Goal: Information Seeking & Learning: Learn about a topic

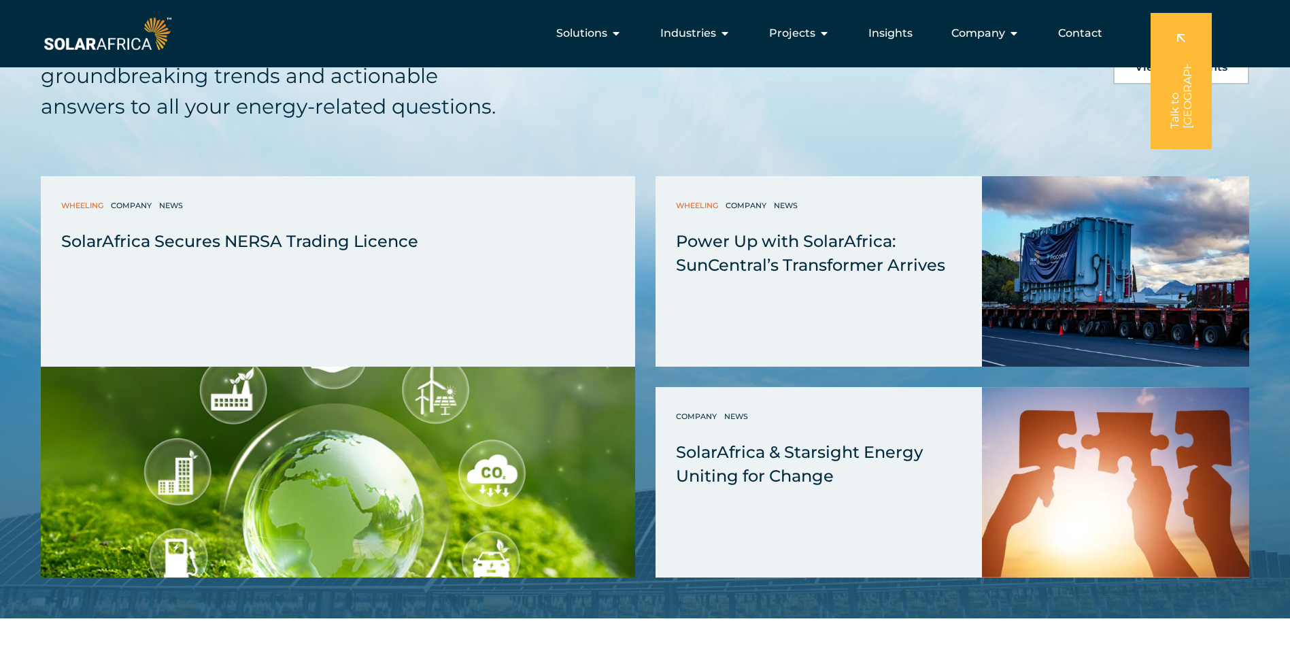
scroll to position [3245, 0]
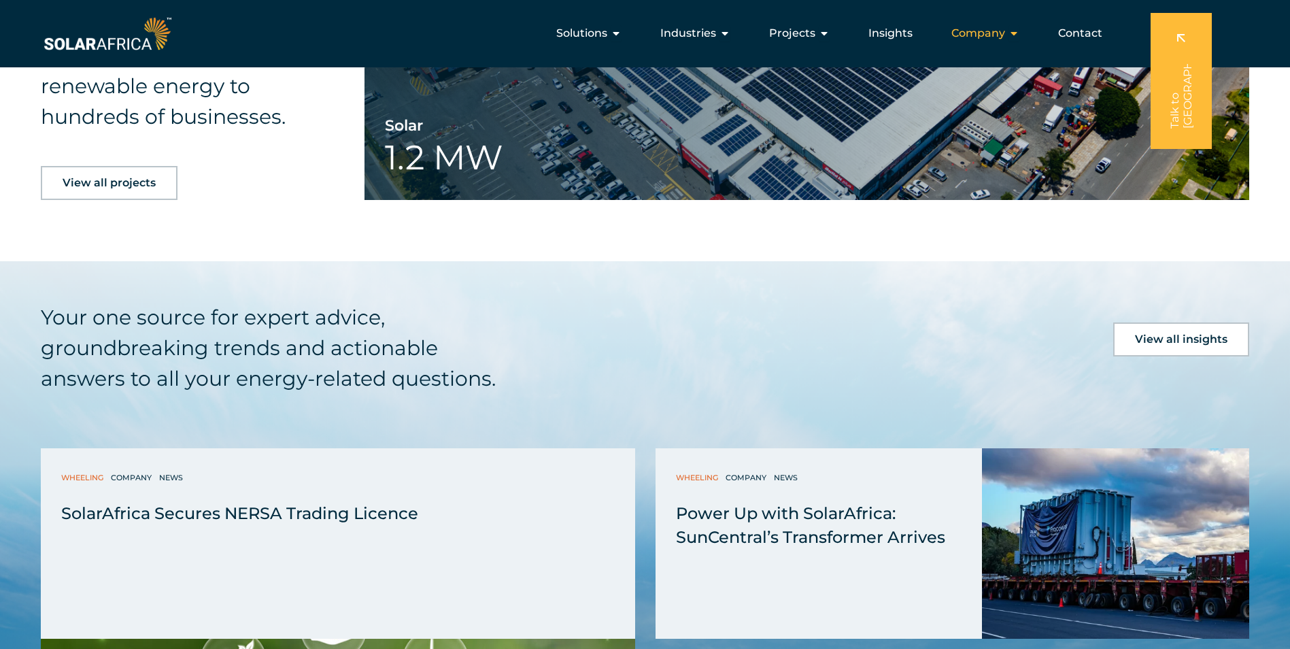
click at [1017, 29] on icon "Menu" at bounding box center [1014, 33] width 11 height 11
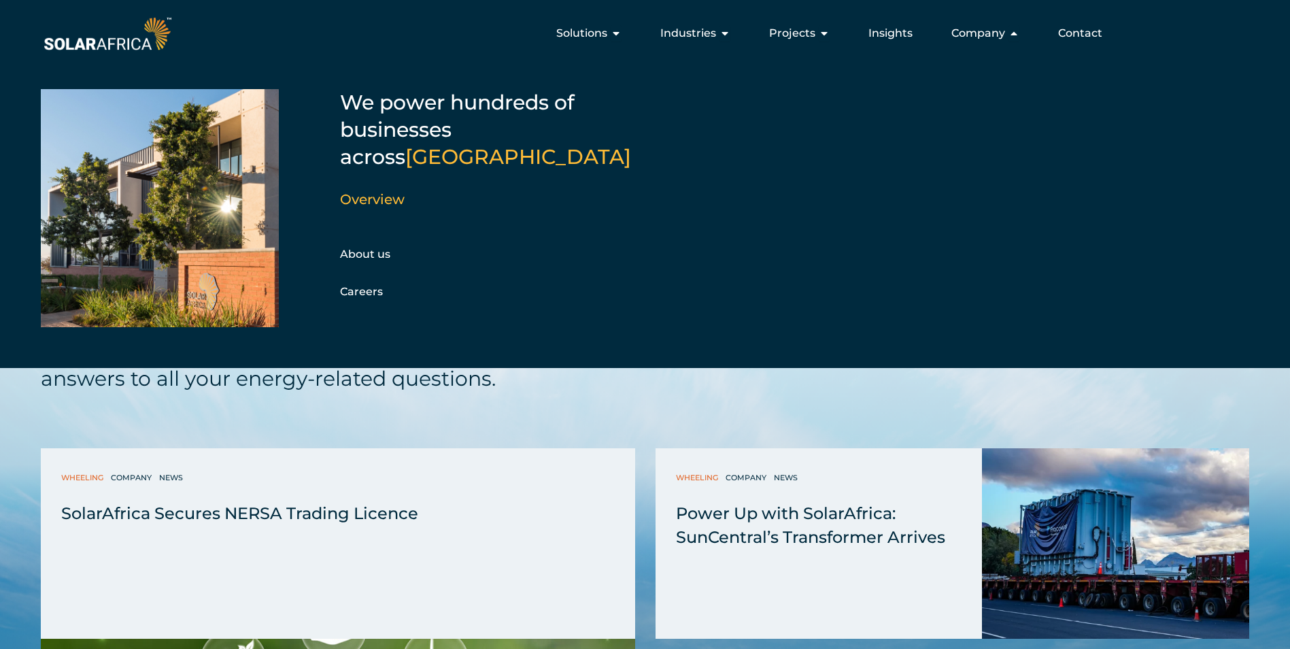
drag, startPoint x: 355, startPoint y: 218, endPoint x: 311, endPoint y: 226, distance: 44.8
drag, startPoint x: 311, startPoint y: 226, endPoint x: 415, endPoint y: 218, distance: 104.4
drag, startPoint x: 415, startPoint y: 218, endPoint x: 369, endPoint y: 229, distance: 47.0
click at [371, 191] on link "Overview" at bounding box center [372, 199] width 65 height 16
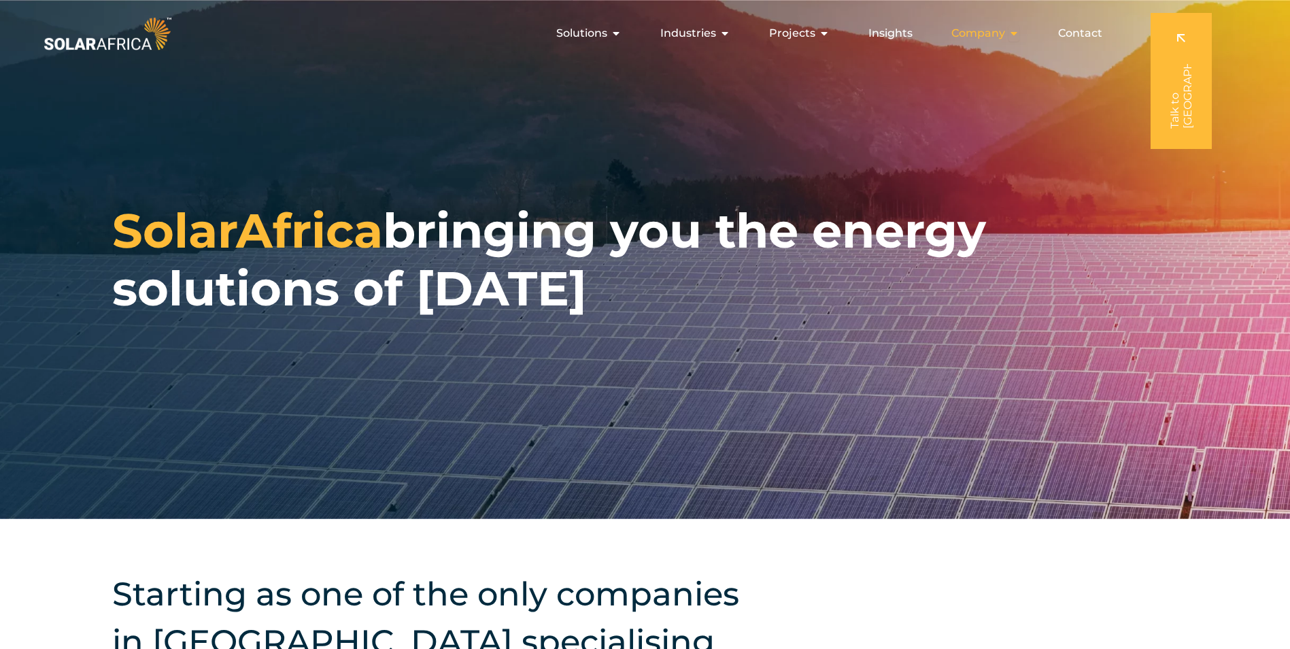
click at [1019, 27] on button "Close Company Open Company" at bounding box center [1014, 33] width 11 height 16
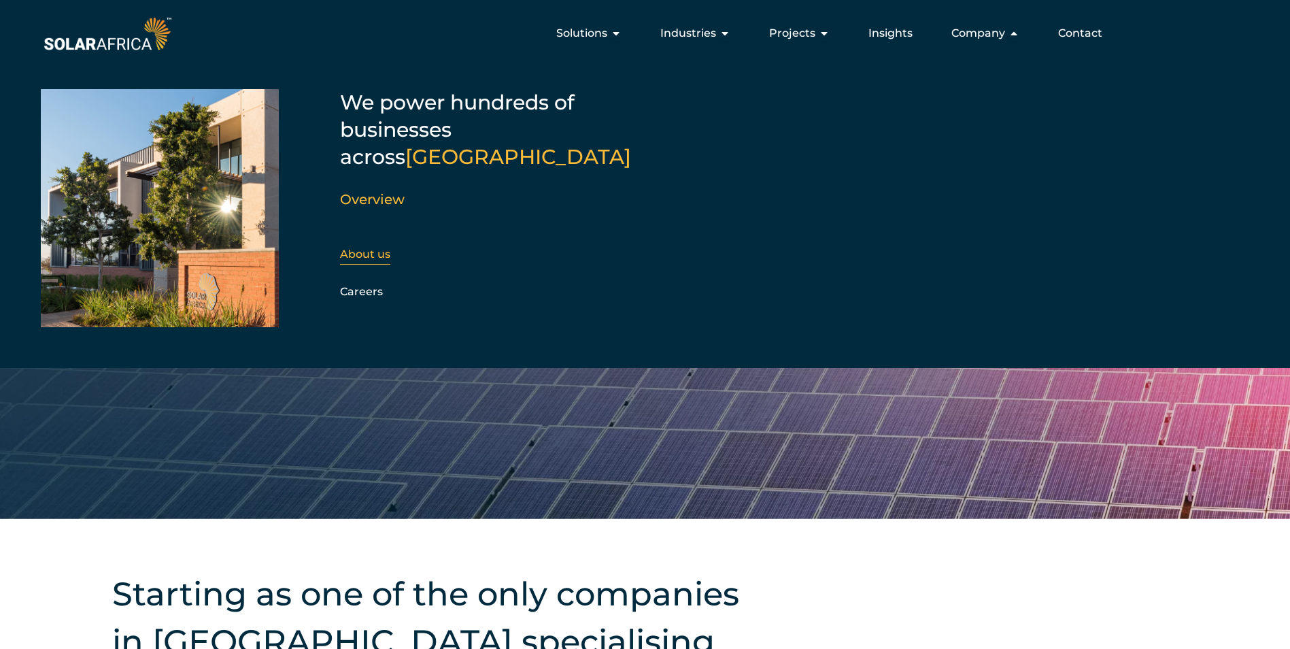
click at [387, 248] on link "About us" at bounding box center [365, 254] width 50 height 13
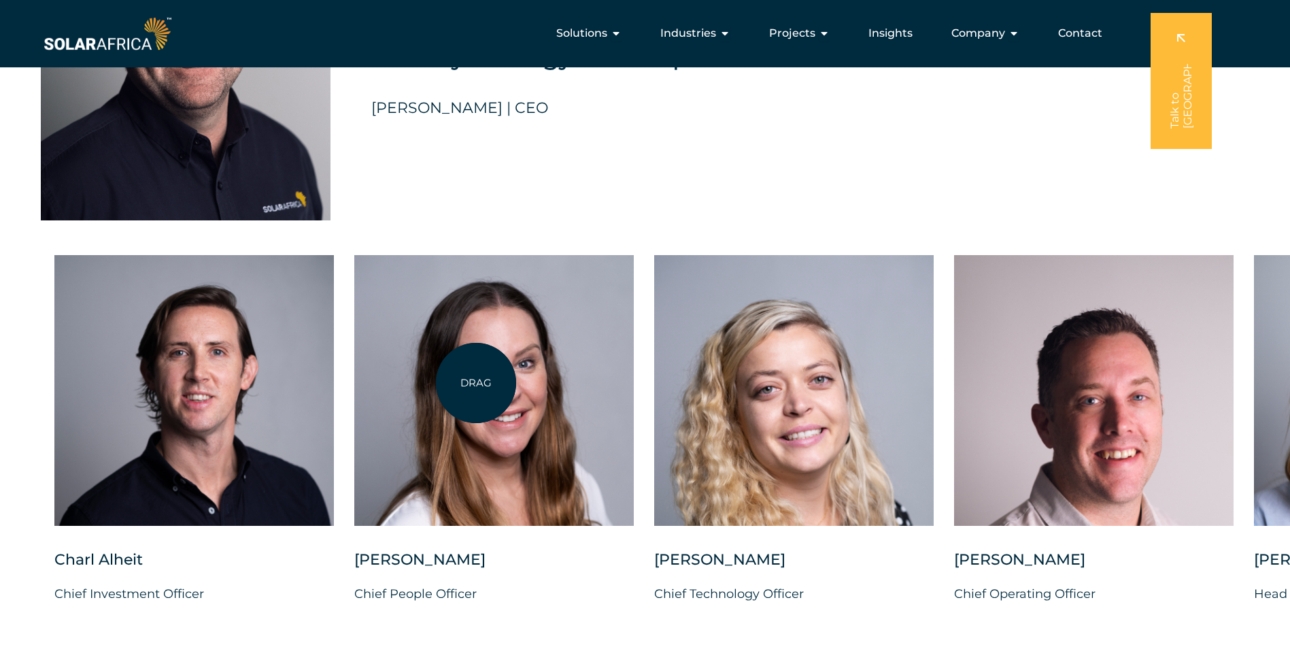
scroll to position [3097, 0]
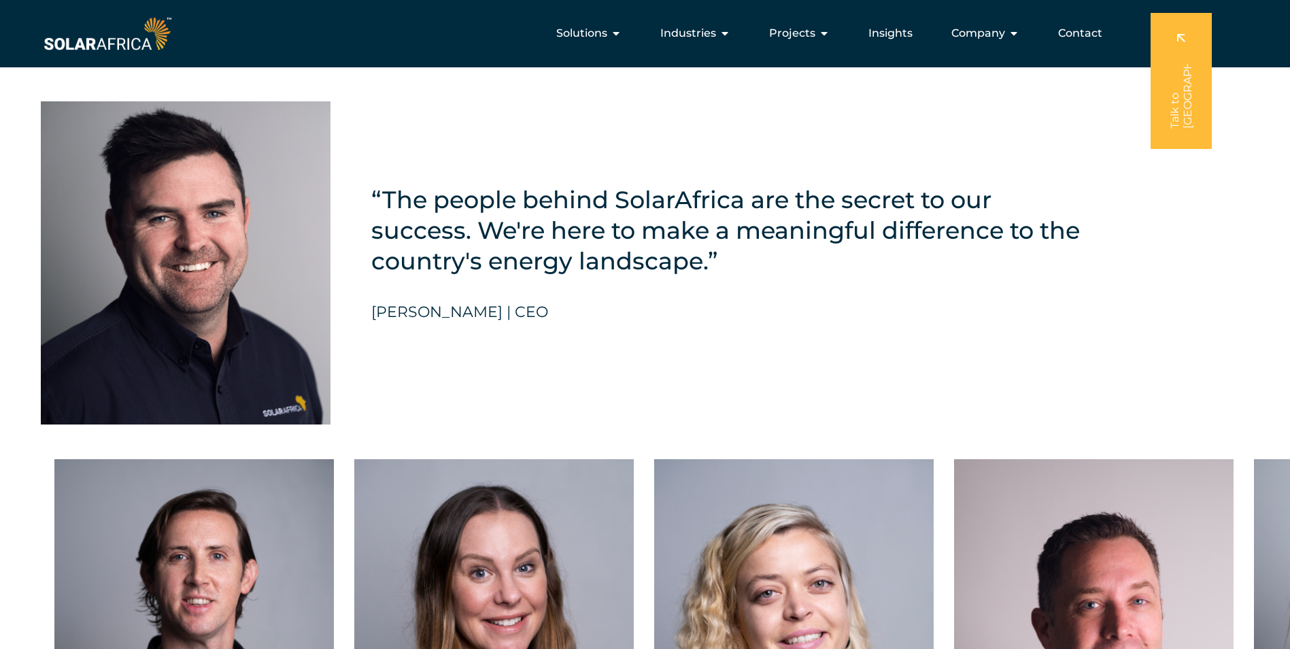
click at [371, 321] on div "“The people behind SolarAfrica are the secret to our success. We're here to mak…" at bounding box center [645, 242] width 1290 height 405
drag, startPoint x: 375, startPoint y: 320, endPoint x: 462, endPoint y: 320, distance: 87.0
click at [461, 320] on h5 "David McDonald | CEO" at bounding box center [459, 312] width 177 height 18
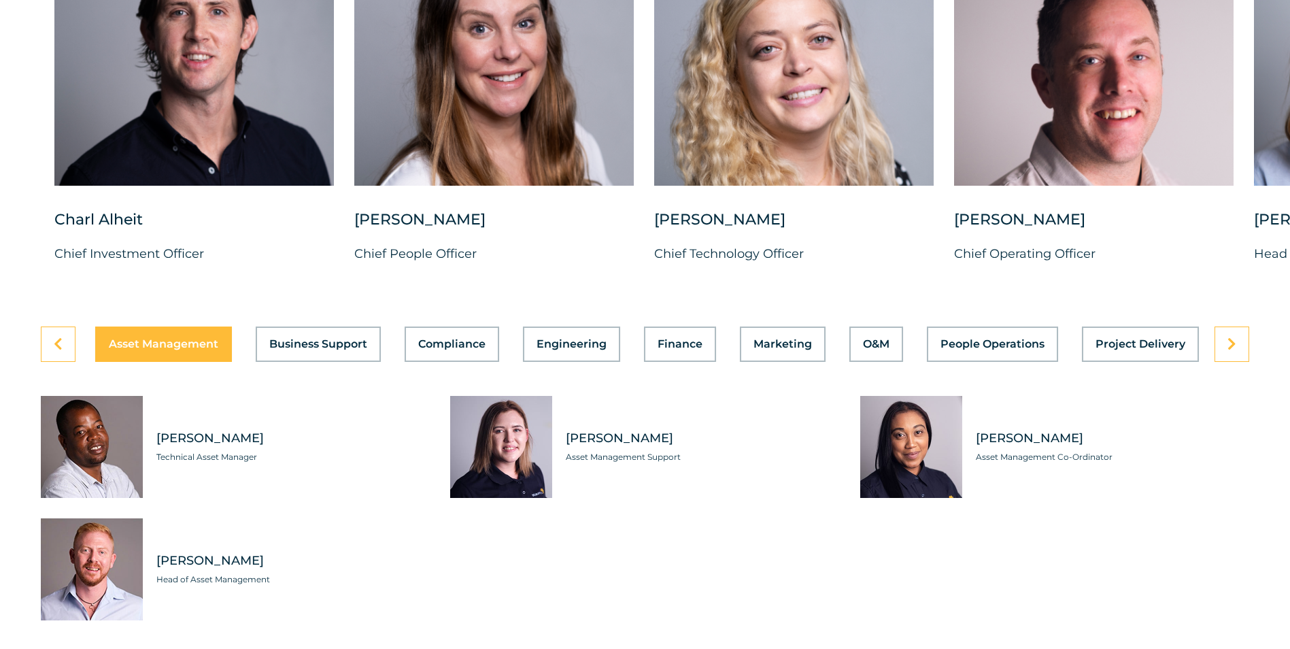
scroll to position [3709, 0]
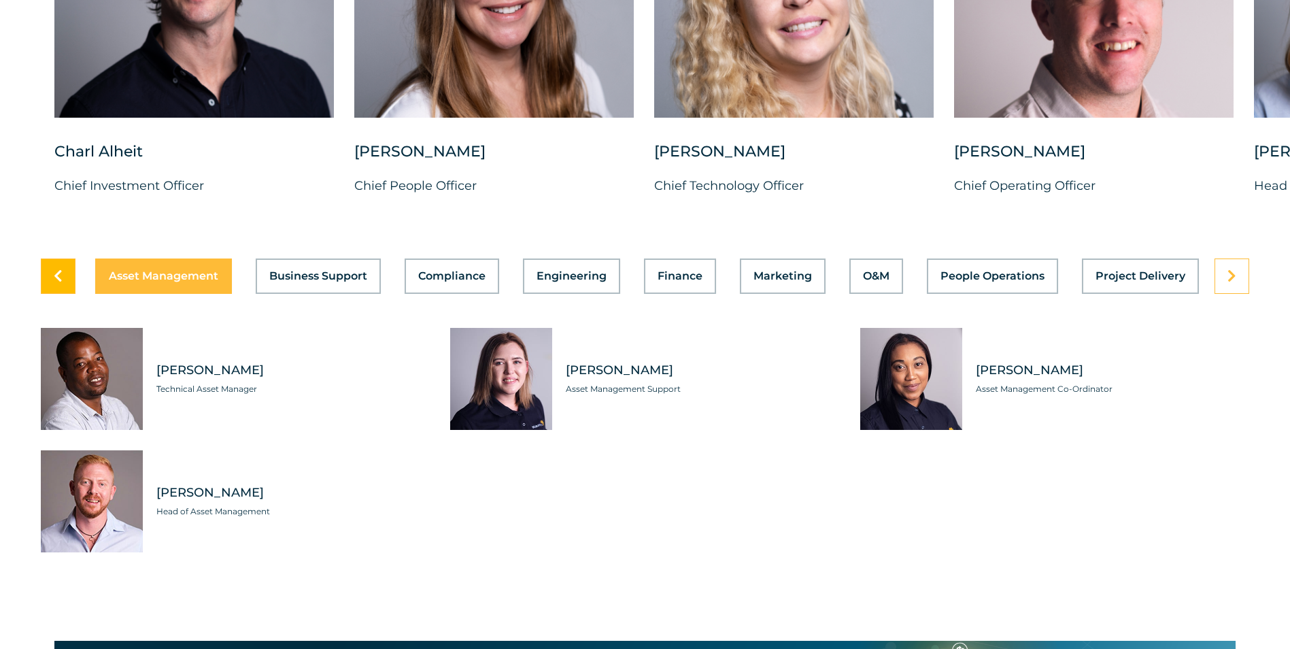
click at [59, 283] on icon at bounding box center [58, 276] width 9 height 14
click at [1225, 283] on link at bounding box center [1232, 275] width 35 height 35
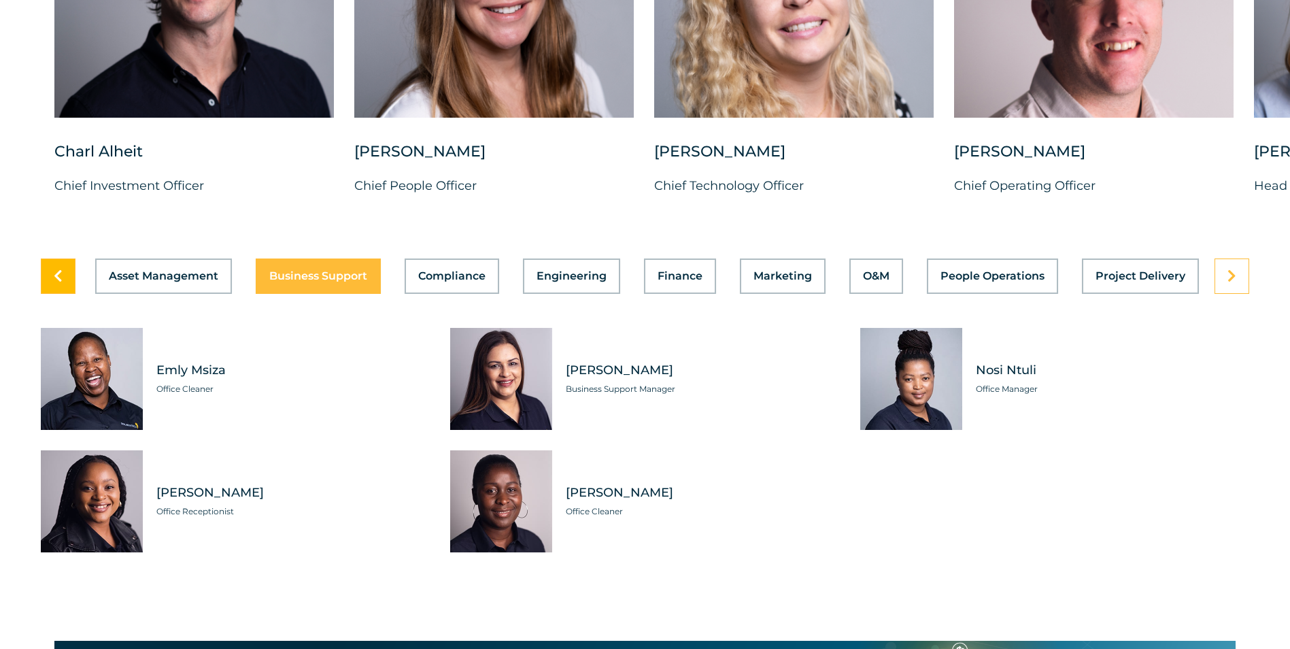
click at [69, 294] on link at bounding box center [58, 275] width 35 height 35
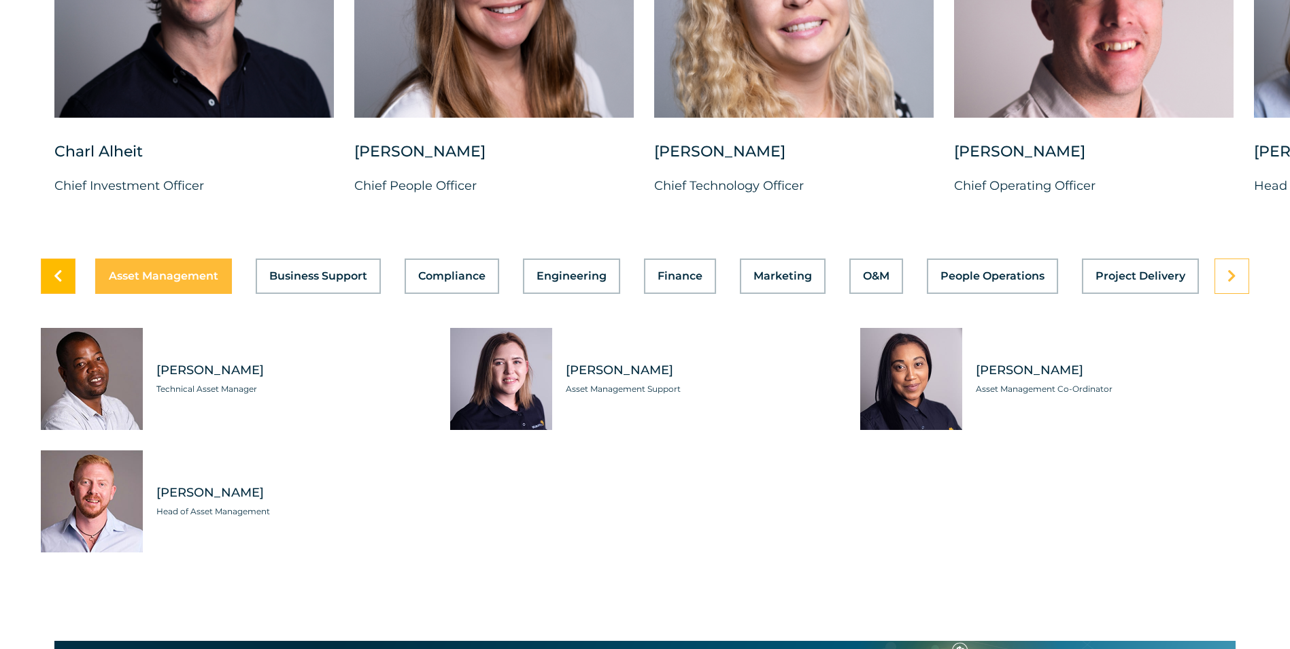
click at [71, 294] on link at bounding box center [58, 275] width 35 height 35
click at [1222, 290] on link at bounding box center [1232, 275] width 35 height 35
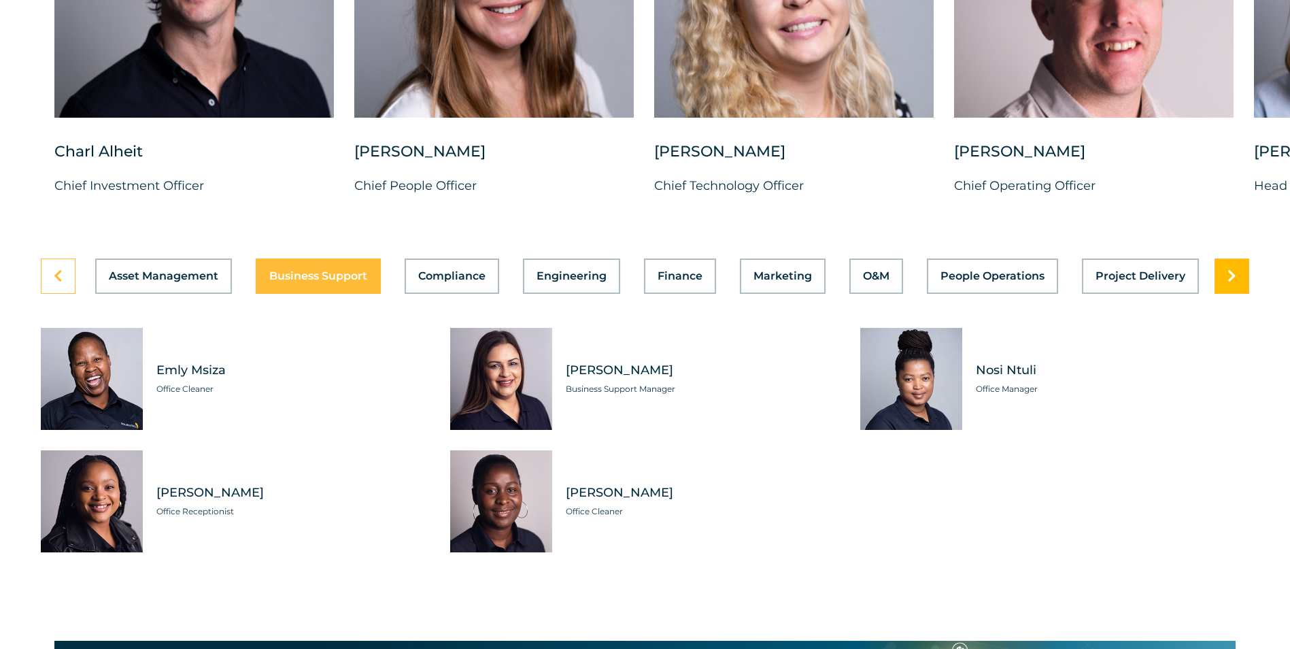
click at [1222, 290] on link at bounding box center [1232, 275] width 35 height 35
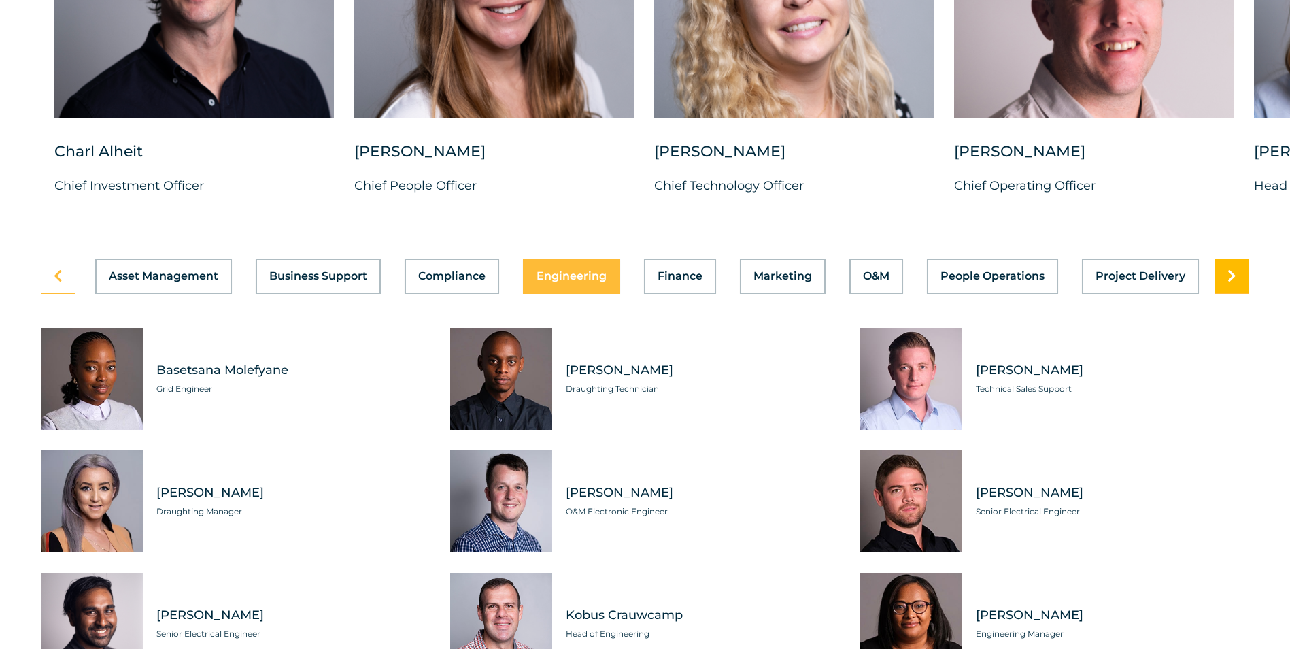
click at [1222, 290] on link at bounding box center [1232, 275] width 35 height 35
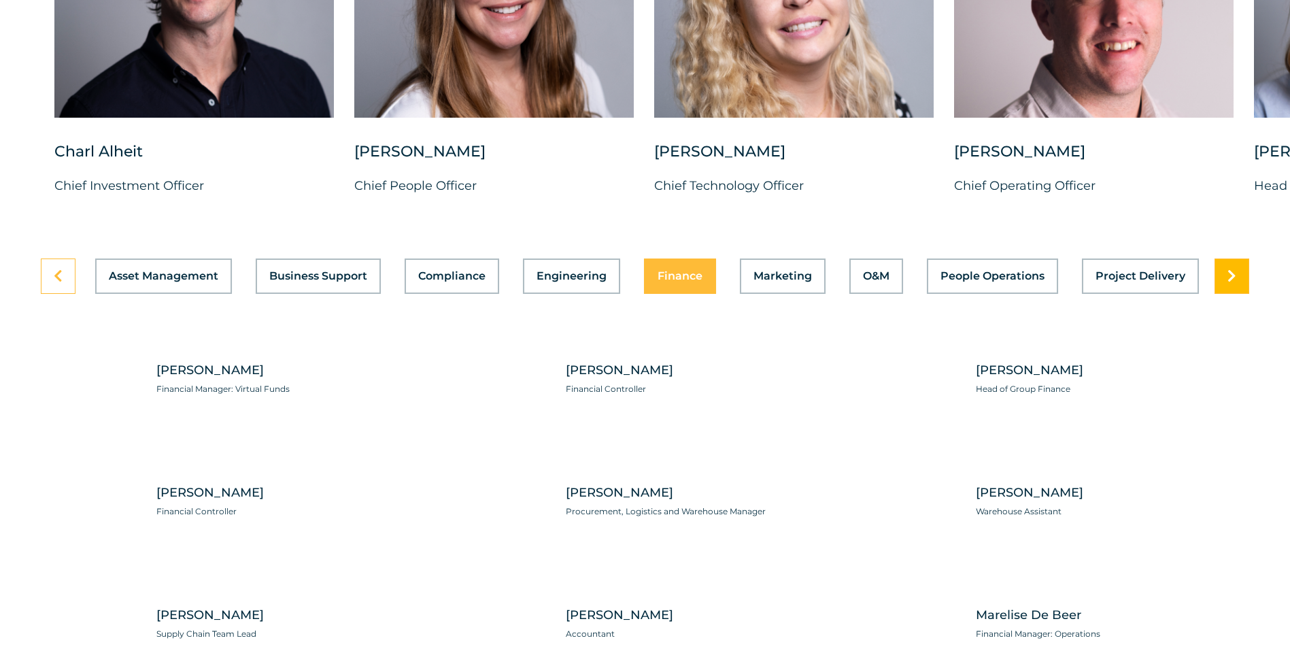
click at [1222, 290] on link at bounding box center [1232, 275] width 35 height 35
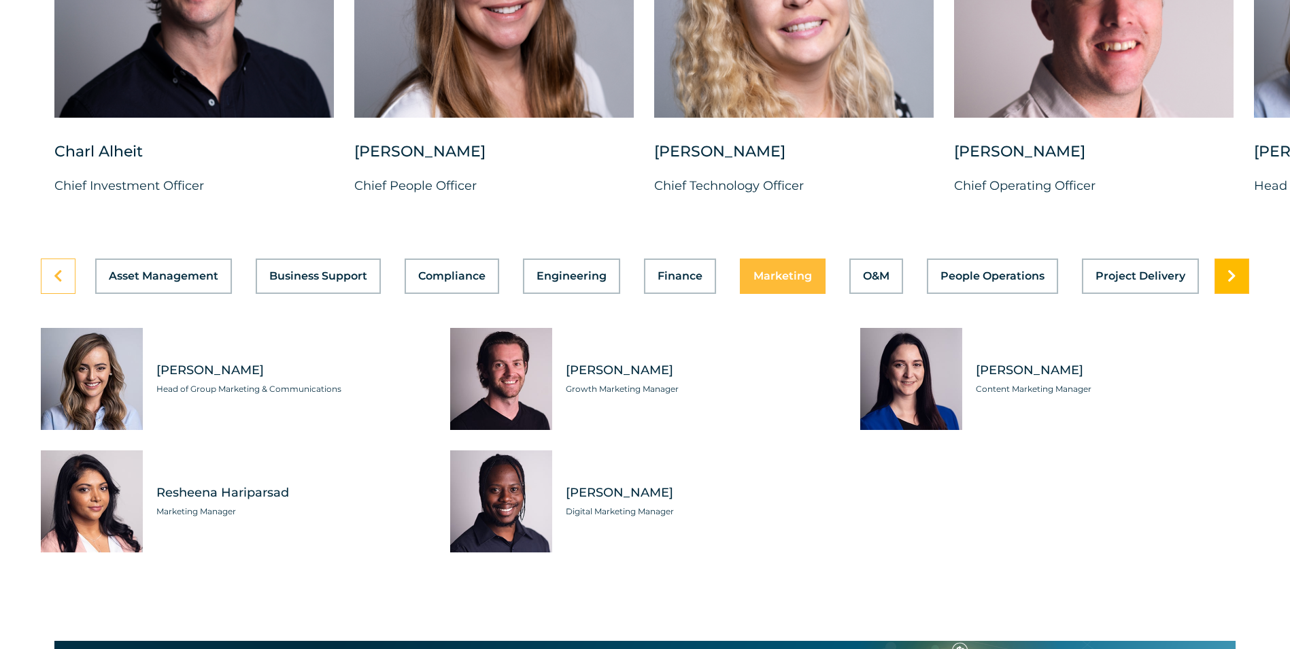
scroll to position [0, 294]
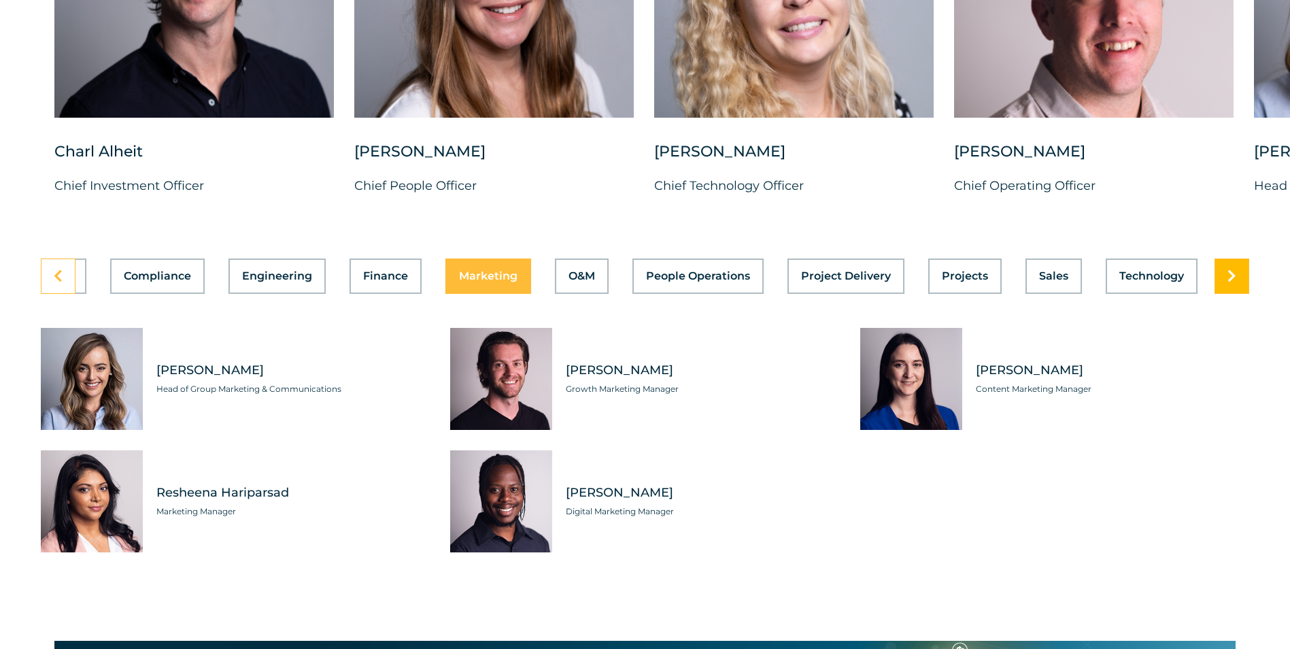
click at [1222, 290] on link at bounding box center [1232, 275] width 35 height 35
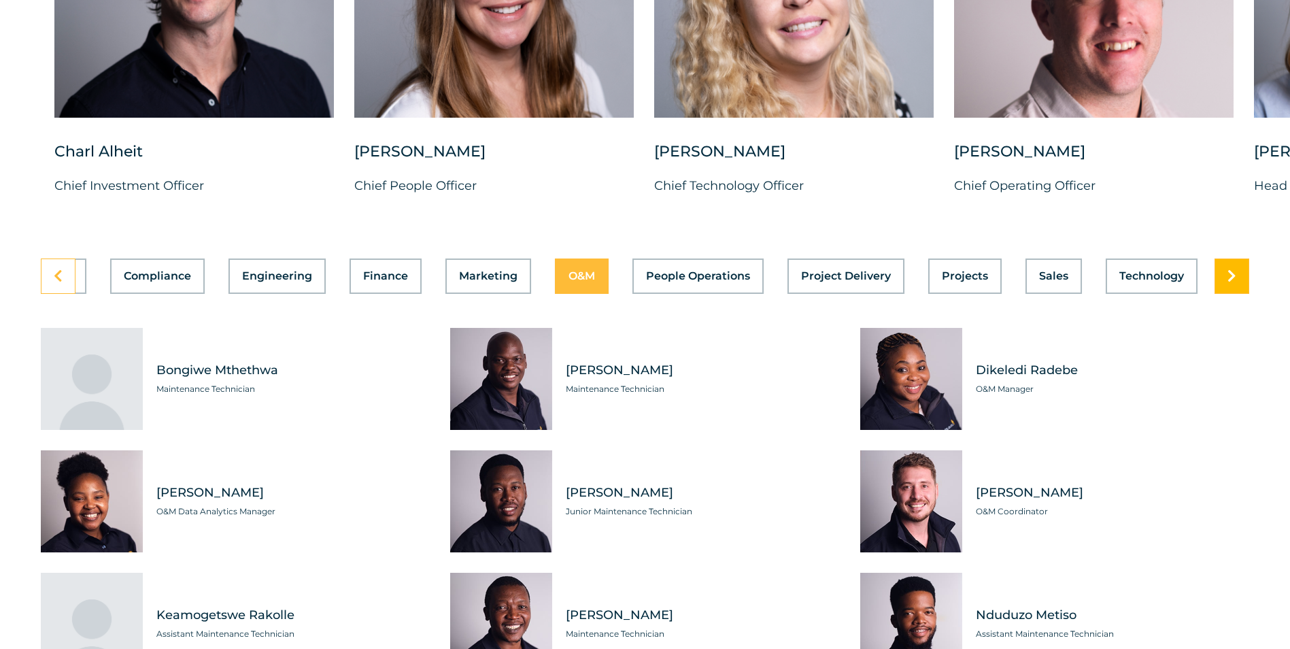
click at [1222, 290] on link at bounding box center [1232, 275] width 35 height 35
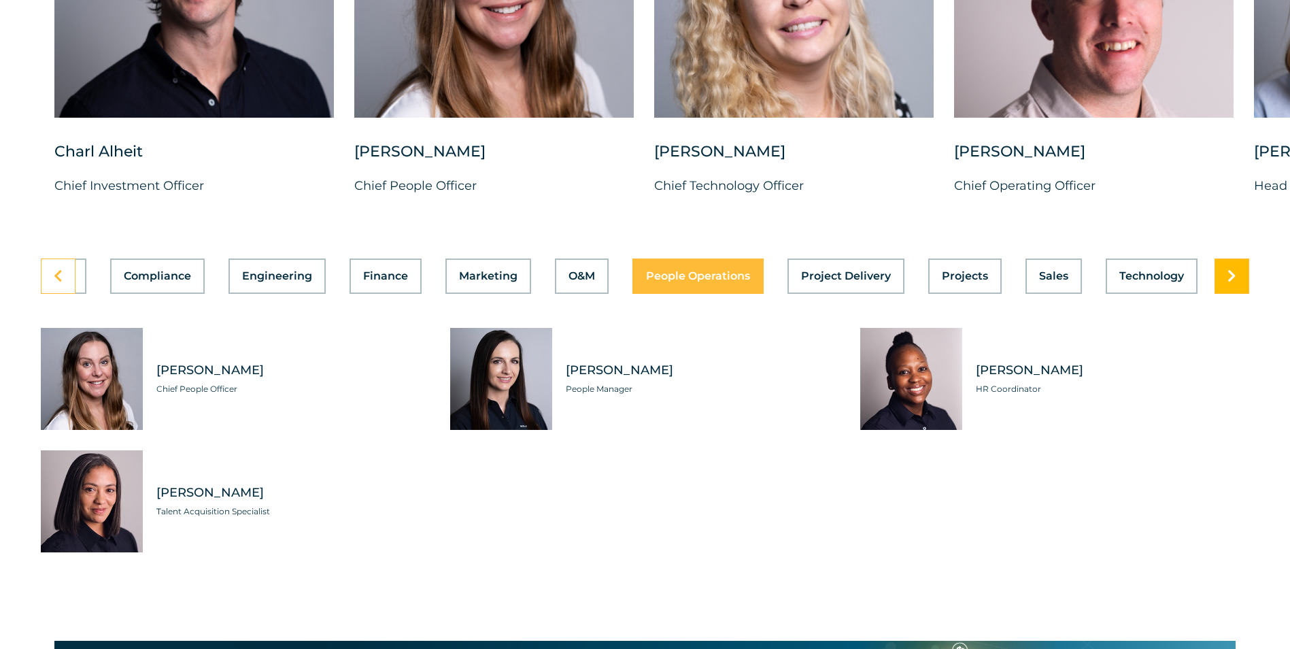
click at [1222, 290] on link at bounding box center [1232, 275] width 35 height 35
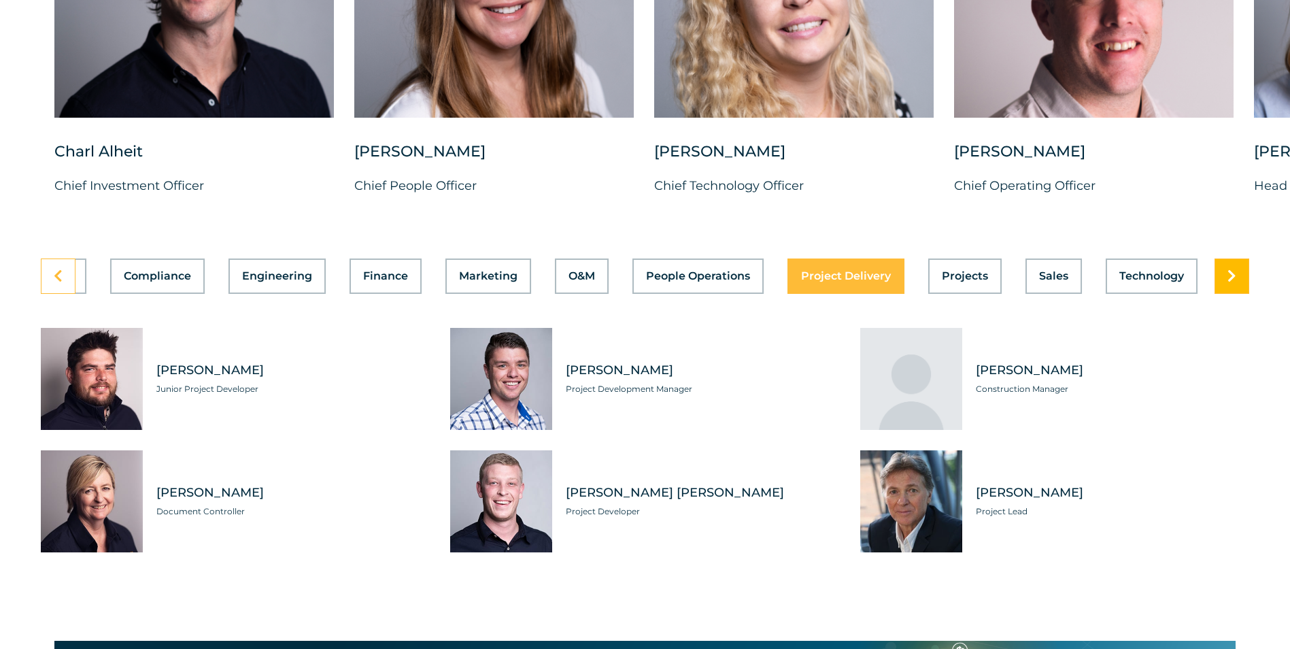
click at [1222, 288] on link at bounding box center [1232, 275] width 35 height 35
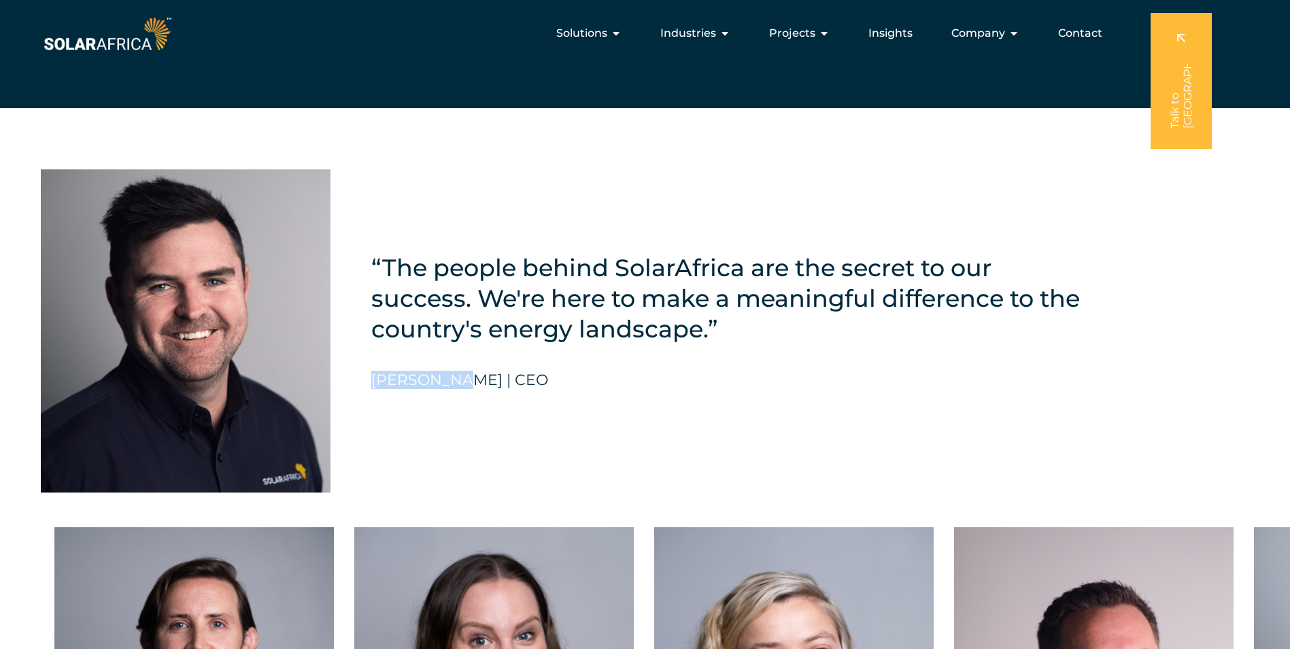
scroll to position [3369, 0]
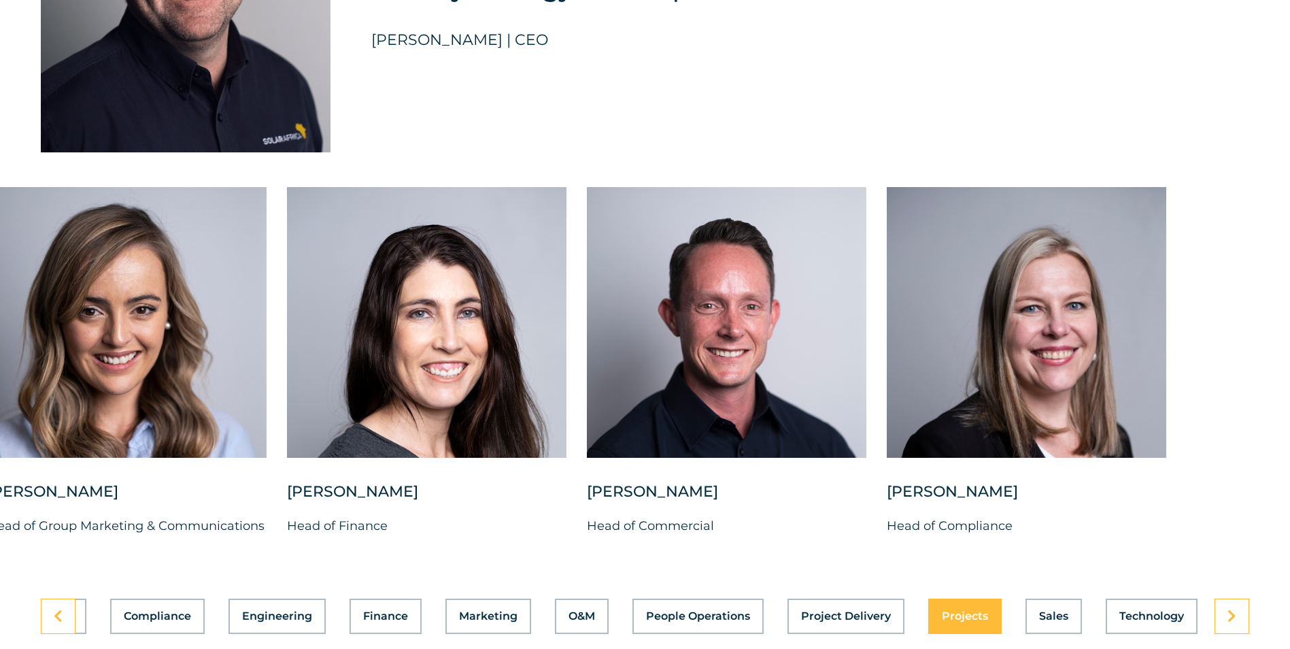
drag, startPoint x: 1252, startPoint y: 356, endPoint x: -15, endPoint y: 416, distance: 1268.4
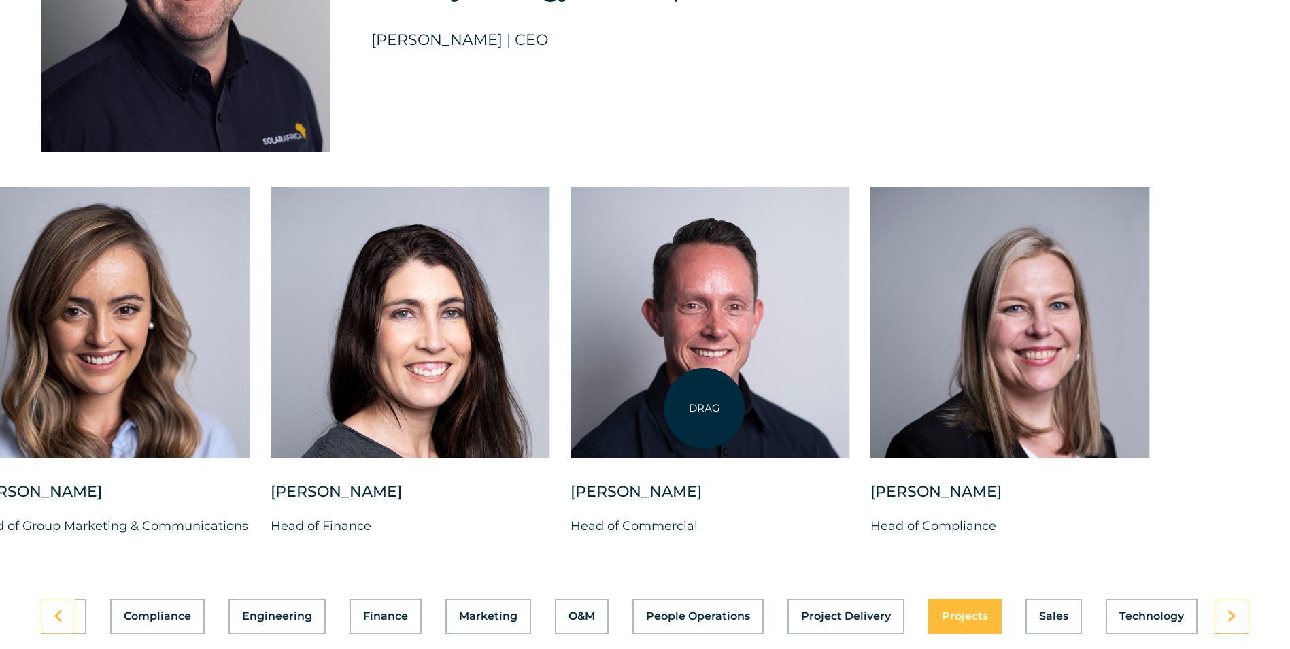
drag, startPoint x: 1124, startPoint y: 401, endPoint x: 701, endPoint y: 408, distance: 423.1
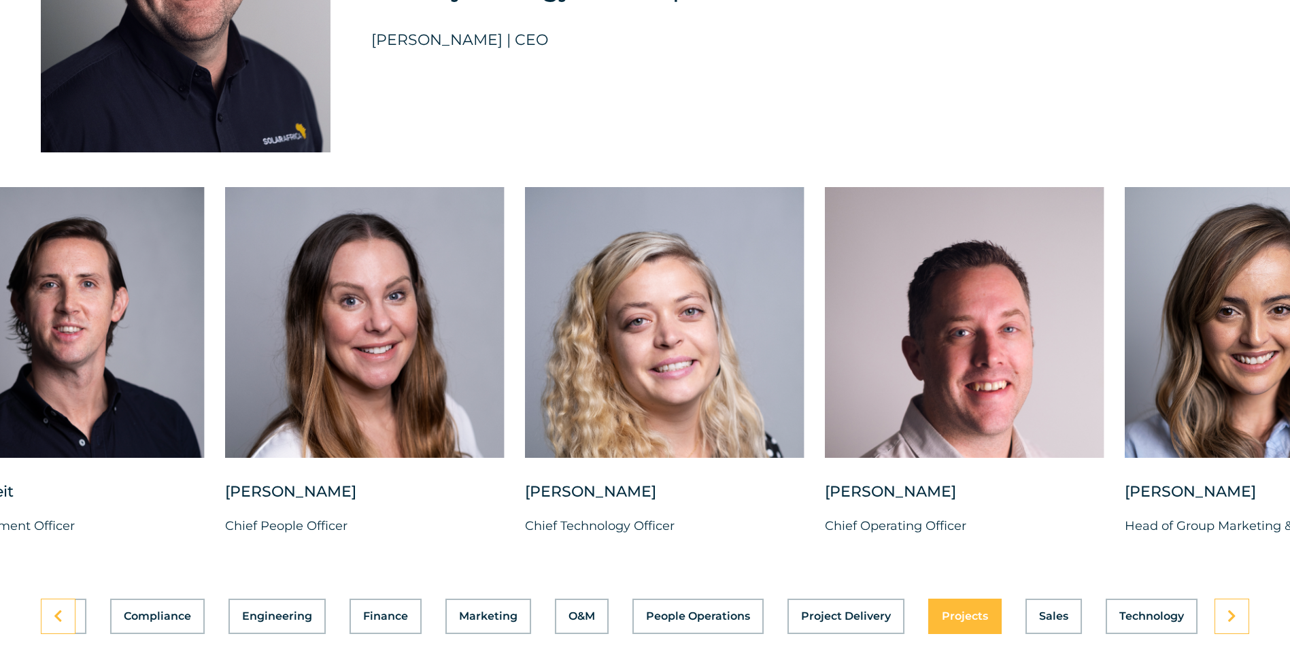
drag, startPoint x: 413, startPoint y: 406, endPoint x: 1497, endPoint y: 416, distance: 1083.4
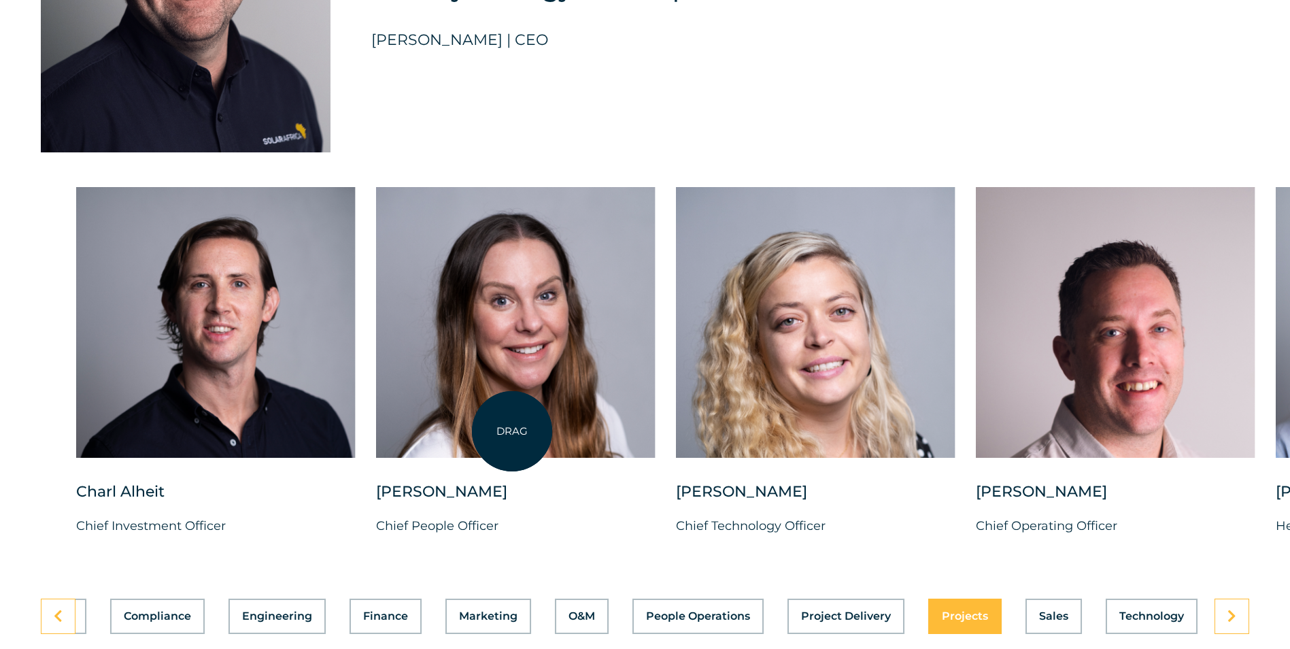
drag, startPoint x: 419, startPoint y: 428, endPoint x: 512, endPoint y: 431, distance: 93.2
click at [512, 431] on div at bounding box center [516, 322] width 280 height 271
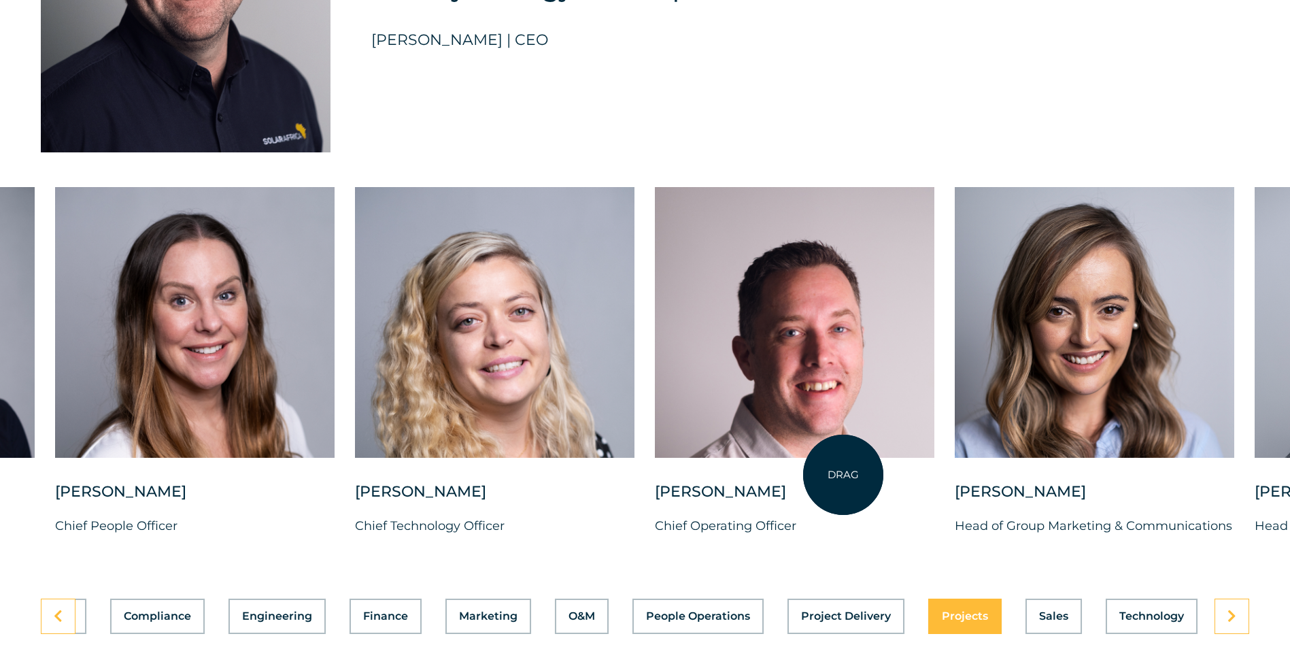
drag, startPoint x: 1143, startPoint y: 476, endPoint x: 843, endPoint y: 475, distance: 299.2
click at [843, 475] on div at bounding box center [795, 334] width 280 height 294
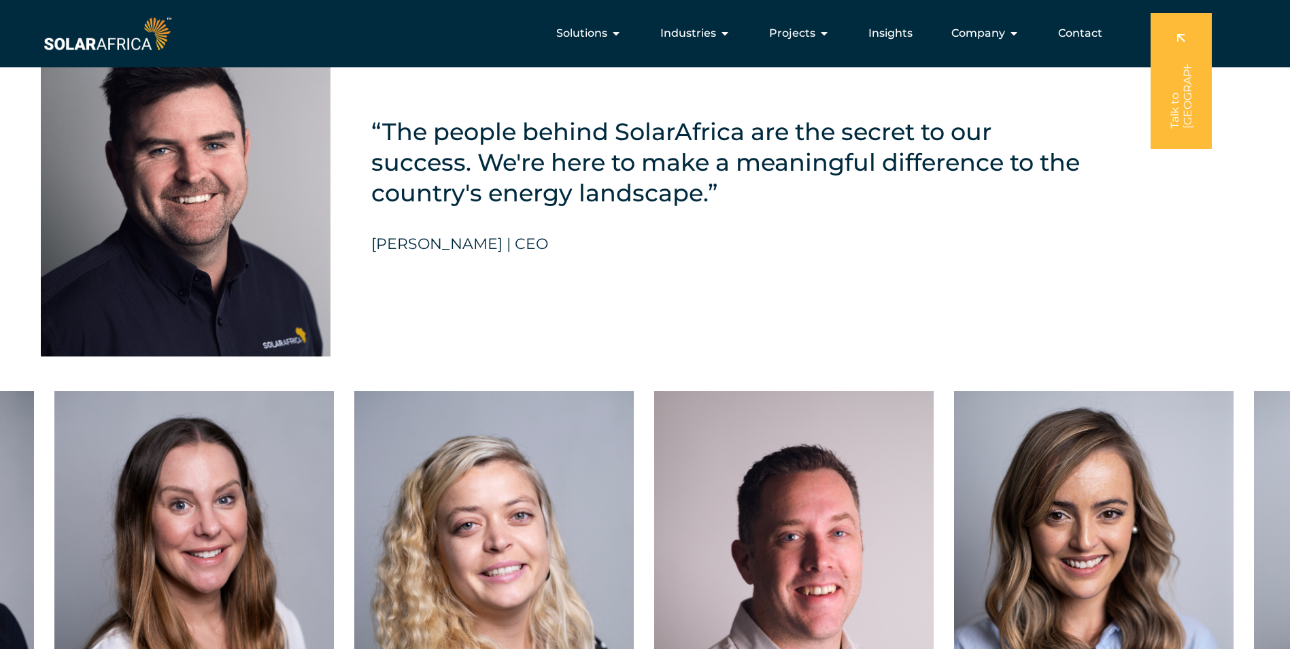
scroll to position [3097, 0]
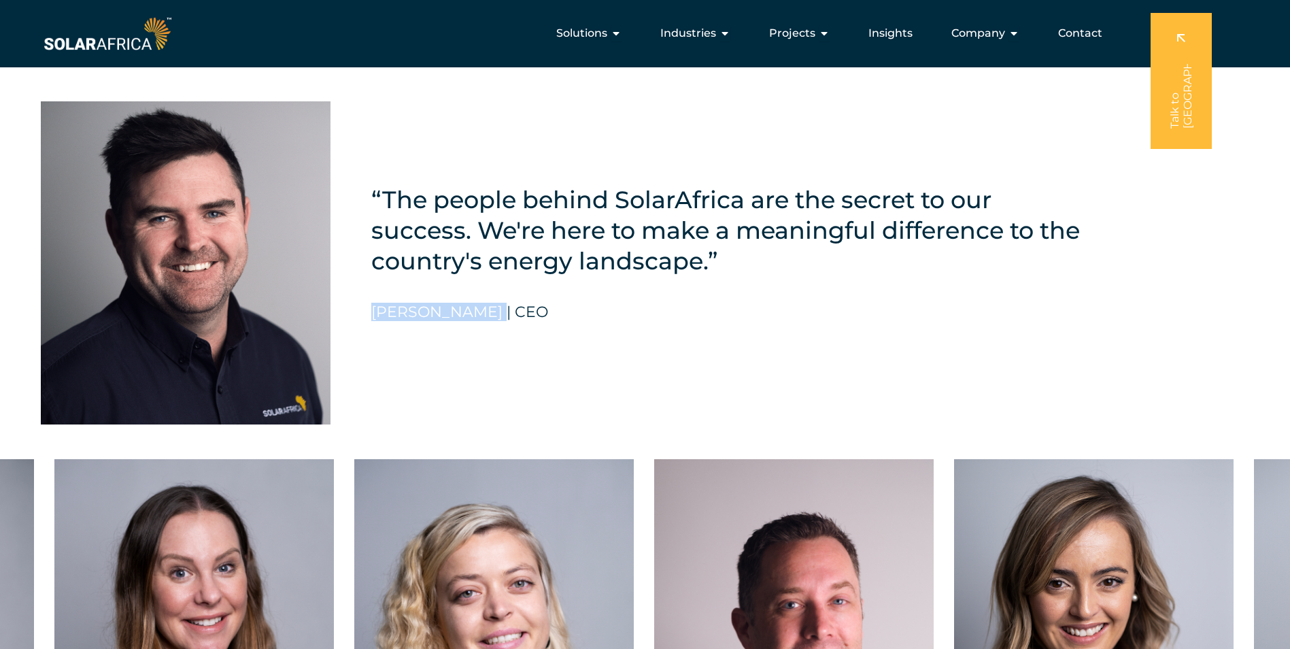
drag, startPoint x: 375, startPoint y: 318, endPoint x: 498, endPoint y: 318, distance: 123.1
click at [498, 318] on h5 "David McDonald | CEO" at bounding box center [459, 312] width 177 height 18
drag, startPoint x: 498, startPoint y: 318, endPoint x: 491, endPoint y: 322, distance: 7.6
copy h5 "David McDonald"
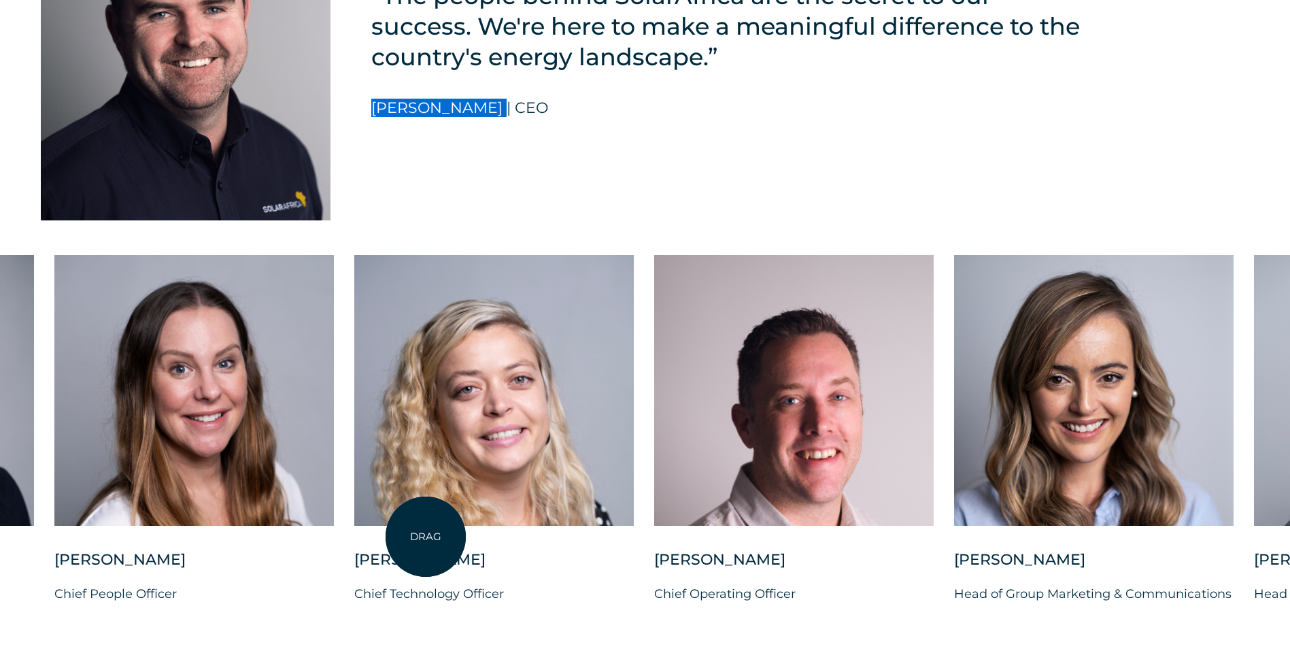
scroll to position [3369, 0]
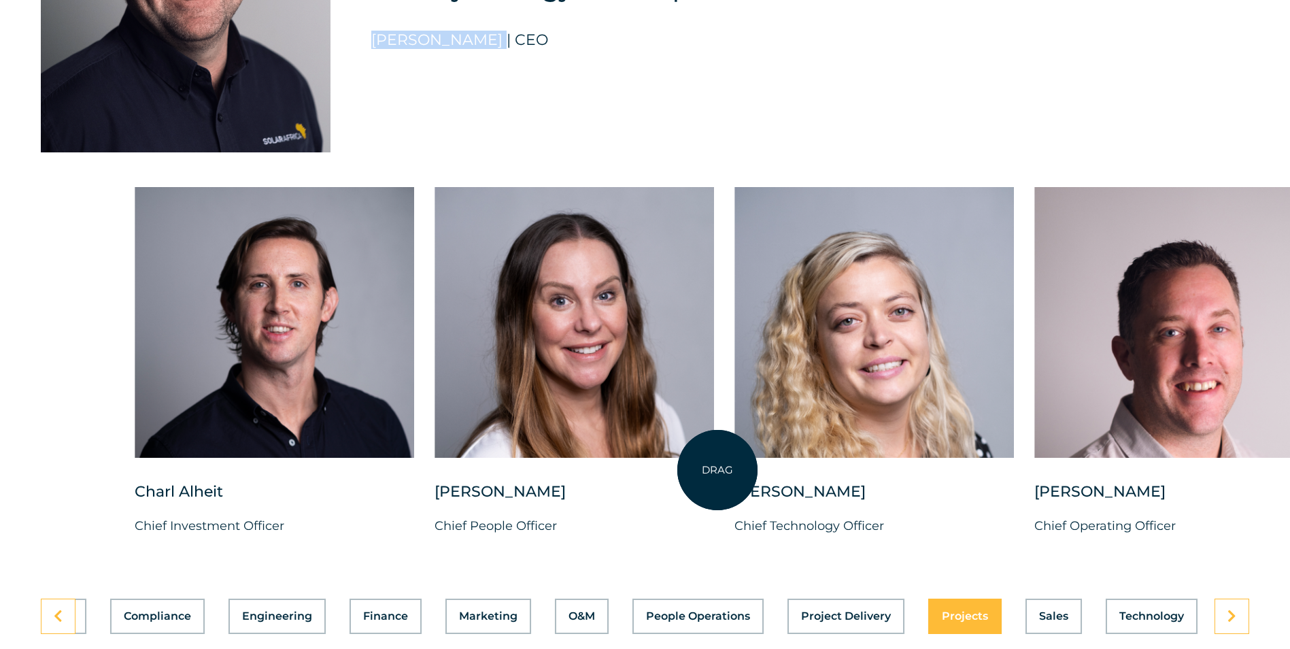
drag, startPoint x: 315, startPoint y: 464, endPoint x: 717, endPoint y: 470, distance: 402.6
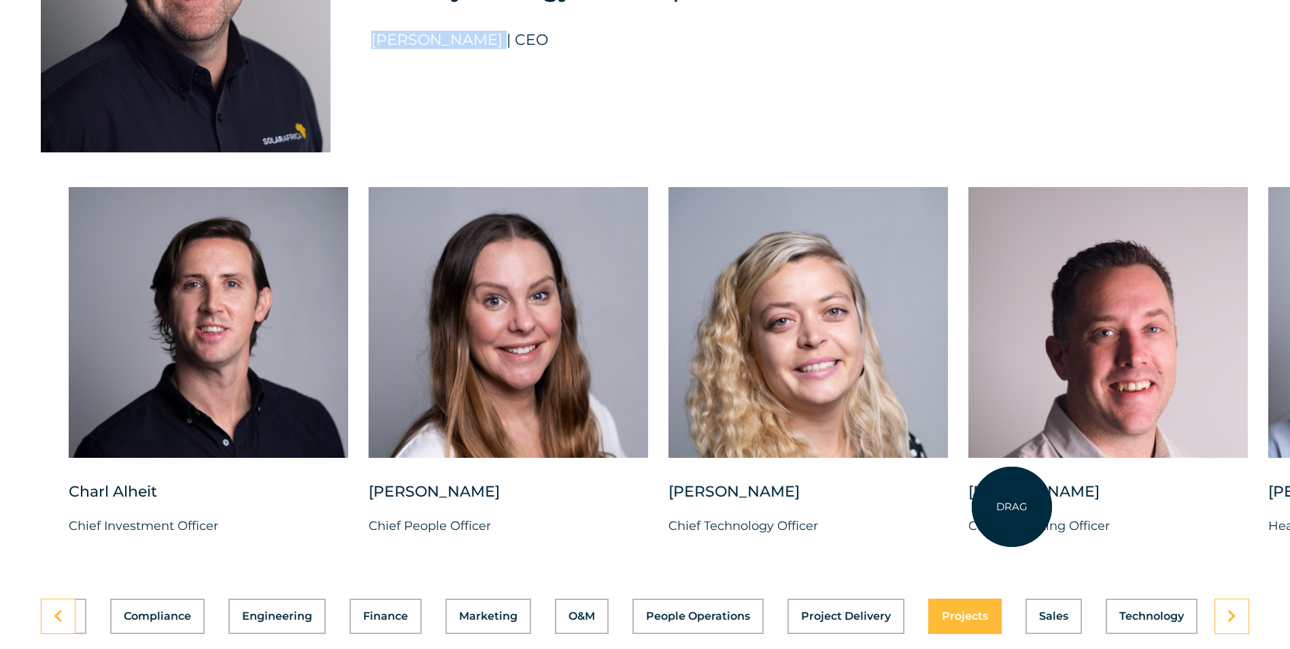
drag, startPoint x: 941, startPoint y: 506, endPoint x: 1083, endPoint y: 507, distance: 142.1
click at [1083, 507] on div "Charl Alheit Chief Investment Officer Candice Seggie Chief People Officer Suné …" at bounding box center [1268, 372] width 2508 height 371
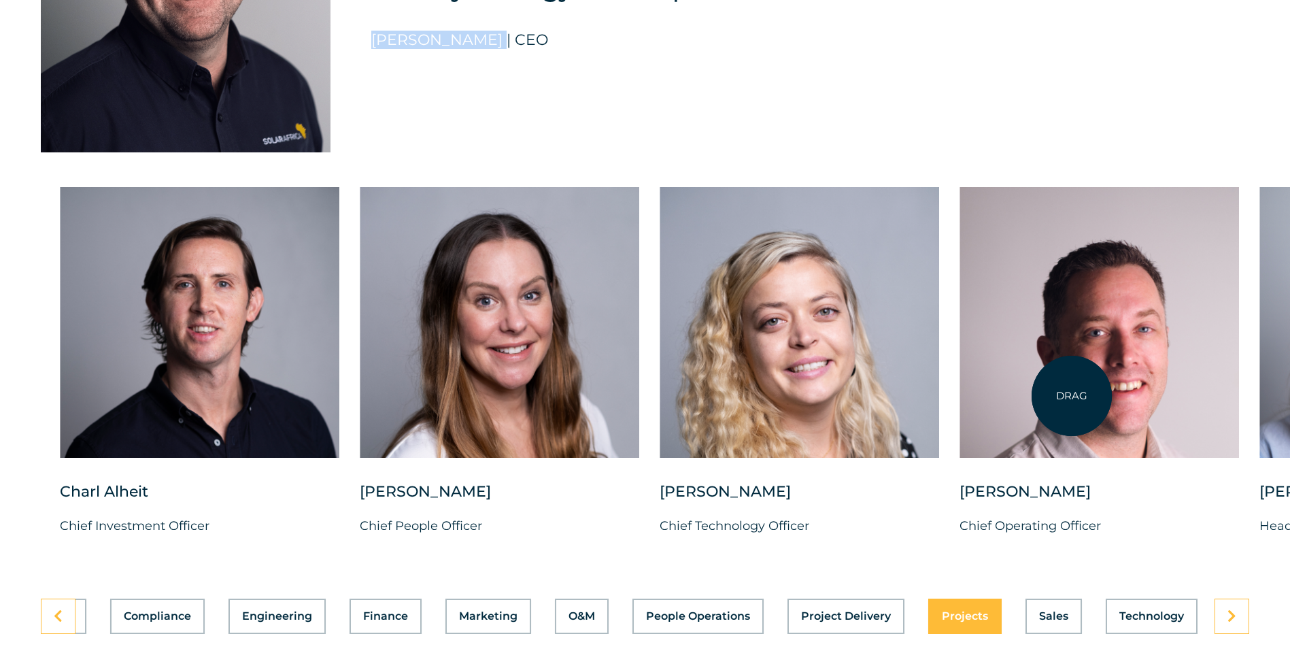
click at [1072, 396] on div at bounding box center [1100, 322] width 280 height 271
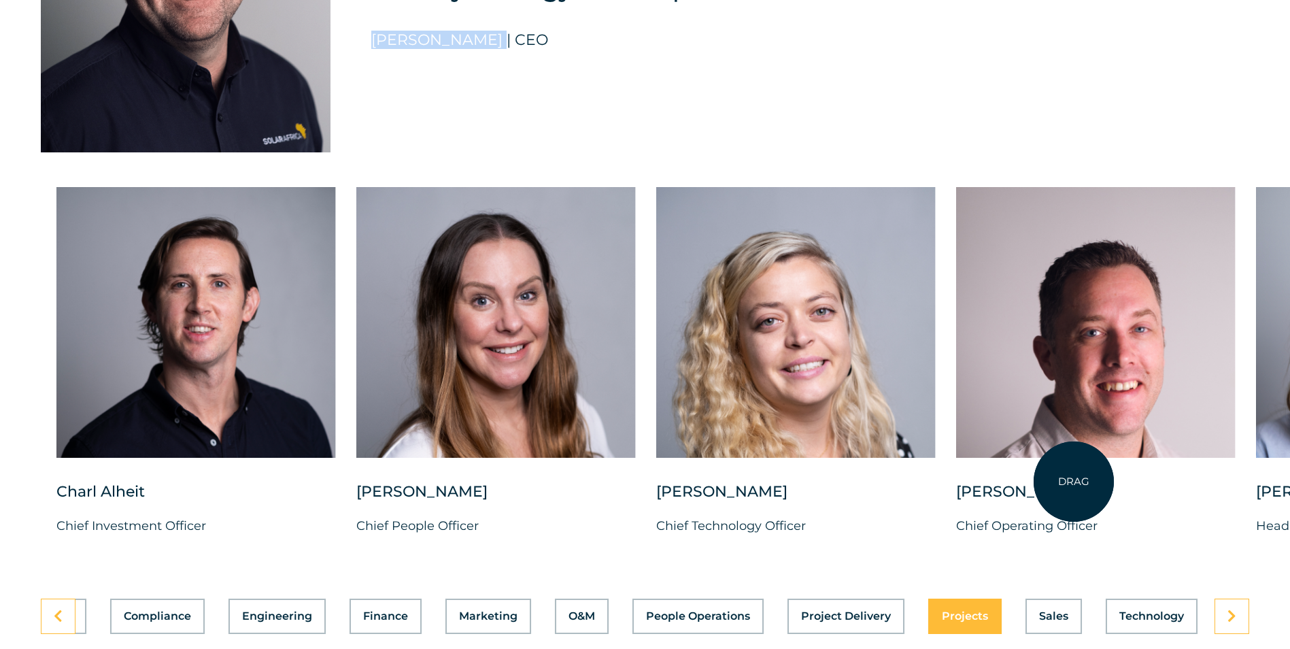
click at [1074, 481] on div at bounding box center [1096, 334] width 280 height 294
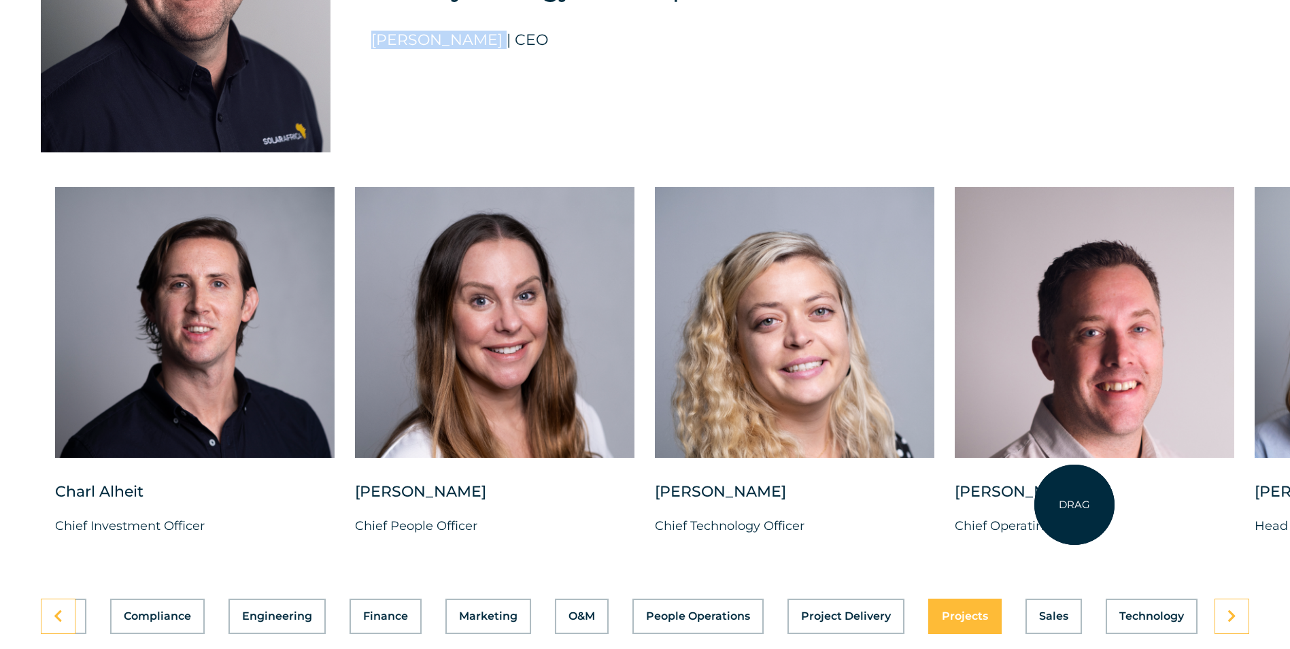
click at [1075, 505] on div "Vincent Labuschagne" at bounding box center [1095, 498] width 280 height 34
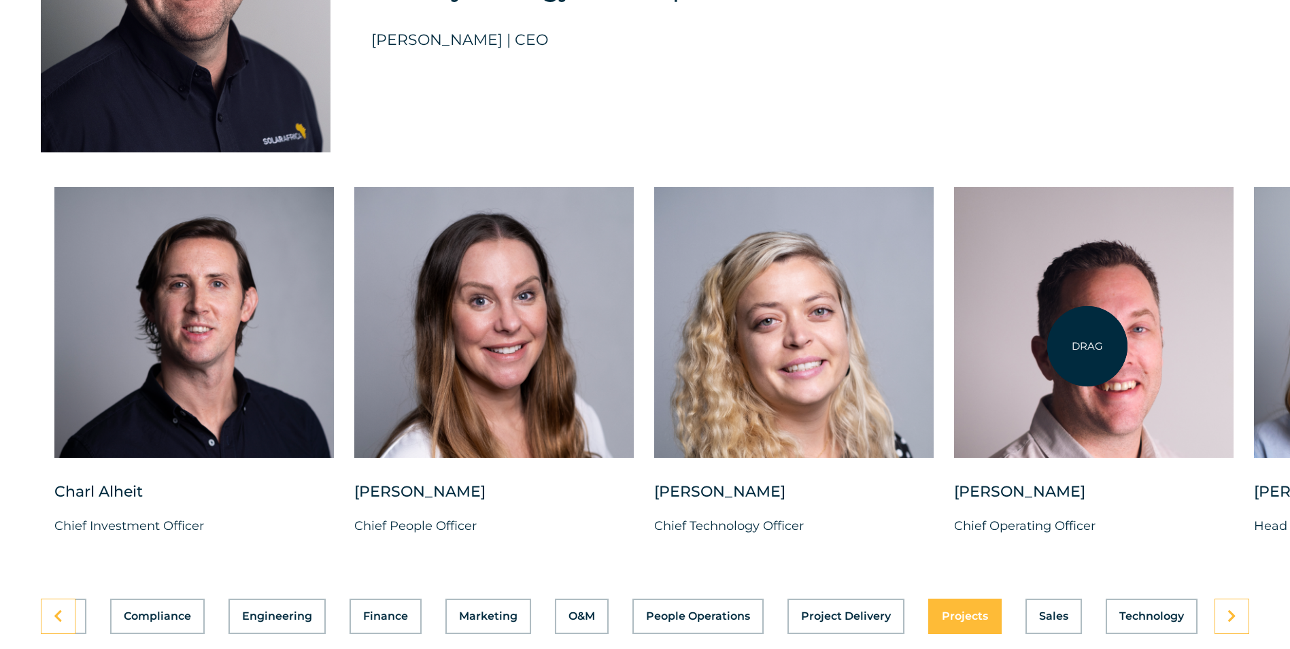
click at [1087, 346] on div at bounding box center [1094, 322] width 280 height 271
drag, startPoint x: 1085, startPoint y: 354, endPoint x: 1066, endPoint y: 302, distance: 54.9
click at [1066, 303] on div at bounding box center [1094, 322] width 280 height 271
click at [1066, 302] on div at bounding box center [1094, 322] width 280 height 271
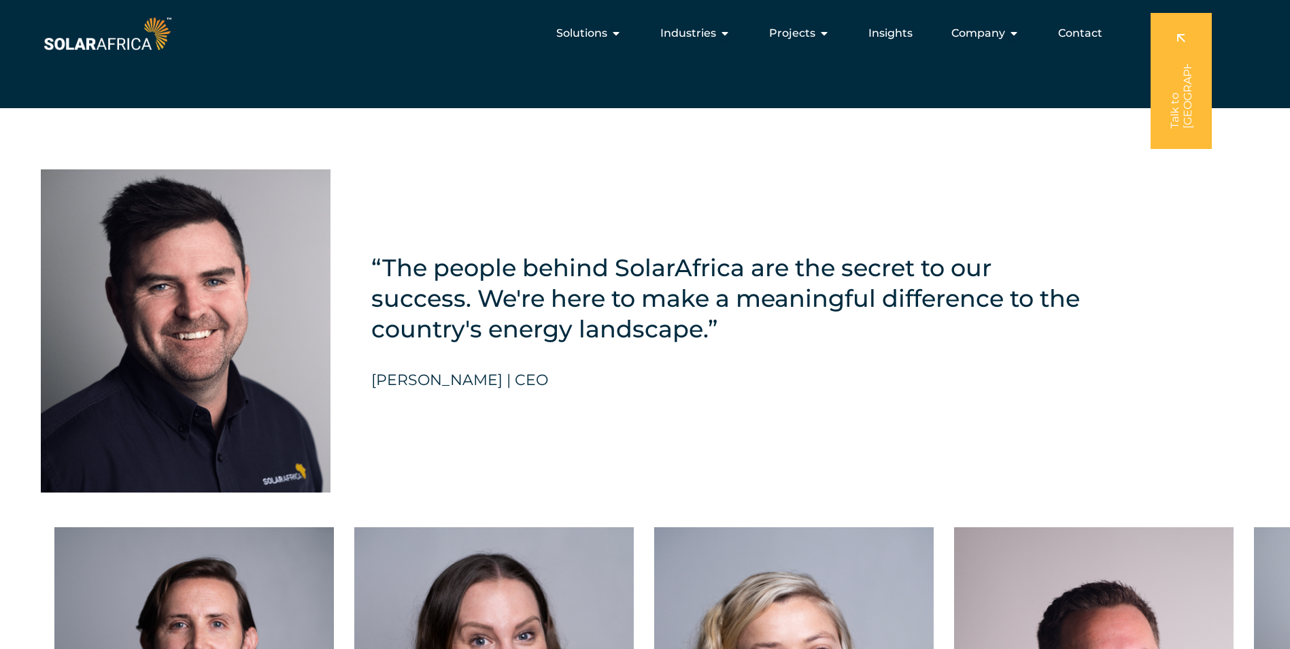
click at [220, 301] on img at bounding box center [186, 330] width 290 height 323
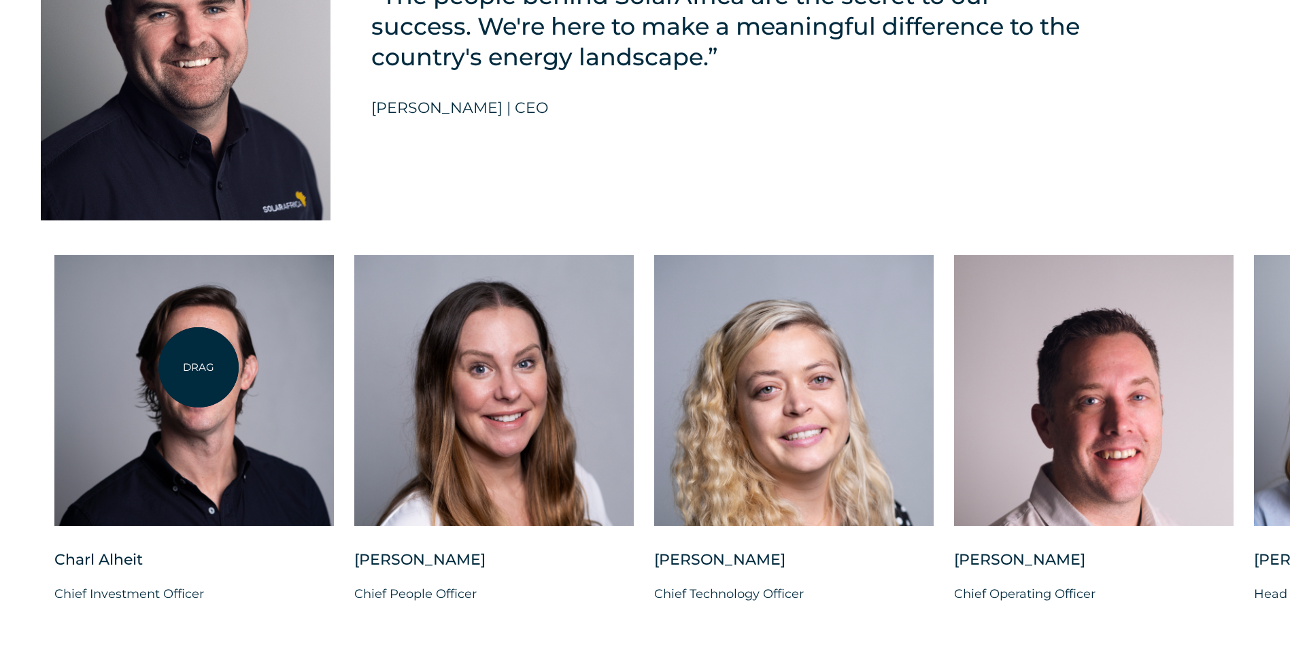
click at [199, 367] on div at bounding box center [194, 390] width 280 height 271
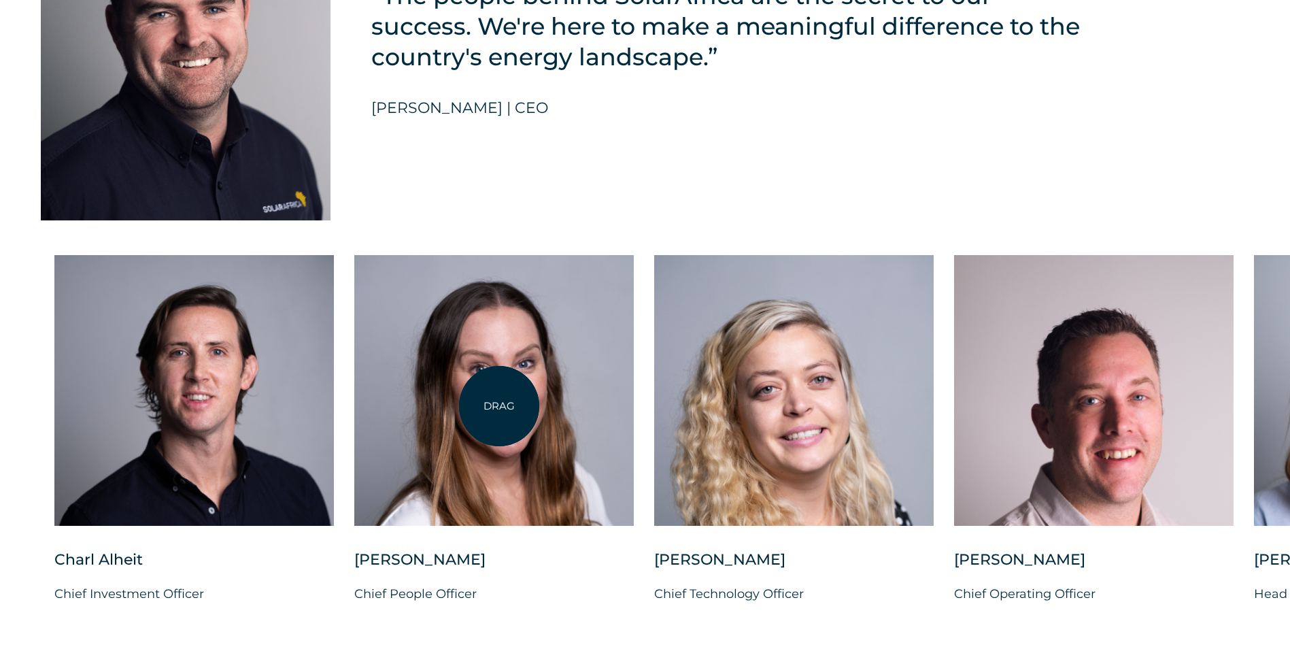
click at [499, 406] on div at bounding box center [494, 390] width 280 height 271
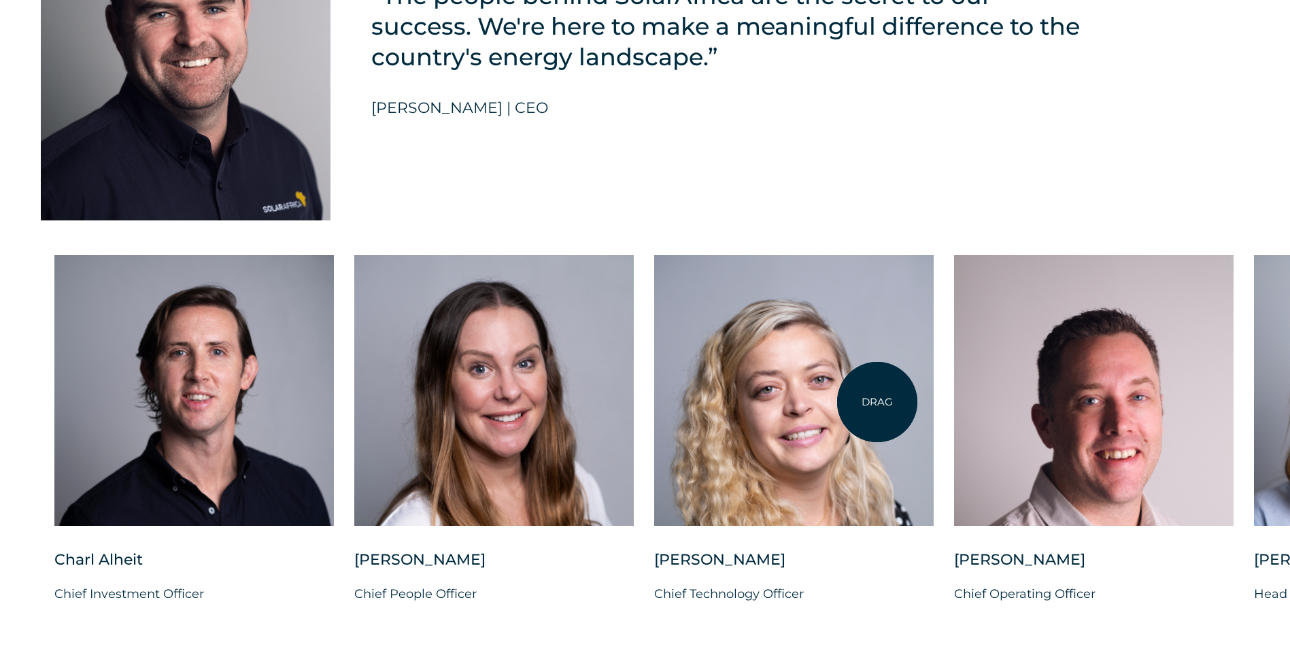
click at [877, 402] on div at bounding box center [794, 390] width 280 height 271
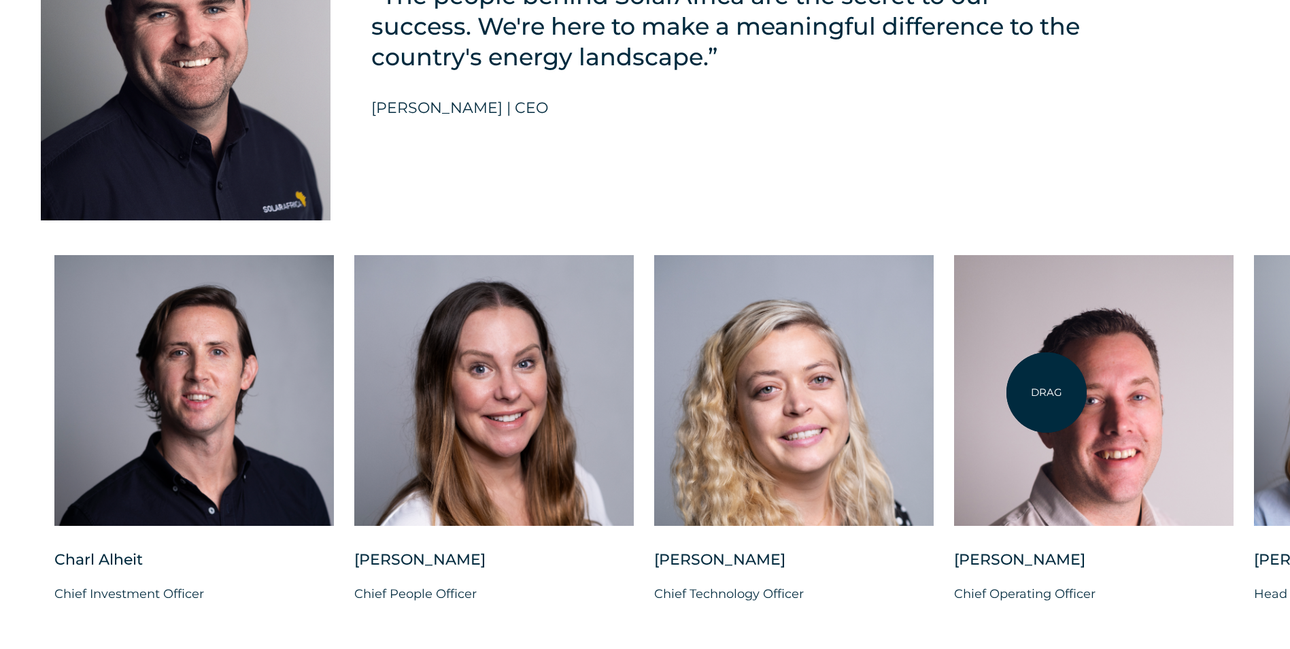
click at [1052, 391] on div at bounding box center [1094, 390] width 280 height 271
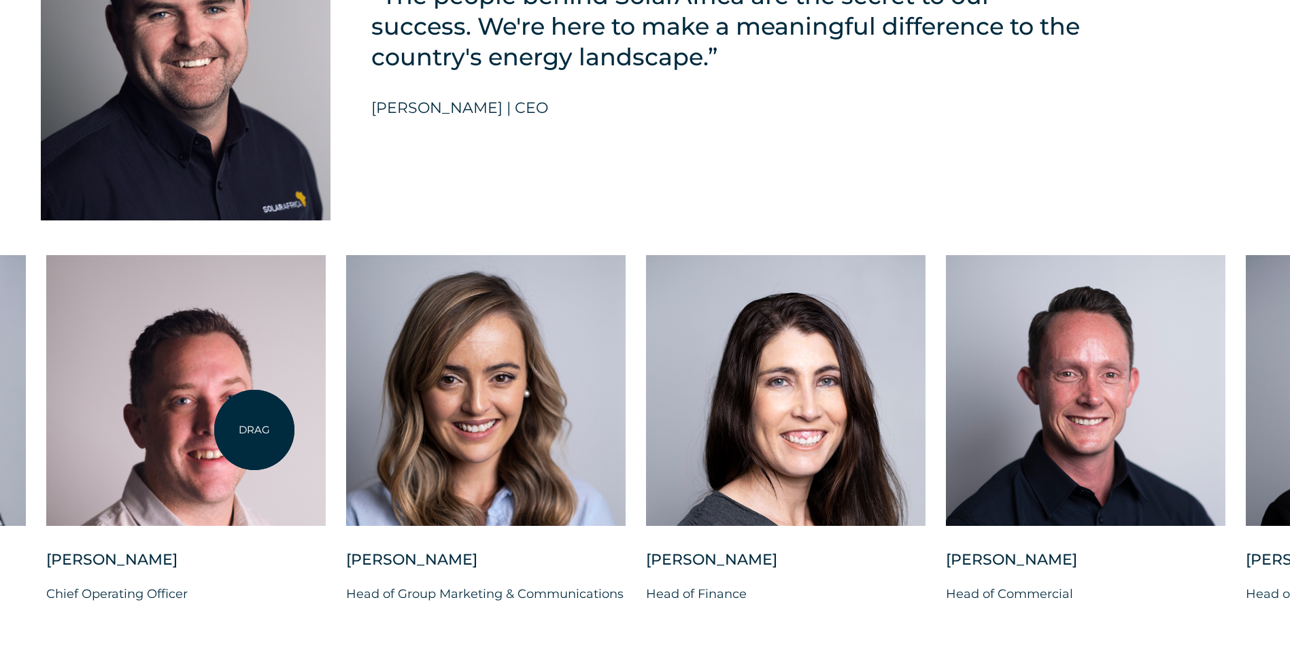
drag, startPoint x: 1162, startPoint y: 401, endPoint x: 254, endPoint y: 430, distance: 908.3
click at [254, 430] on div at bounding box center [186, 390] width 280 height 271
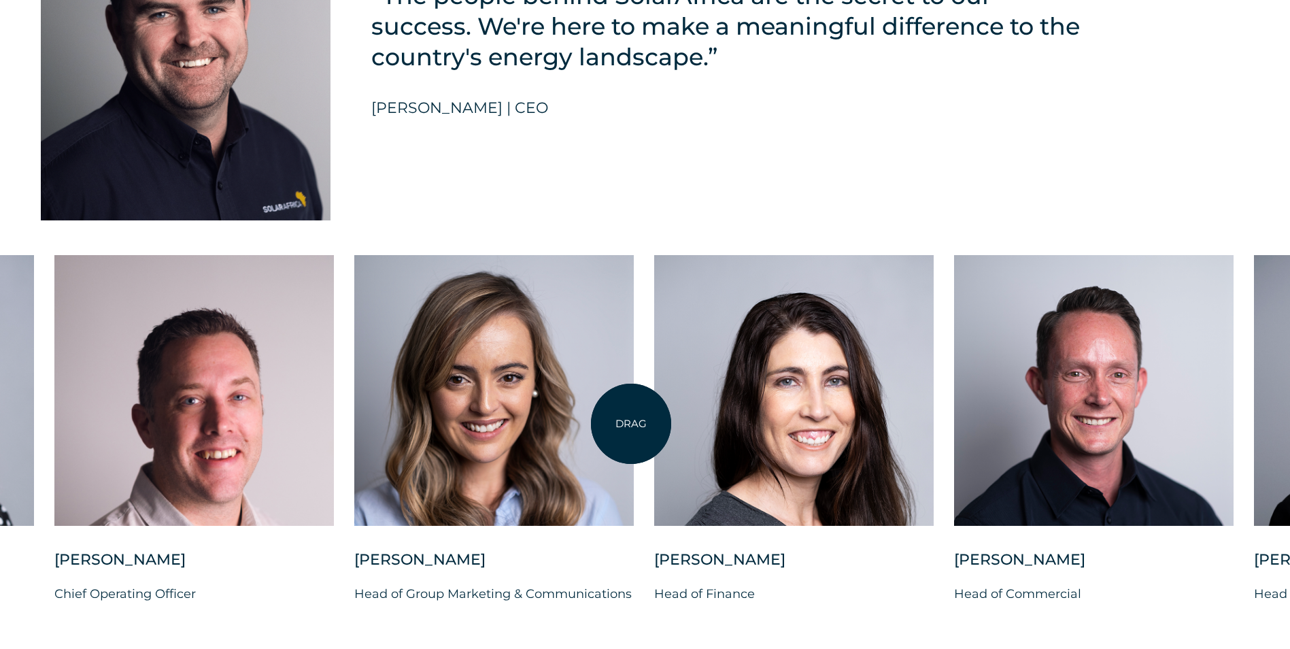
scroll to position [3369, 0]
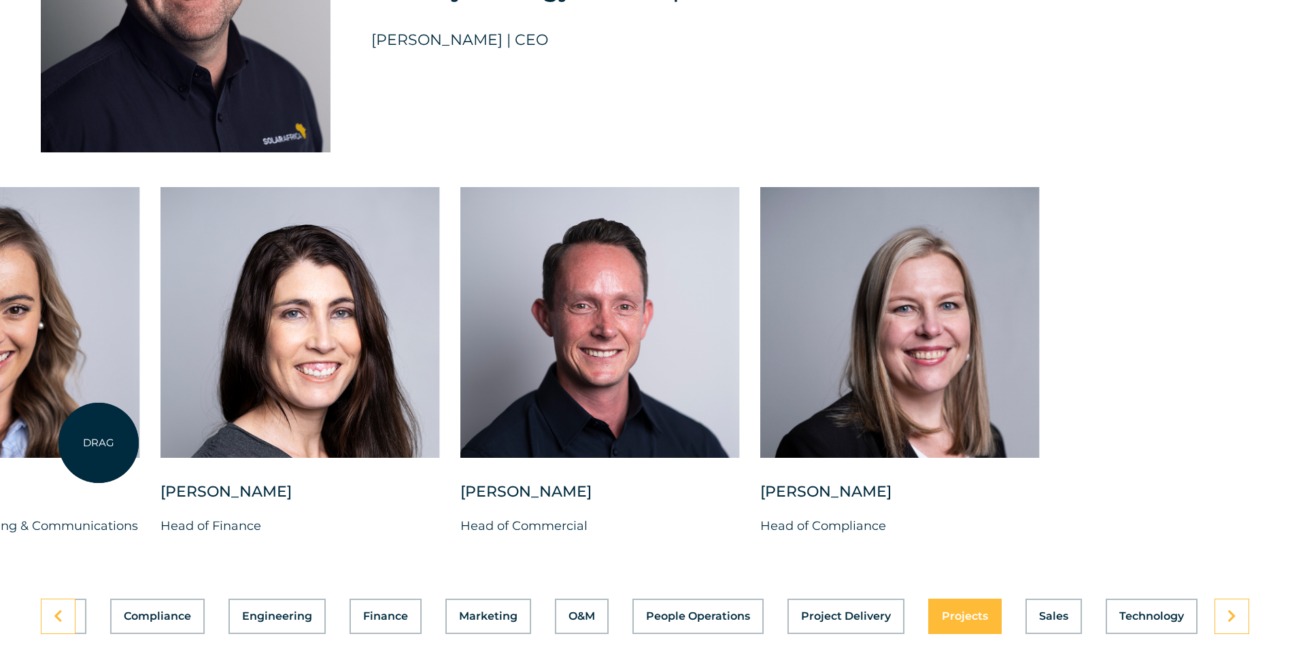
drag, startPoint x: 1064, startPoint y: 446, endPoint x: 167, endPoint y: 438, distance: 897.7
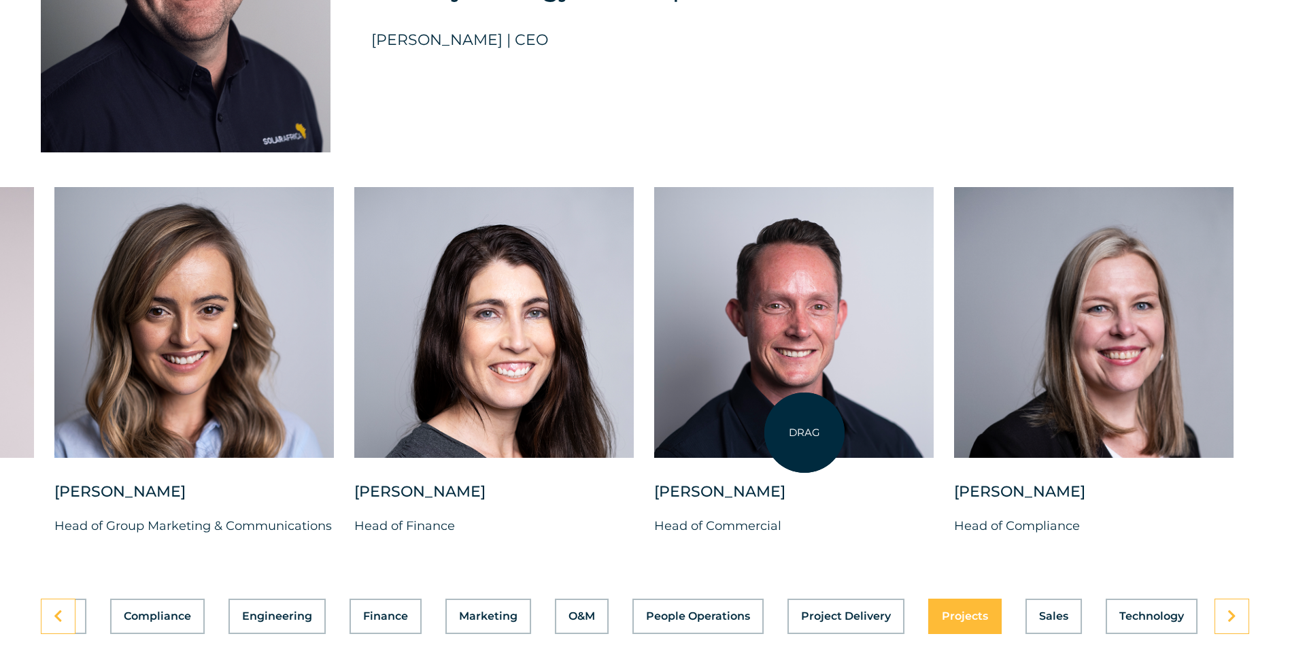
scroll to position [3573, 0]
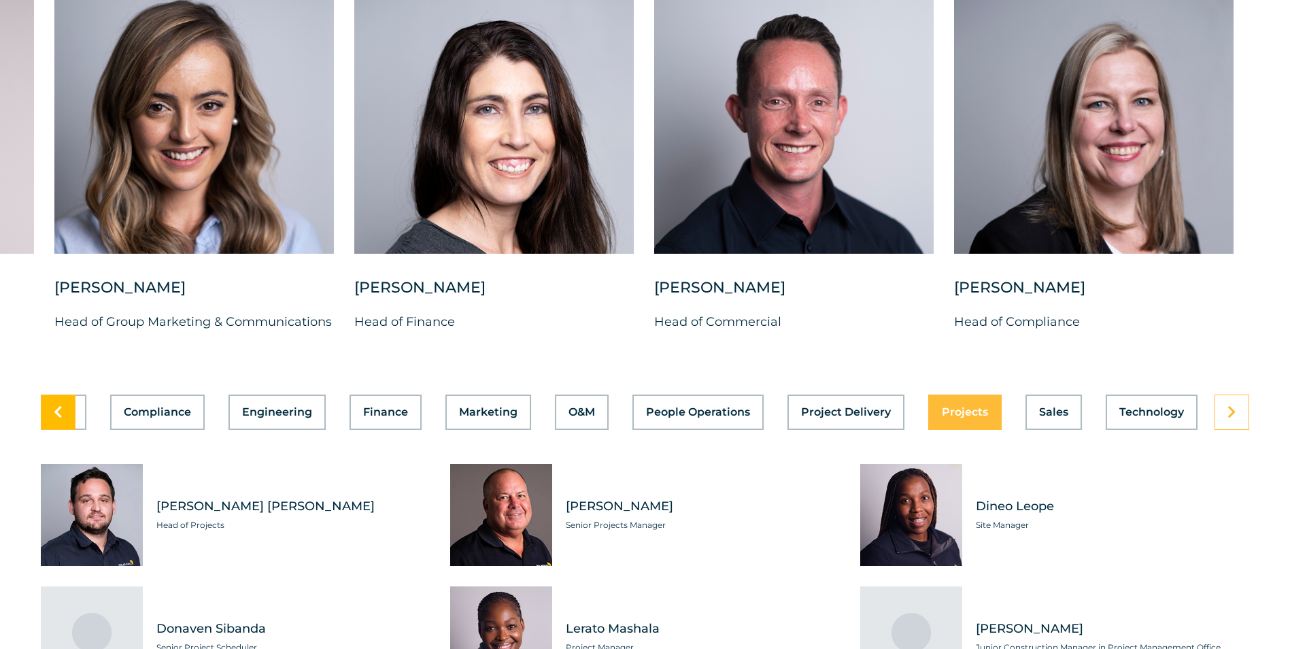
click at [68, 411] on link at bounding box center [58, 411] width 35 height 35
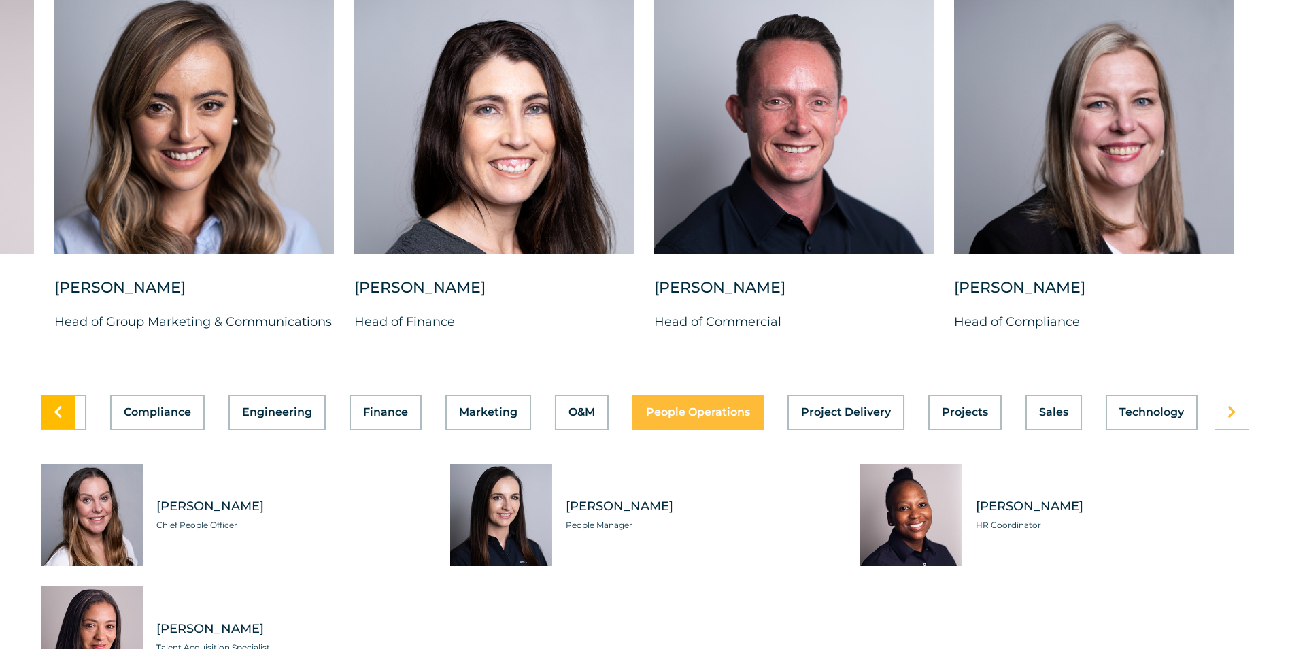
click at [65, 411] on link at bounding box center [58, 411] width 35 height 35
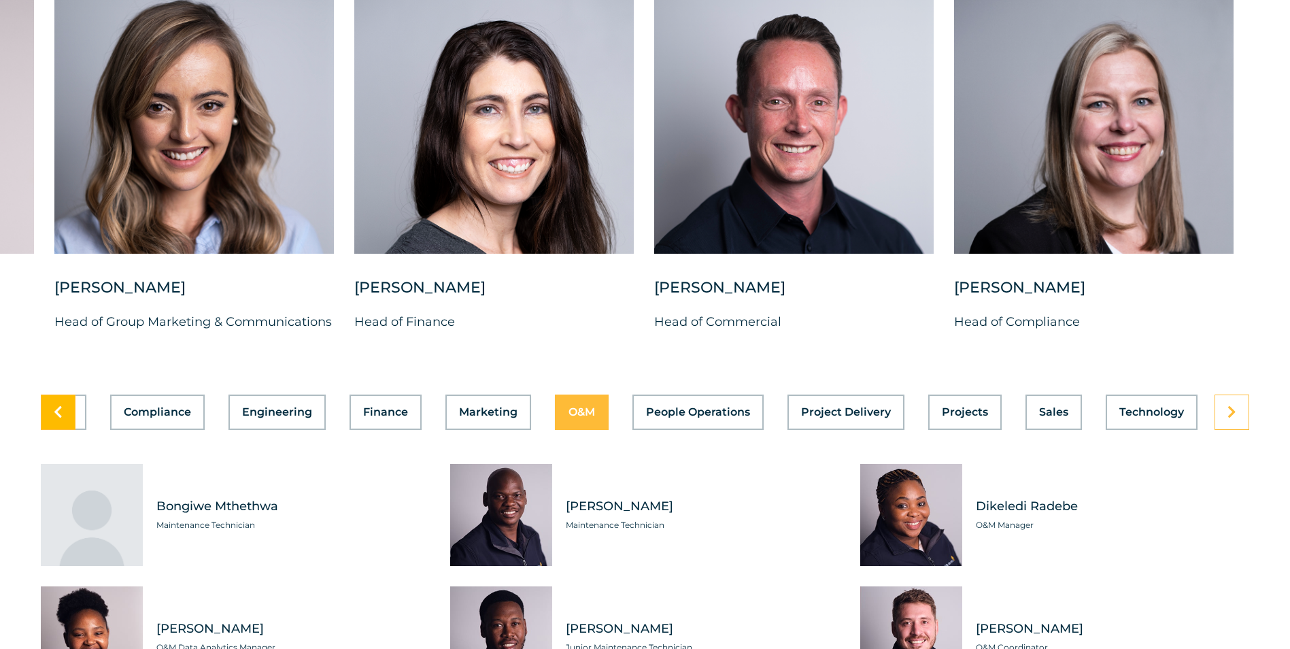
click at [65, 411] on link at bounding box center [58, 411] width 35 height 35
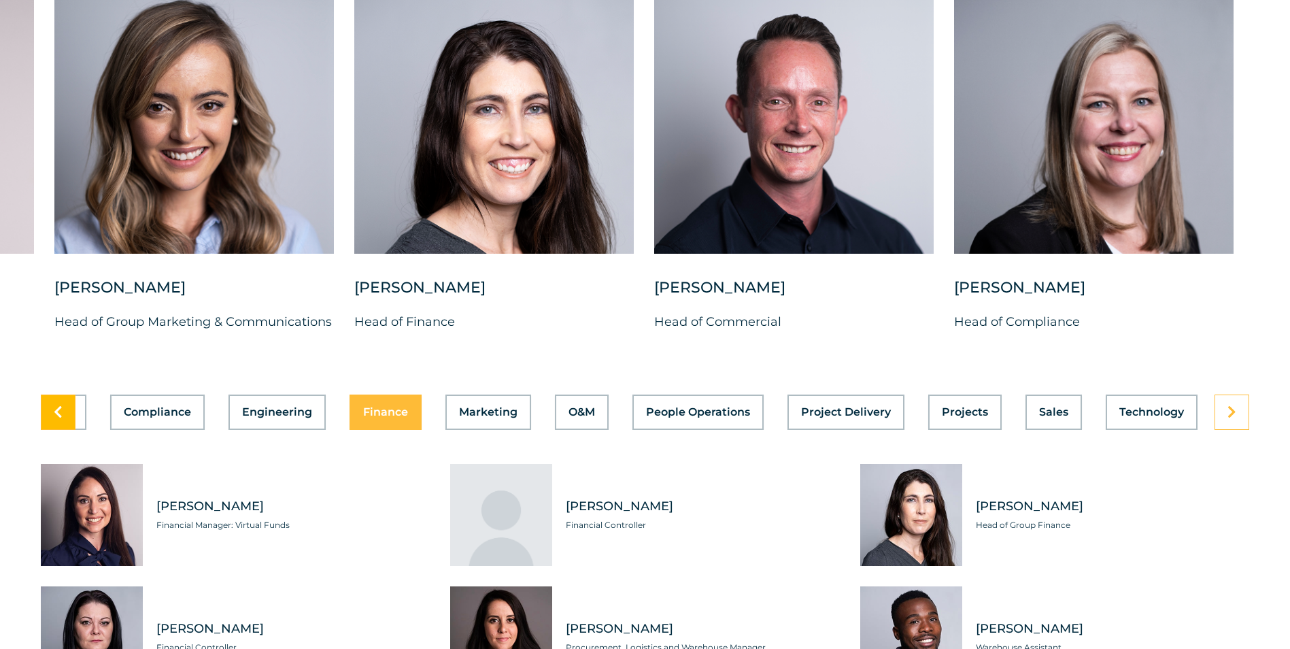
scroll to position [0, 294]
click at [65, 411] on link at bounding box center [58, 411] width 35 height 35
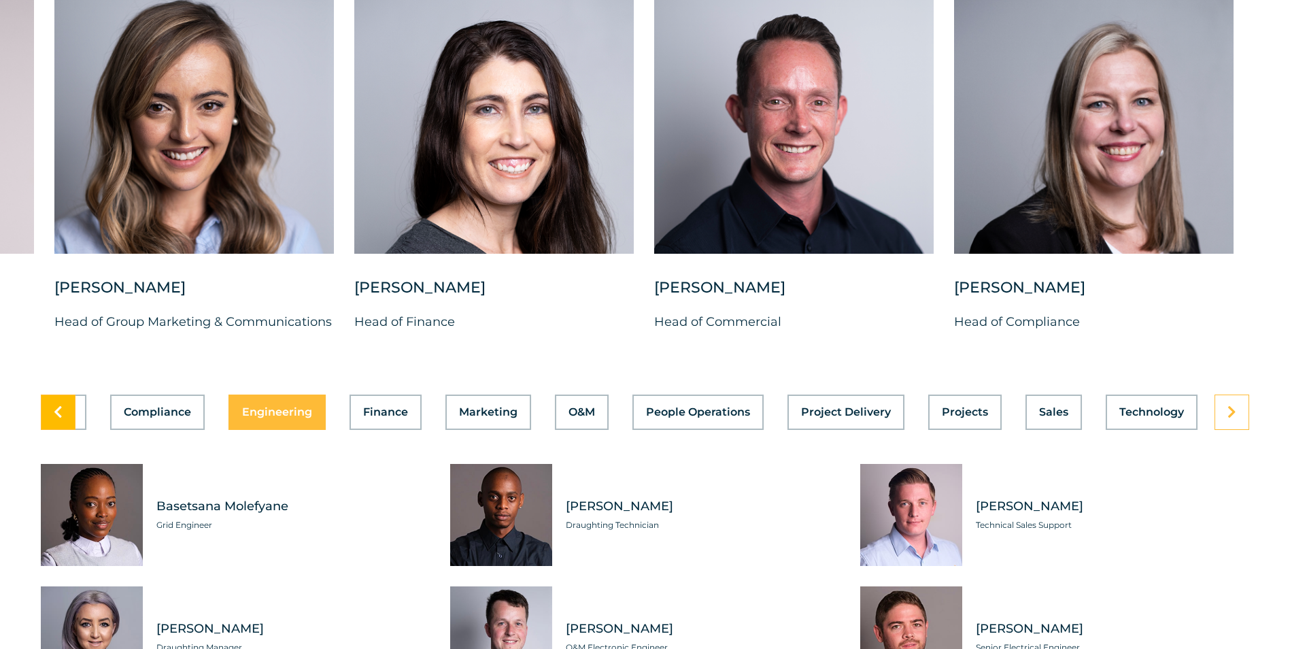
click at [65, 411] on link at bounding box center [58, 411] width 35 height 35
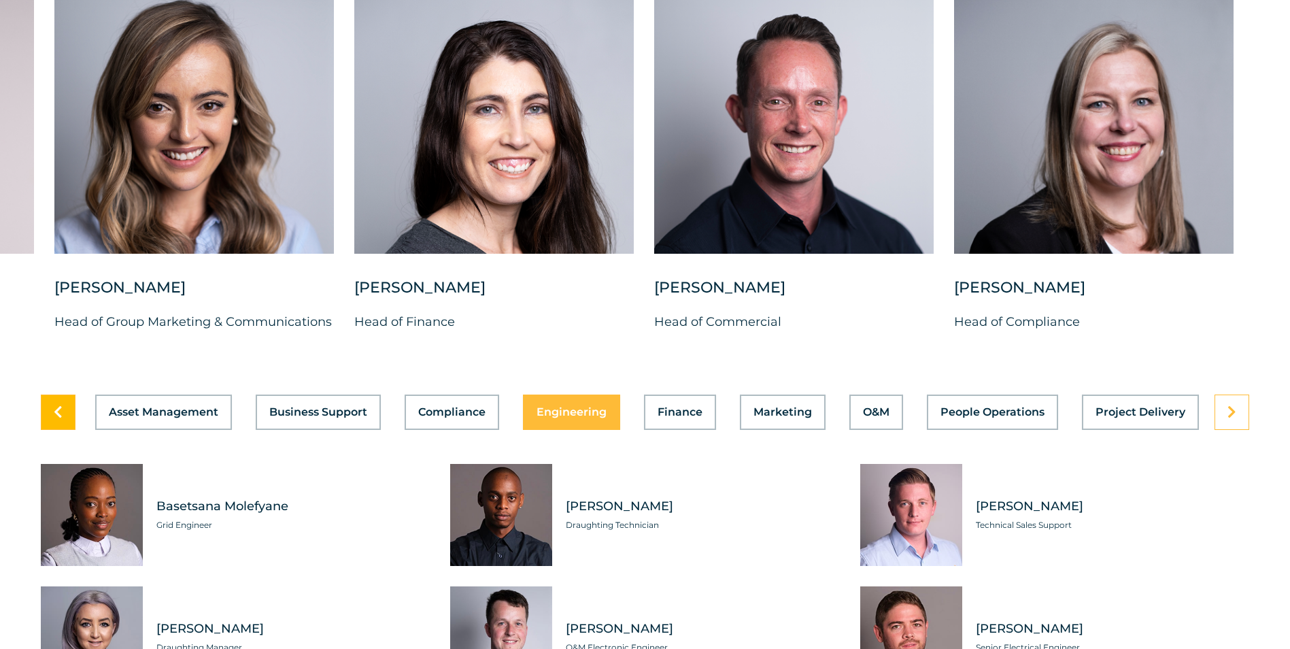
click at [65, 411] on link at bounding box center [58, 411] width 35 height 35
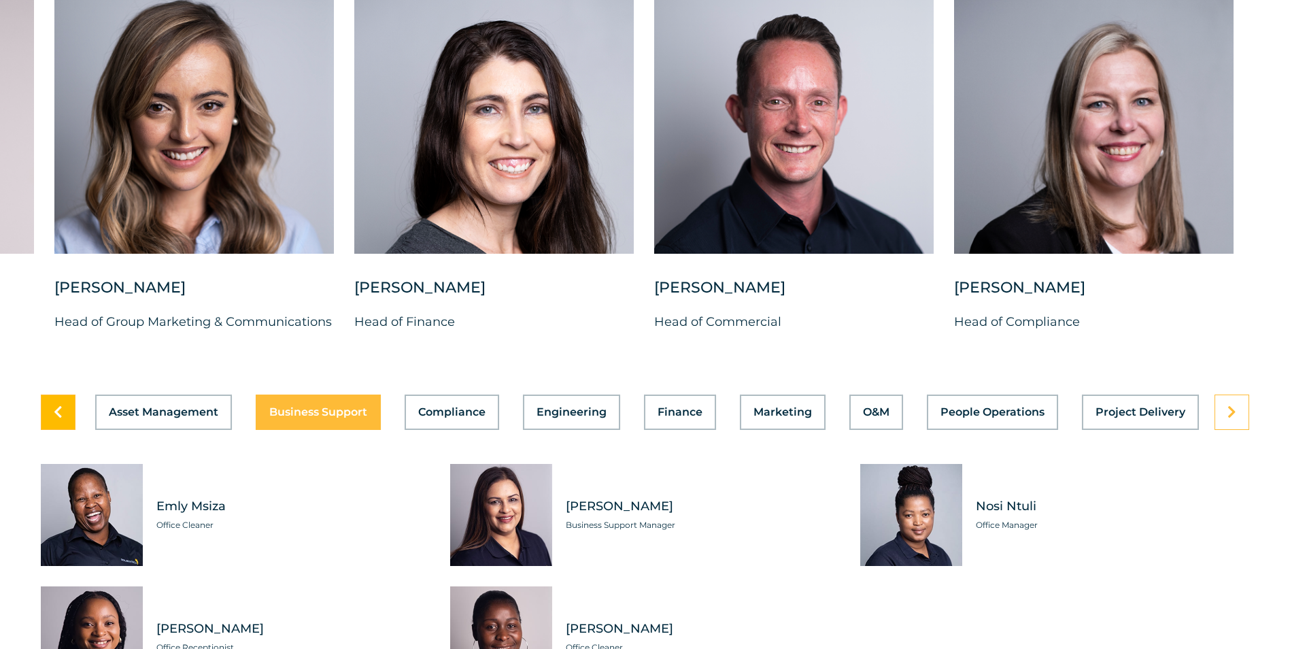
click at [65, 411] on link at bounding box center [58, 411] width 35 height 35
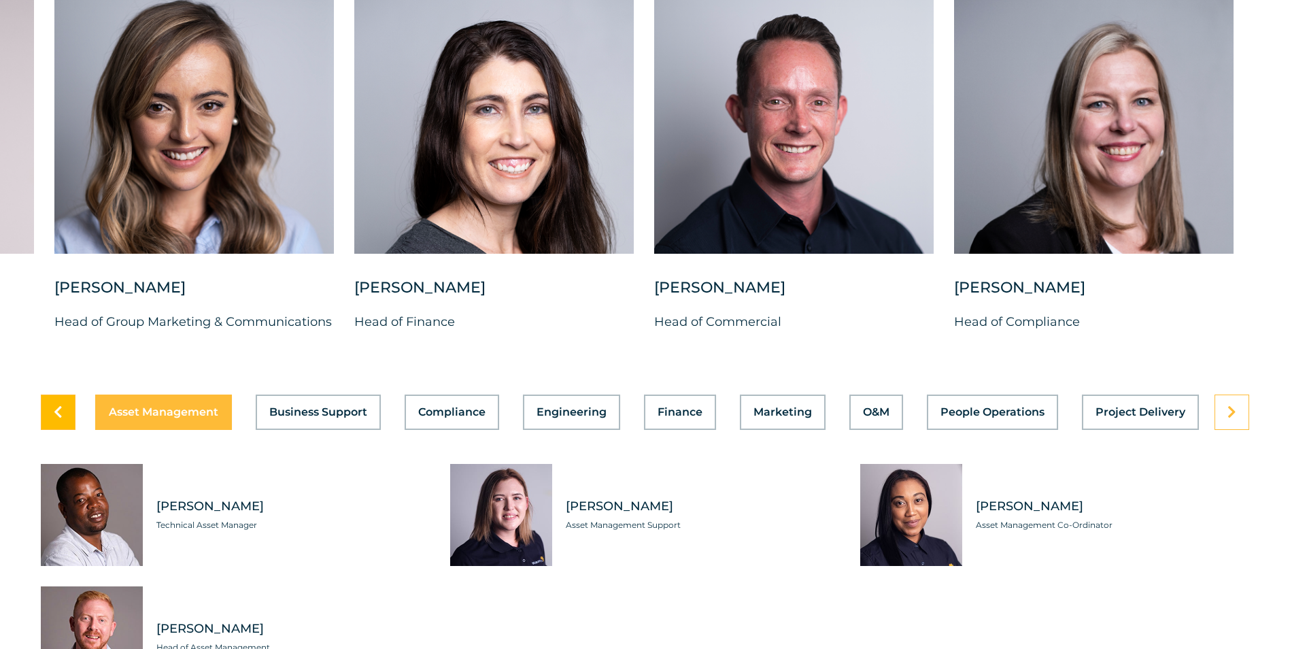
click at [65, 411] on link at bounding box center [58, 411] width 35 height 35
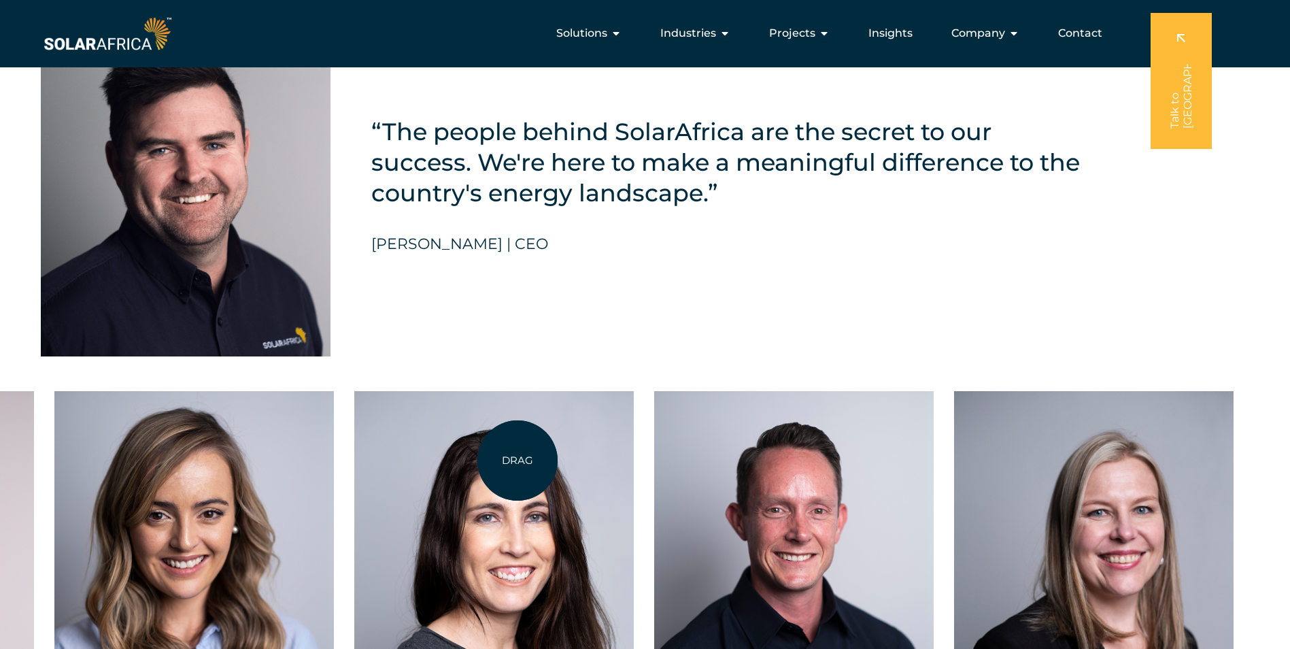
scroll to position [3301, 0]
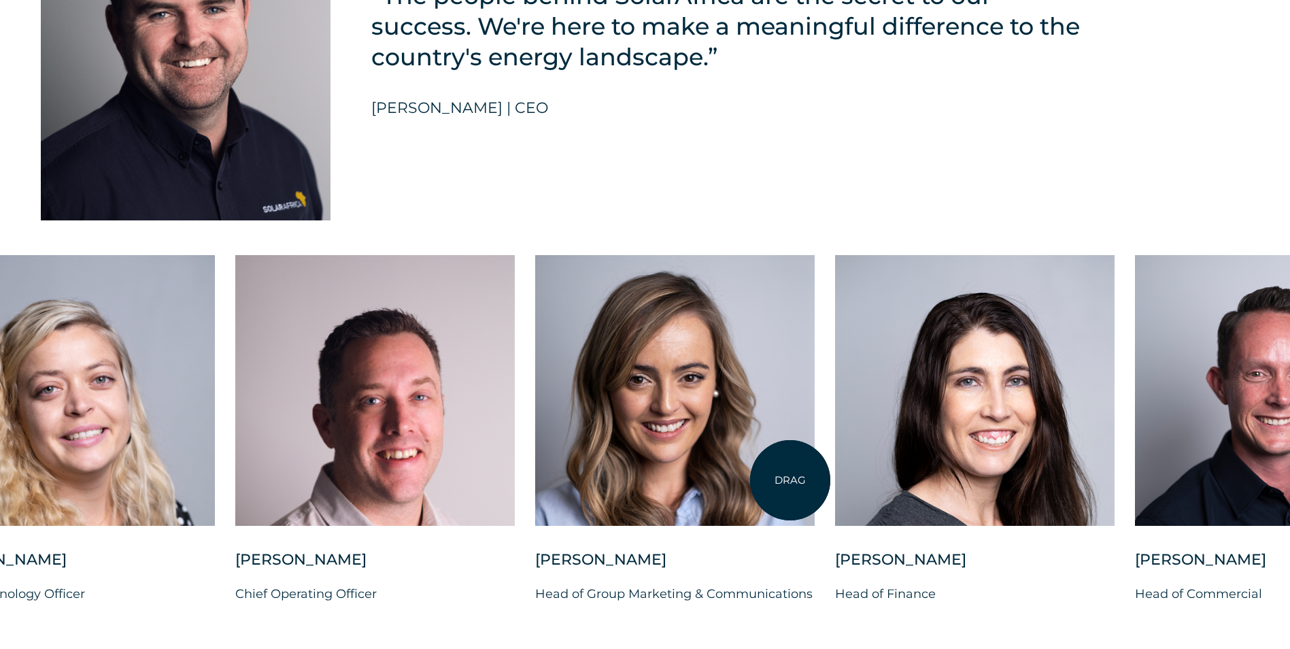
drag, startPoint x: 309, startPoint y: 428, endPoint x: 850, endPoint y: 480, distance: 543.1
click at [815, 480] on div at bounding box center [675, 390] width 280 height 271
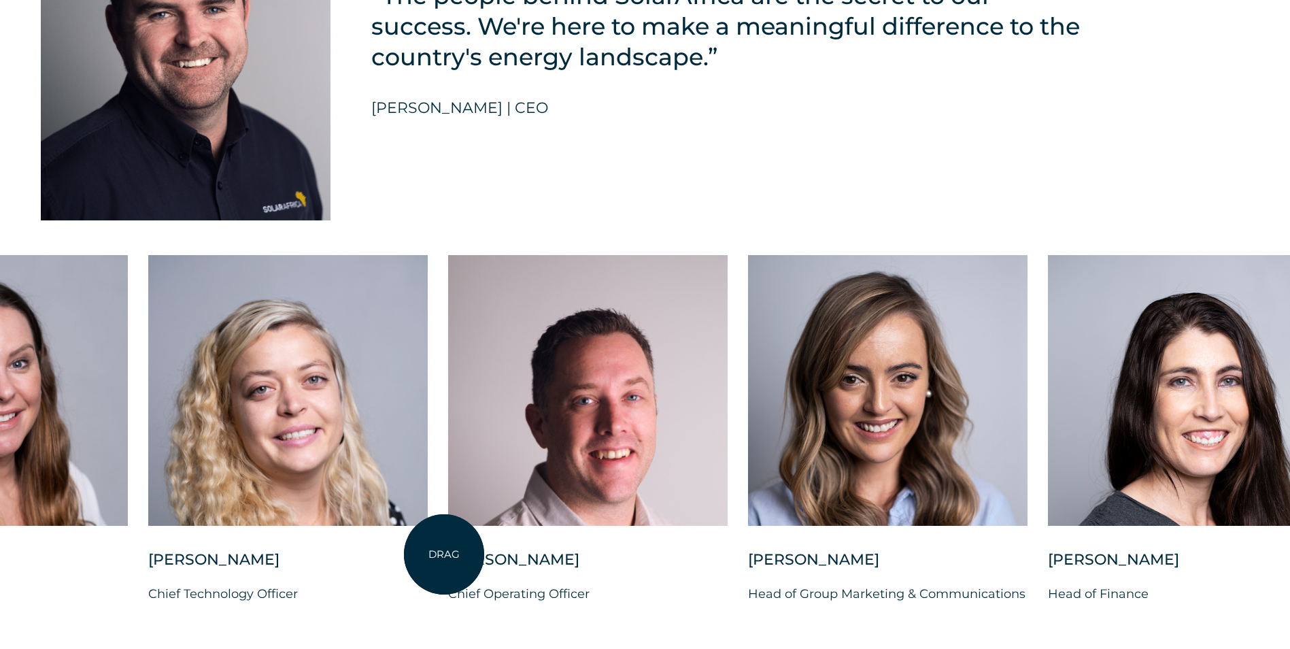
drag, startPoint x: 350, startPoint y: 559, endPoint x: 444, endPoint y: 554, distance: 94.0
click at [444, 554] on div "Charl Alheit Chief Investment Officer Candice Seggie Chief People Officer Suné …" at bounding box center [748, 440] width 2508 height 371
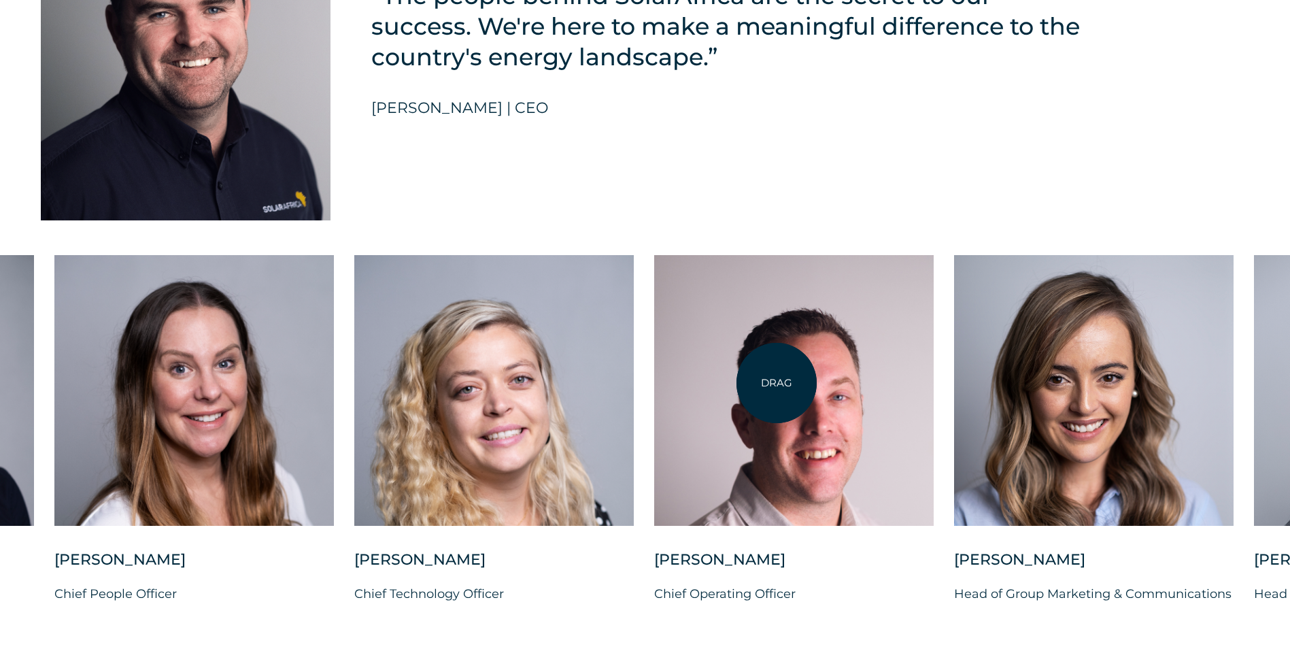
click at [778, 382] on div at bounding box center [794, 390] width 280 height 271
drag, startPoint x: 801, startPoint y: 342, endPoint x: 746, endPoint y: 364, distance: 59.2
drag, startPoint x: 746, startPoint y: 364, endPoint x: 832, endPoint y: 228, distance: 161.1
click at [832, 220] on div "“The people behind SolarAfrica are the secret to our success. We're here to mak…" at bounding box center [727, 58] width 713 height 323
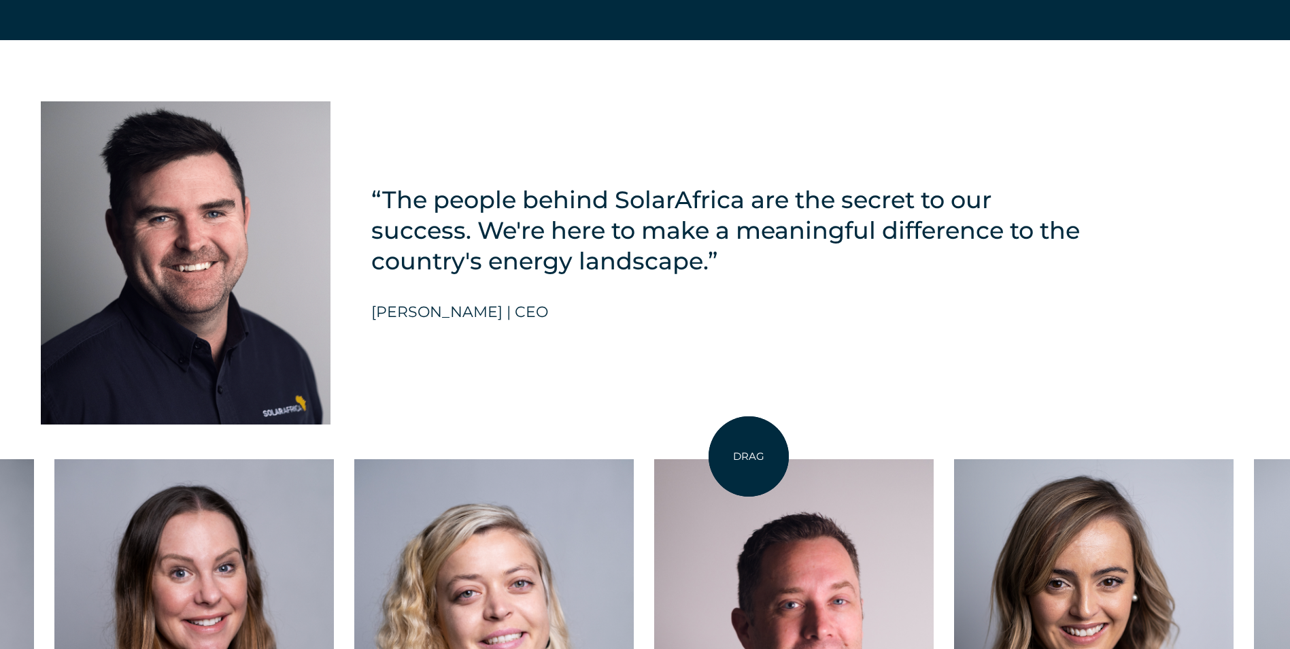
scroll to position [3437, 0]
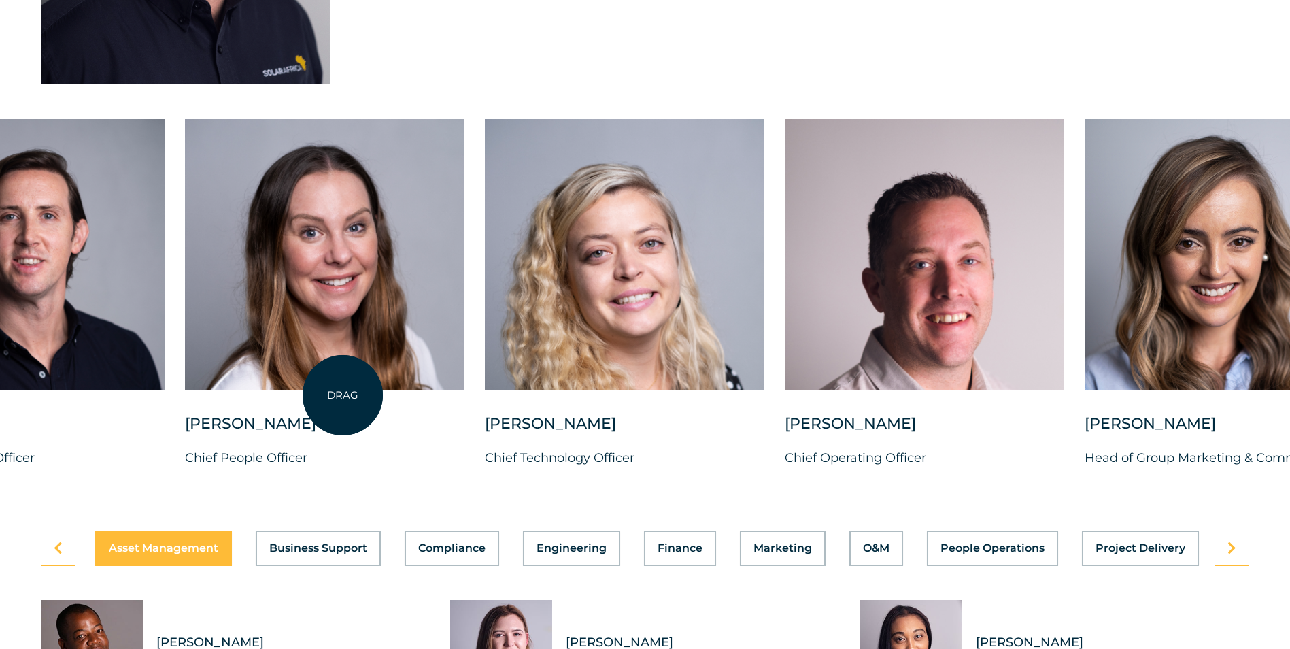
drag, startPoint x: 212, startPoint y: 356, endPoint x: 305, endPoint y: 397, distance: 101.4
click at [314, 390] on div at bounding box center [325, 254] width 280 height 271
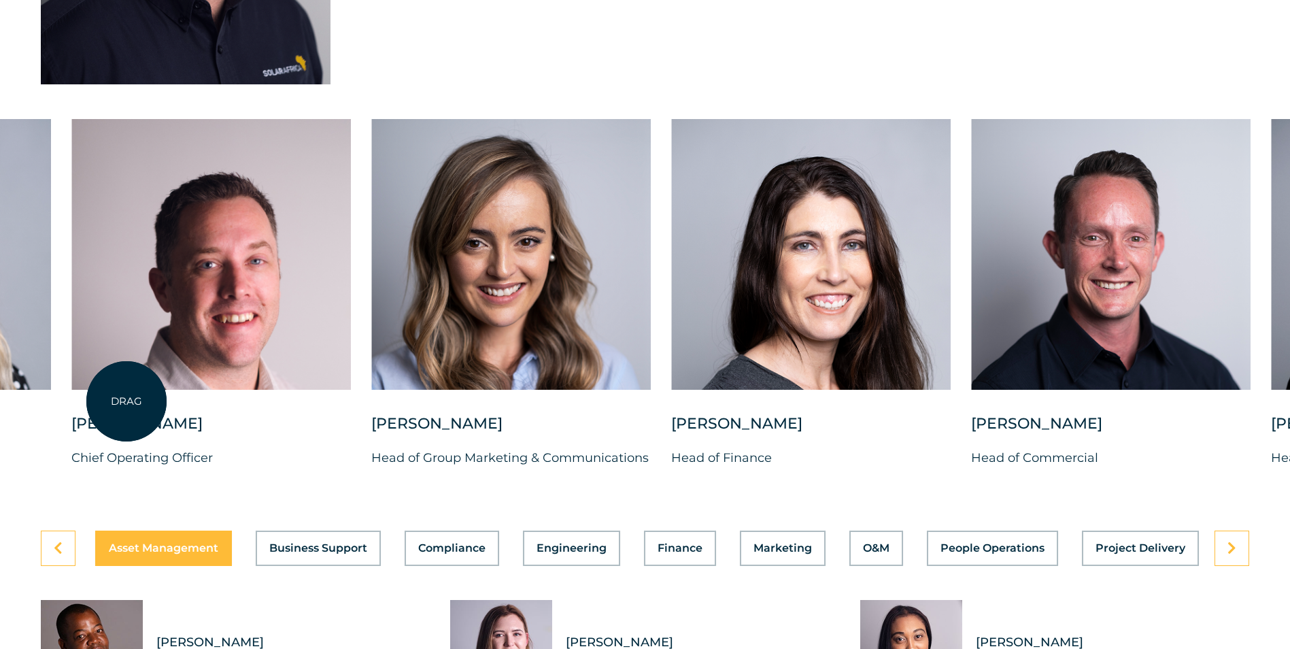
drag, startPoint x: 966, startPoint y: 346, endPoint x: 80, endPoint y: 401, distance: 888.5
click at [108, 401] on div at bounding box center [211, 266] width 280 height 294
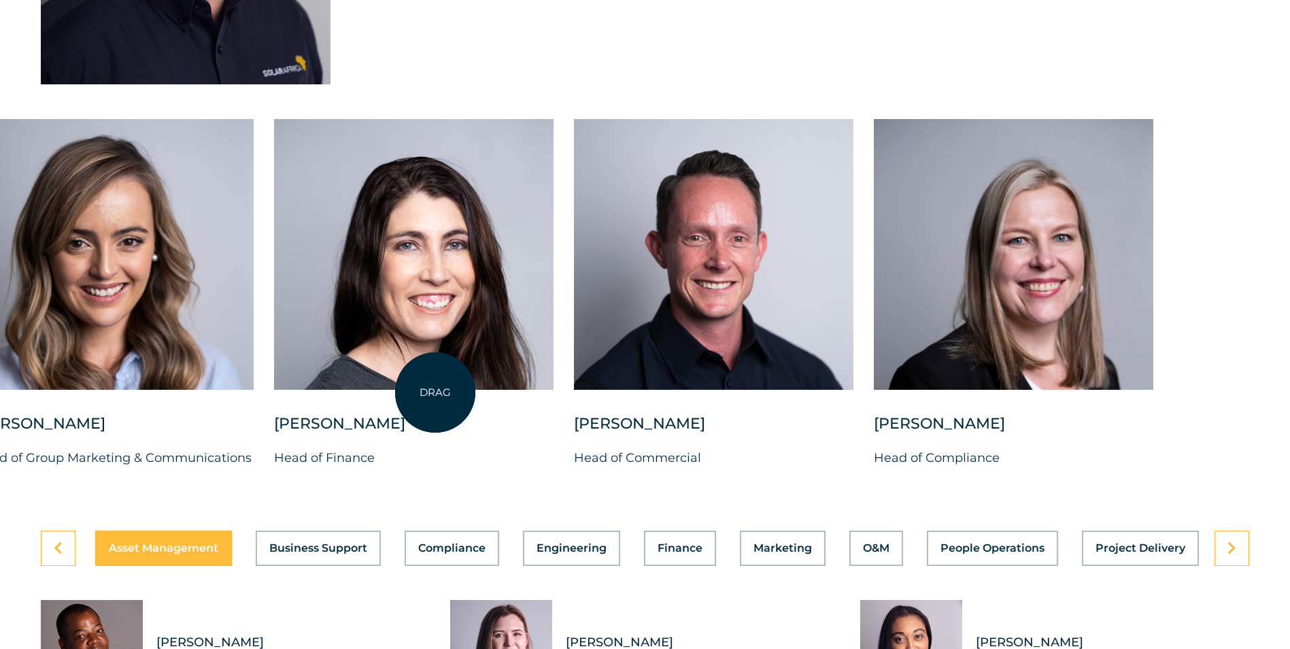
drag, startPoint x: 565, startPoint y: 386, endPoint x: 284, endPoint y: 399, distance: 281.8
click at [284, 390] on div at bounding box center [414, 254] width 280 height 271
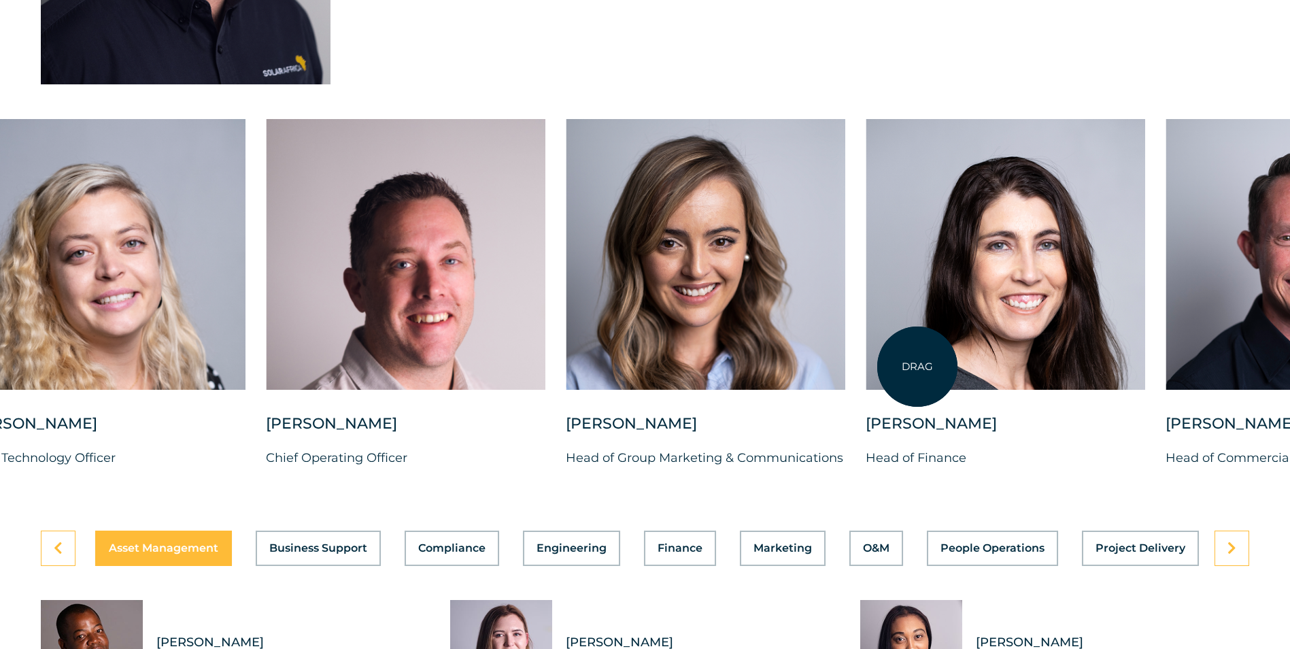
drag, startPoint x: 392, startPoint y: 352, endPoint x: 1057, endPoint y: 373, distance: 664.8
click at [1046, 372] on div at bounding box center [1006, 254] width 280 height 271
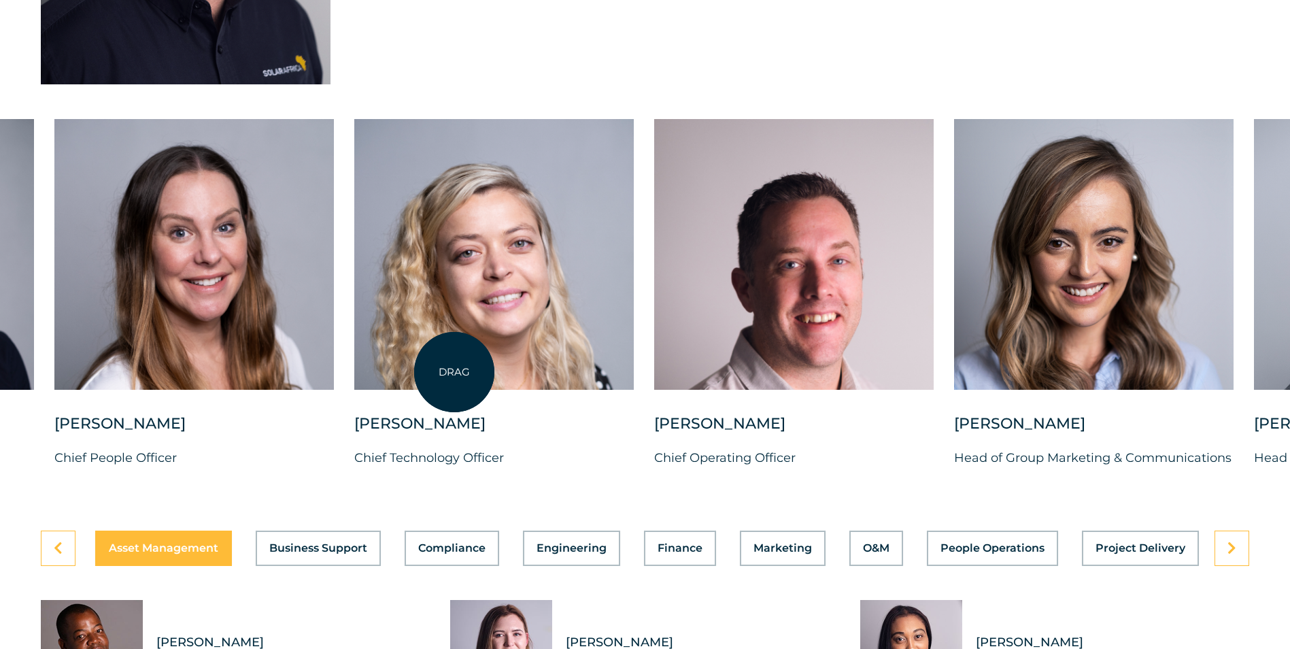
drag, startPoint x: 594, startPoint y: 372, endPoint x: 895, endPoint y: 369, distance: 301.3
click at [634, 369] on div at bounding box center [494, 254] width 280 height 271
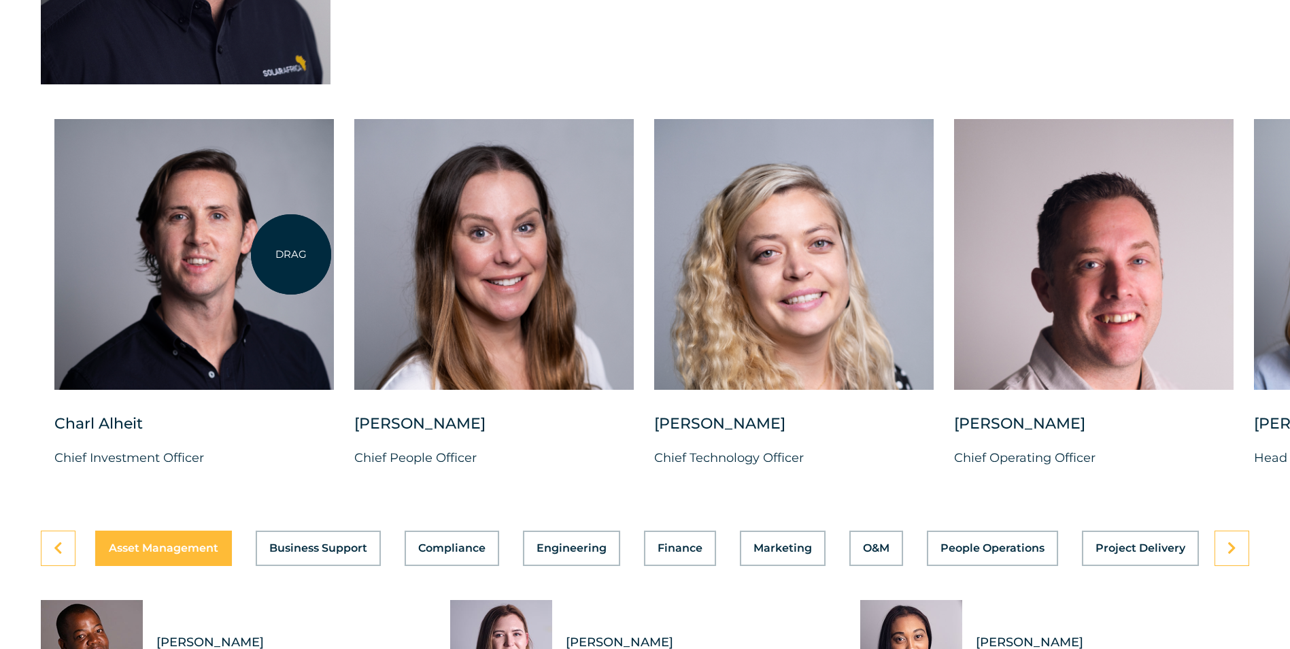
drag, startPoint x: 291, startPoint y: 254, endPoint x: 276, endPoint y: 258, distance: 15.5
click at [291, 254] on div at bounding box center [194, 254] width 280 height 271
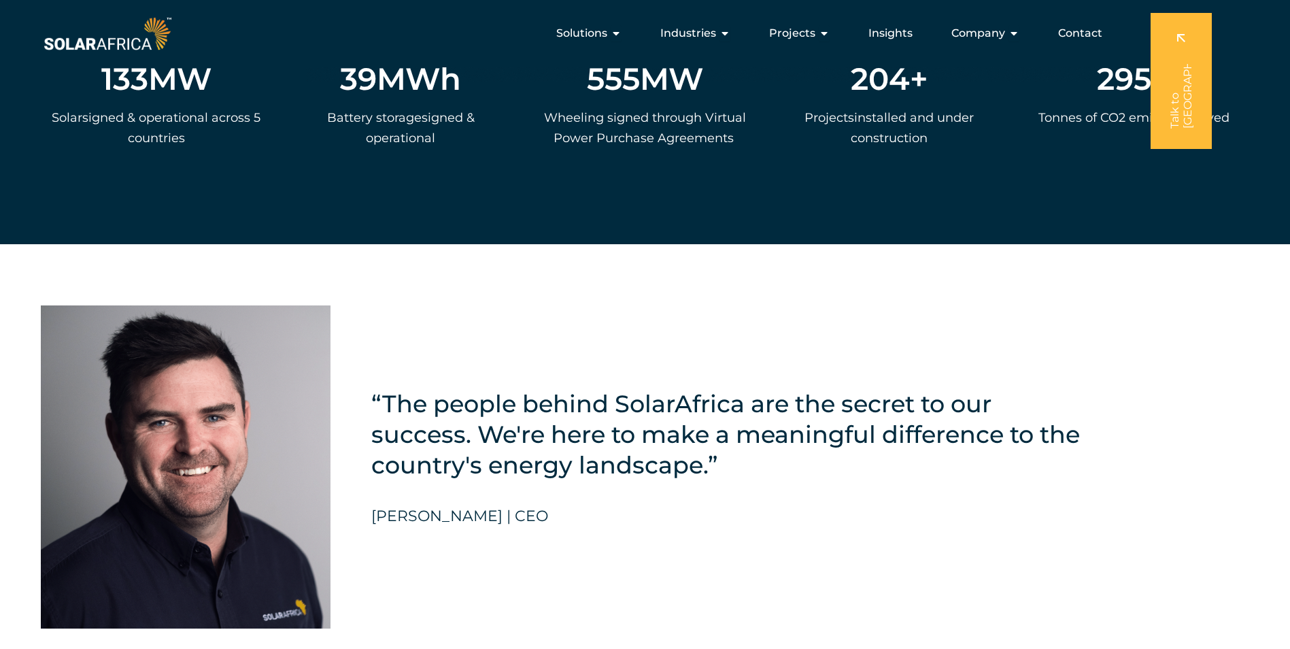
scroll to position [2689, 0]
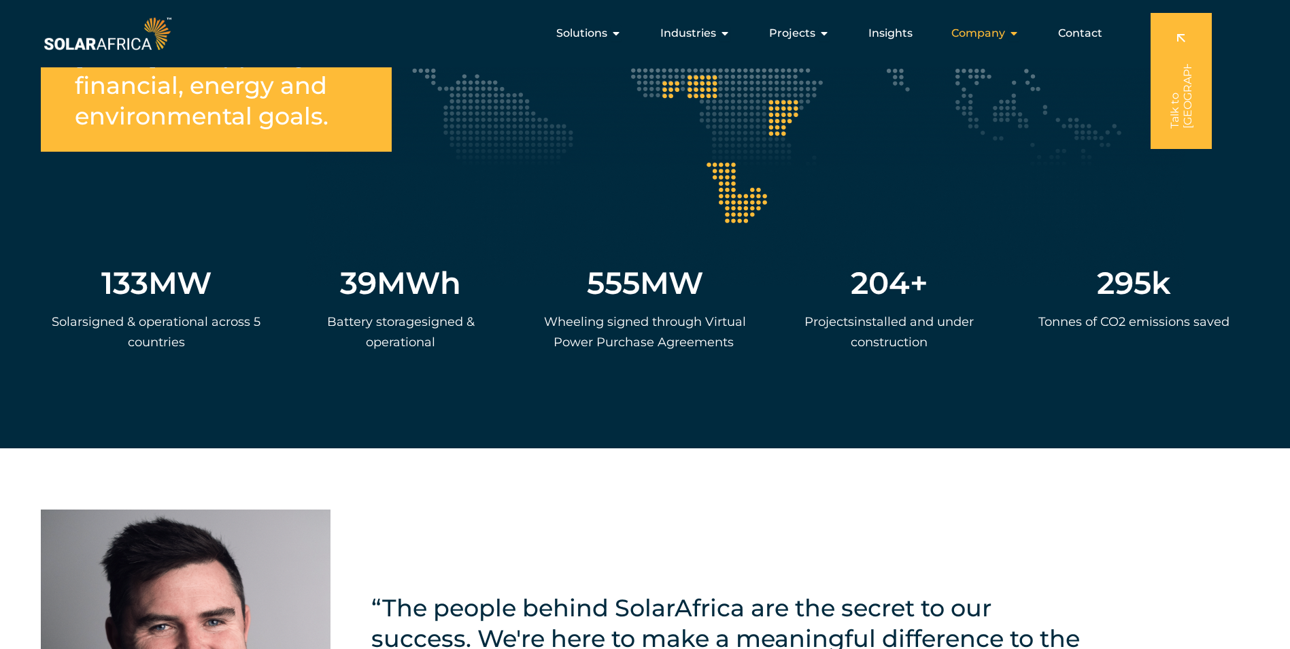
click at [1016, 27] on button "Close Company Open Company" at bounding box center [1014, 33] width 11 height 16
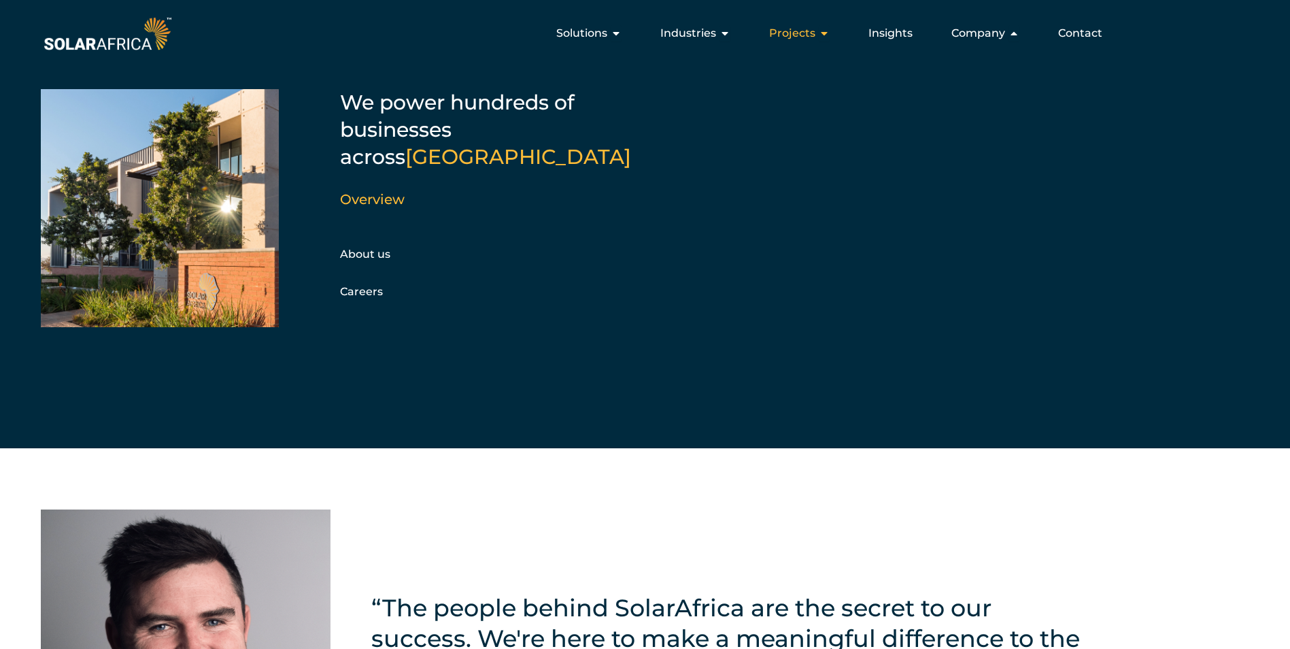
click at [823, 32] on icon "Menu" at bounding box center [824, 33] width 11 height 11
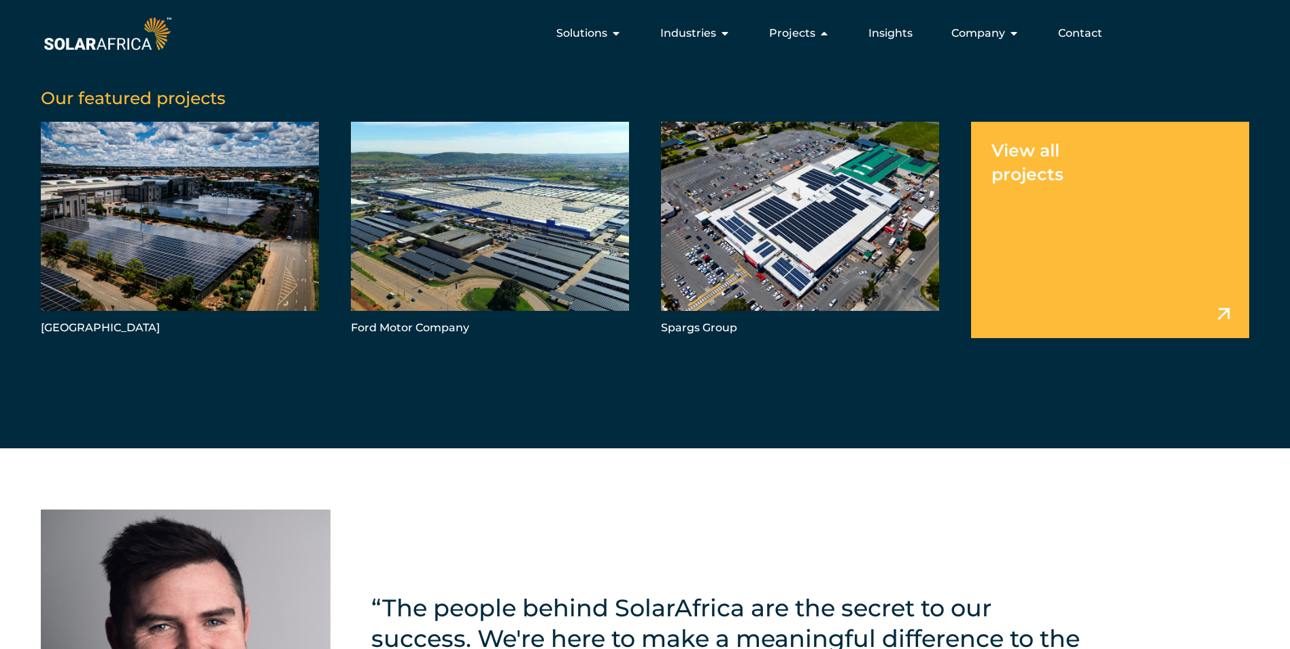
drag, startPoint x: 889, startPoint y: 24, endPoint x: 720, endPoint y: 439, distance: 448.1
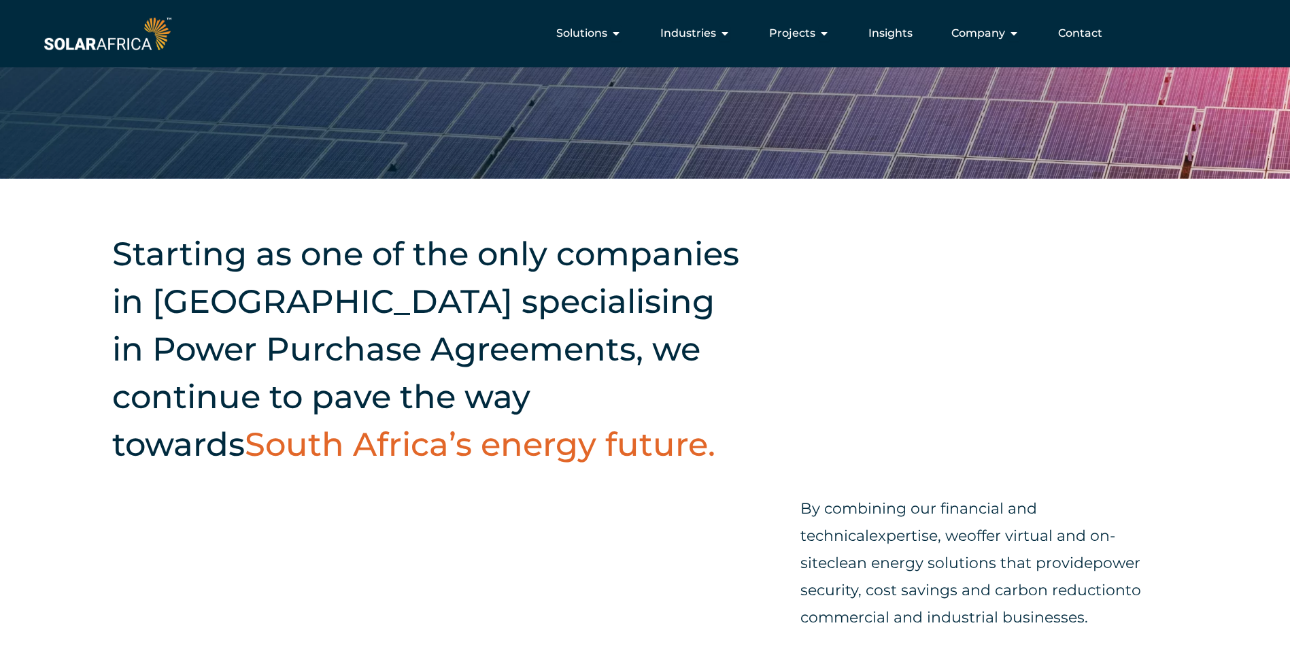
scroll to position [0, 0]
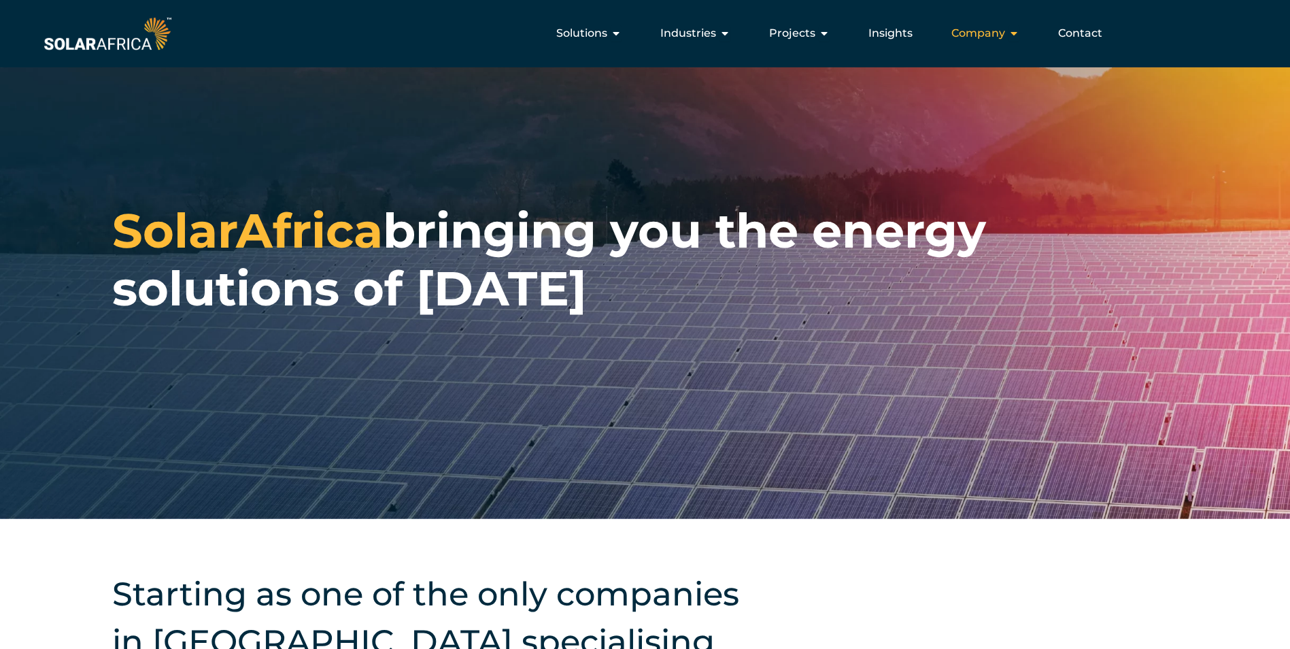
click at [1011, 31] on icon "Menu" at bounding box center [1014, 33] width 11 height 11
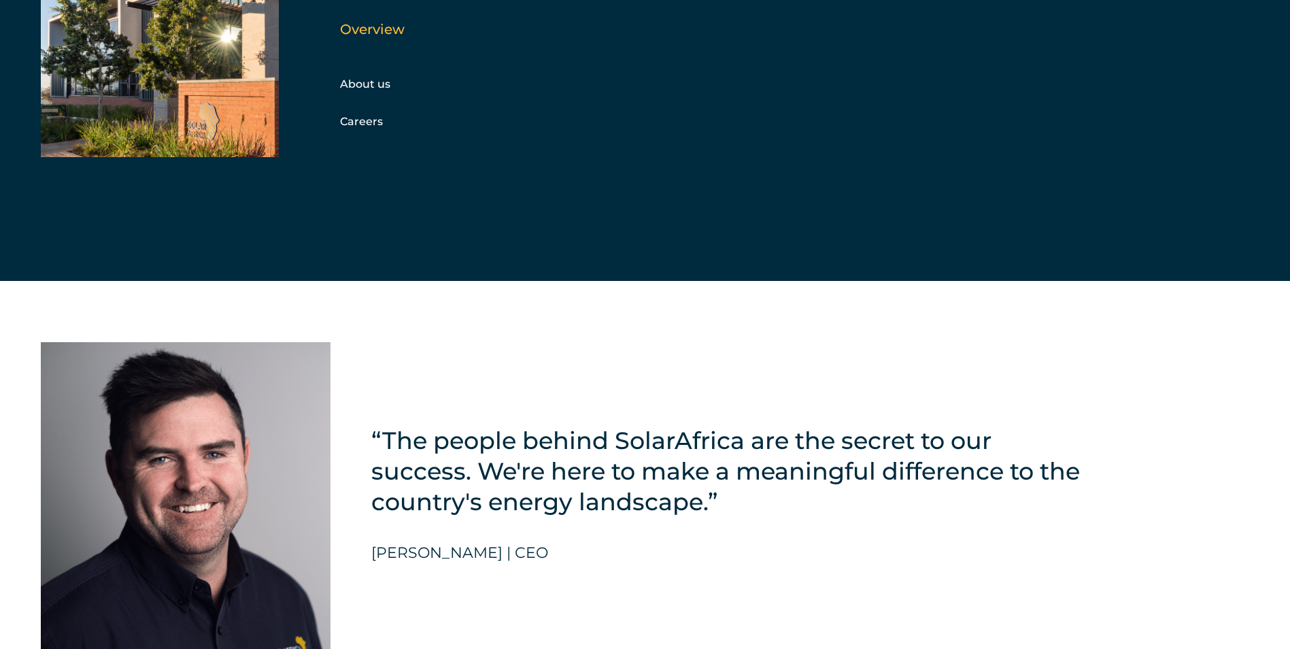
scroll to position [3264, 0]
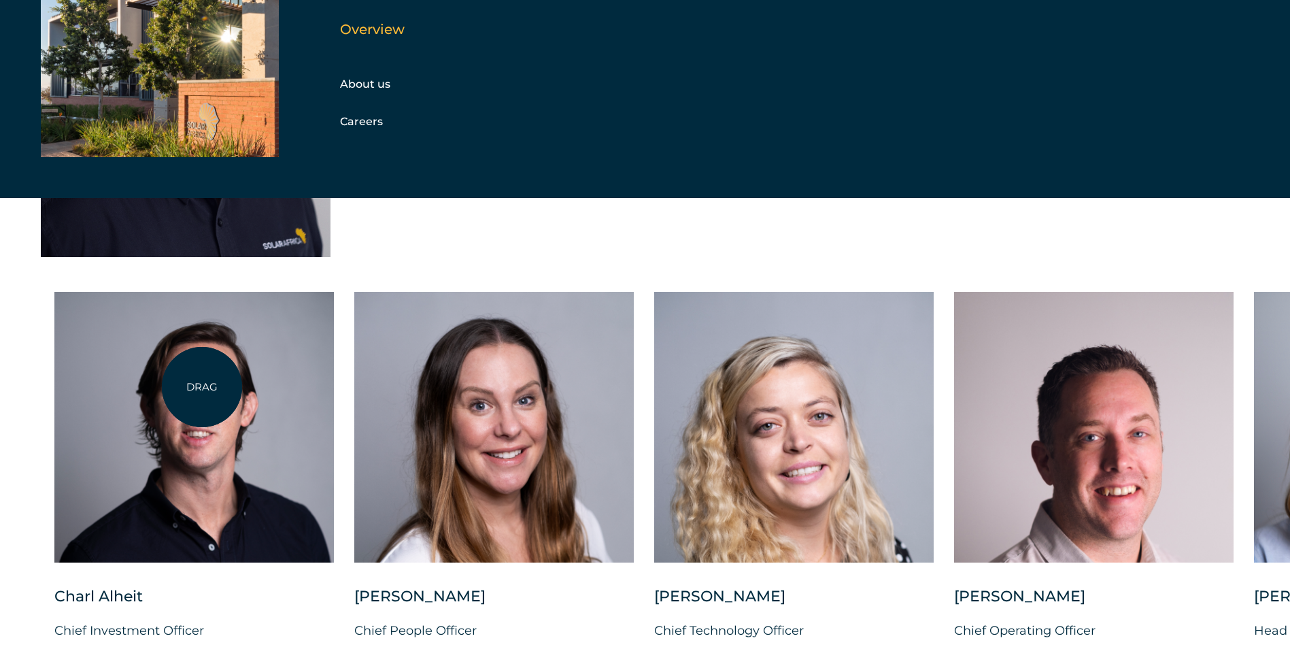
click at [199, 388] on div at bounding box center [194, 427] width 280 height 271
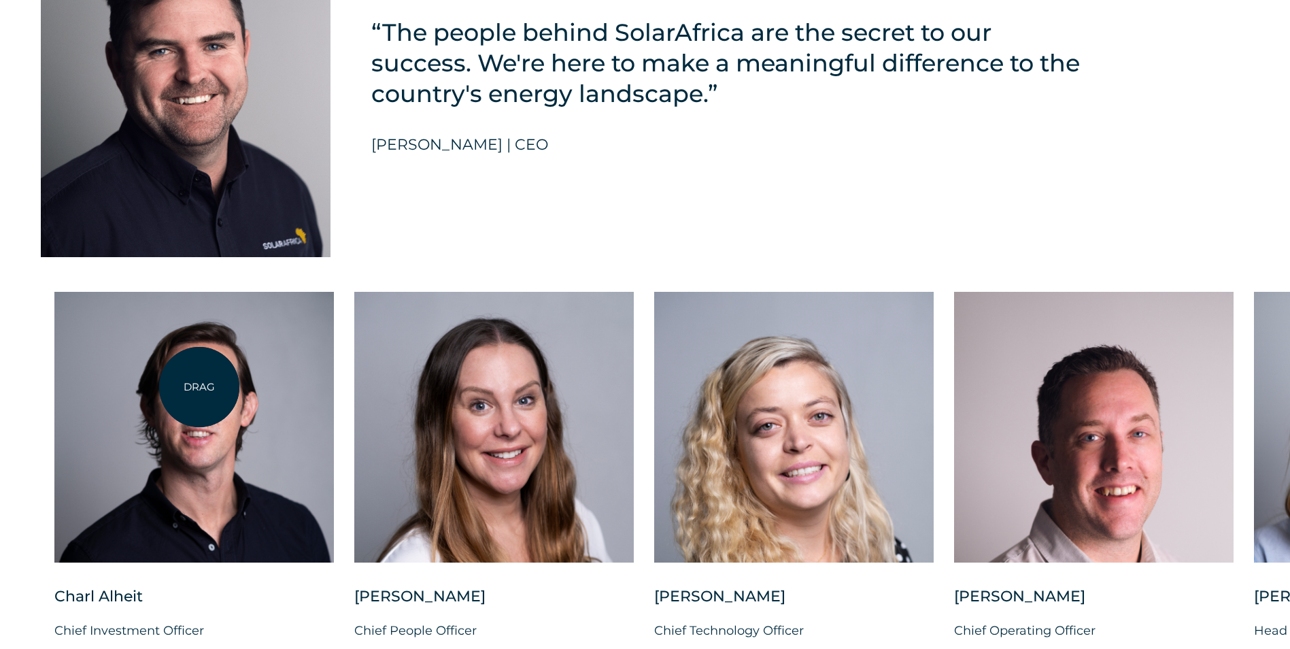
scroll to position [3400, 0]
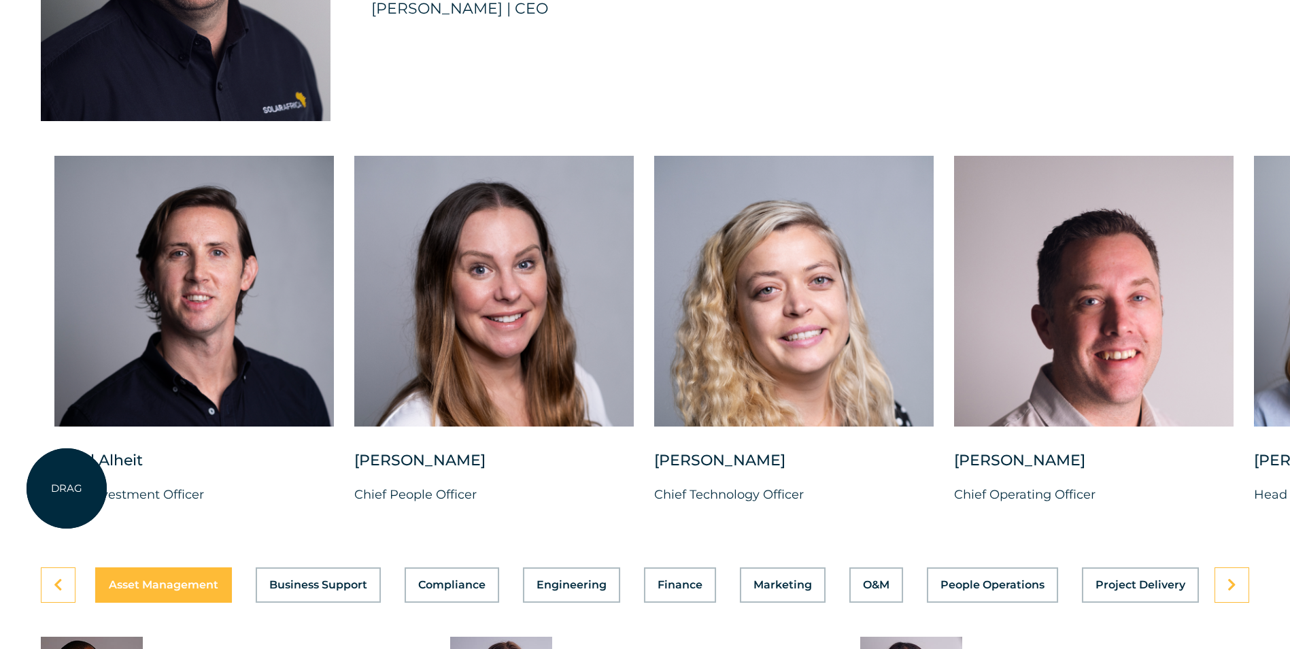
click at [67, 484] on div "Charl Alheit" at bounding box center [194, 467] width 280 height 34
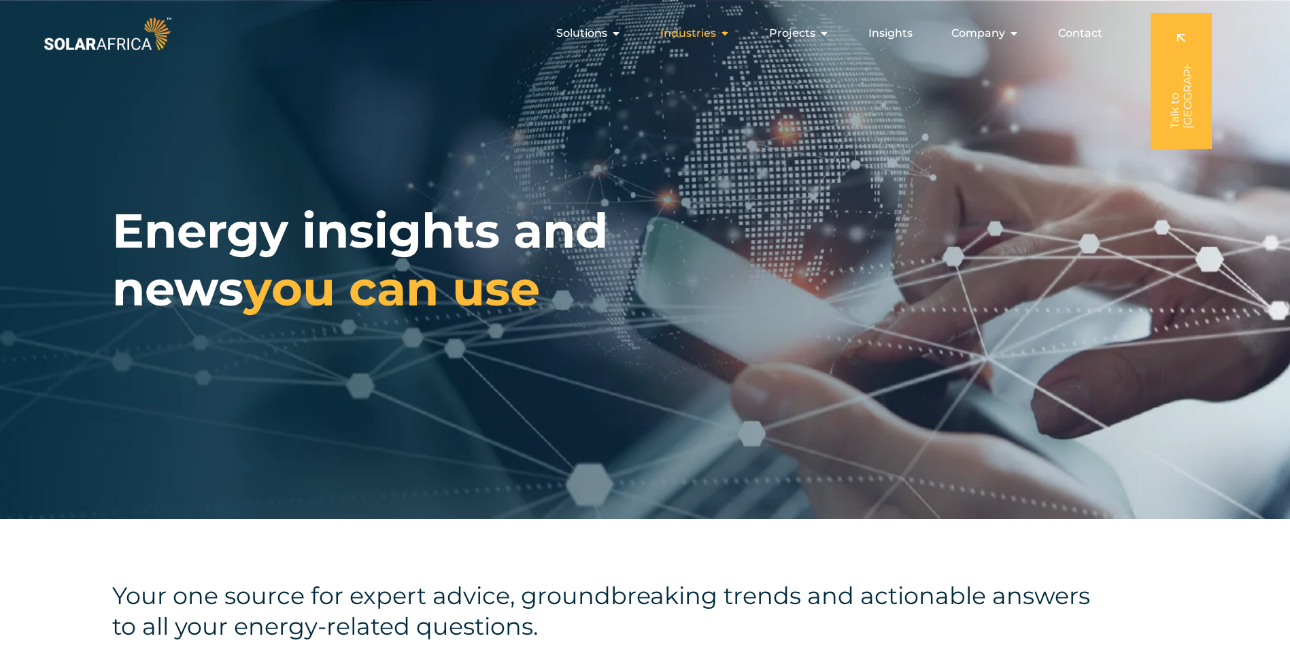
click at [721, 37] on div "Industries Close Industries Open Industries" at bounding box center [695, 33] width 92 height 27
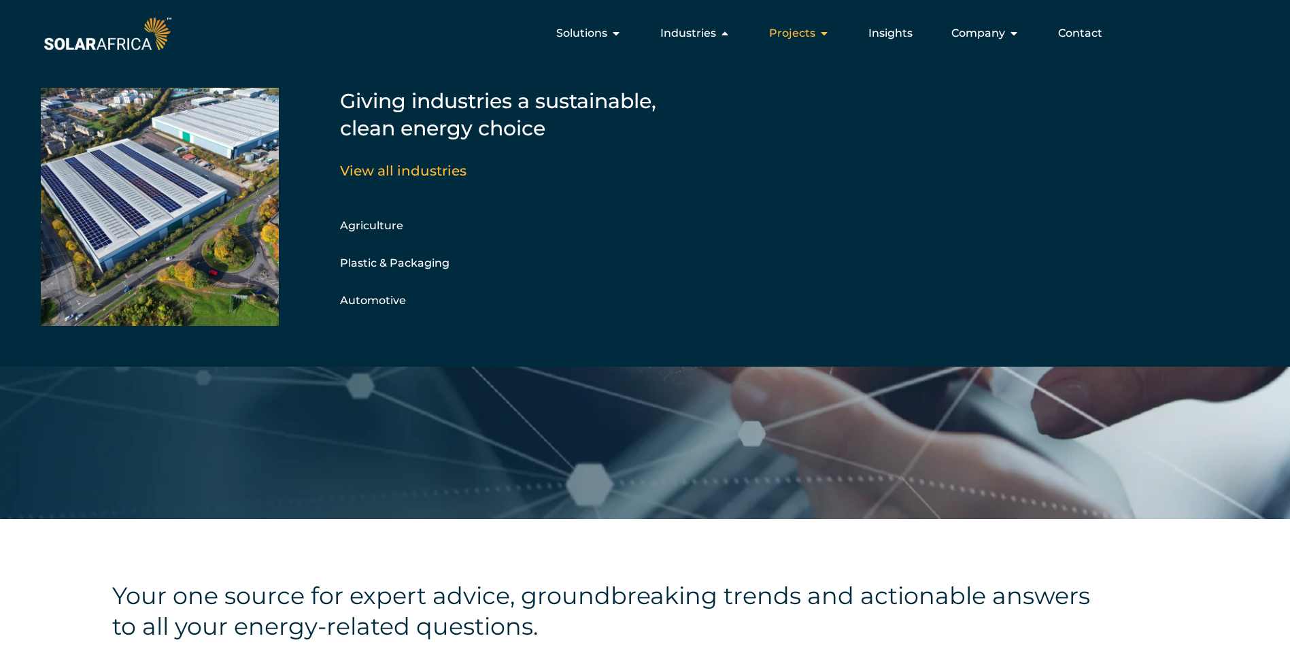
click at [794, 32] on span "Projects" at bounding box center [792, 33] width 46 height 16
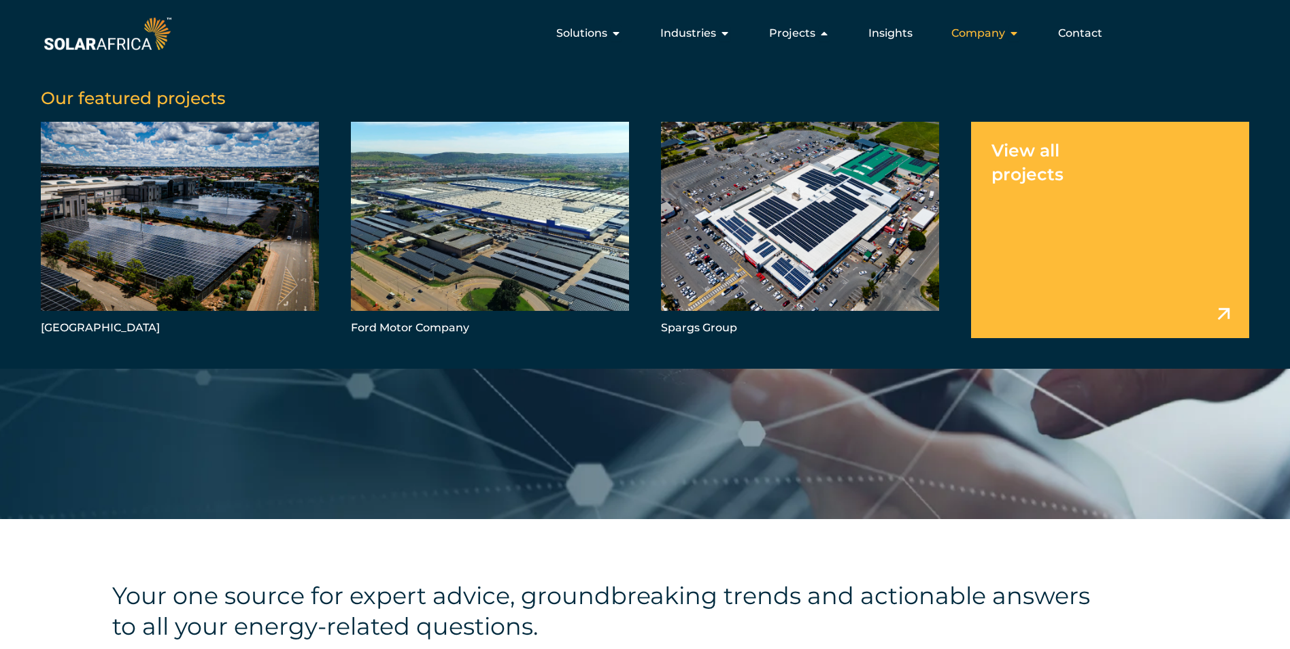
click at [1013, 29] on icon "Menu" at bounding box center [1014, 33] width 11 height 11
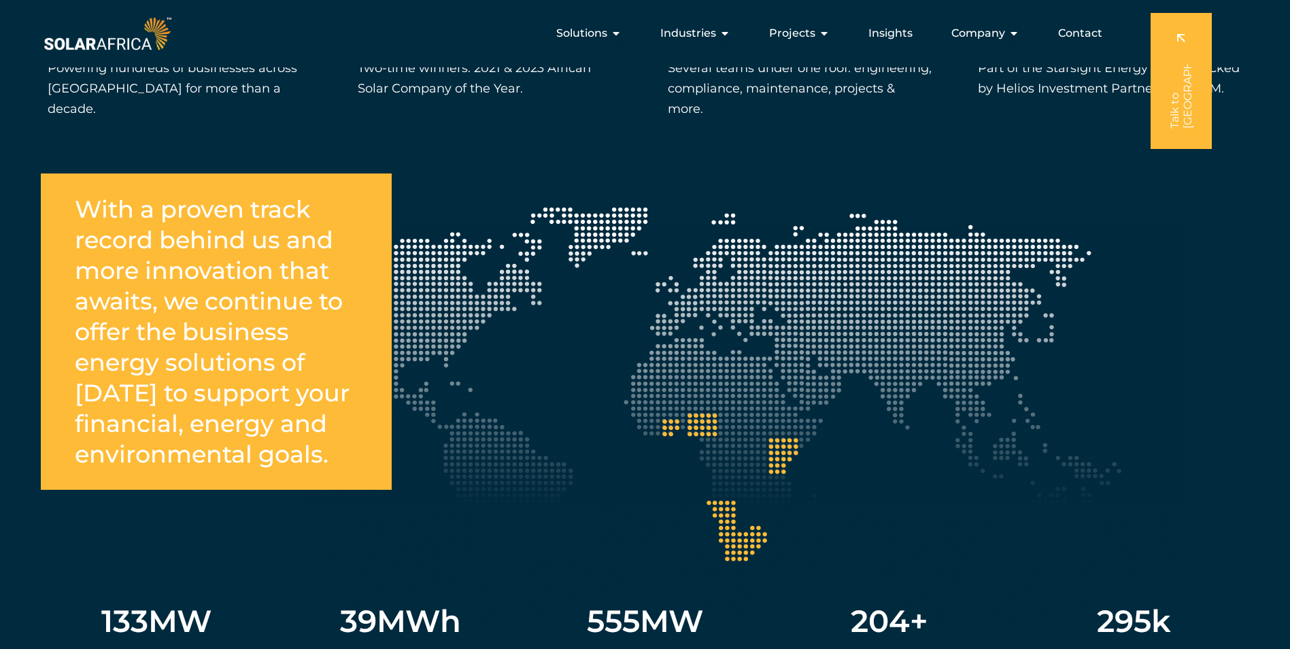
scroll to position [2079, 0]
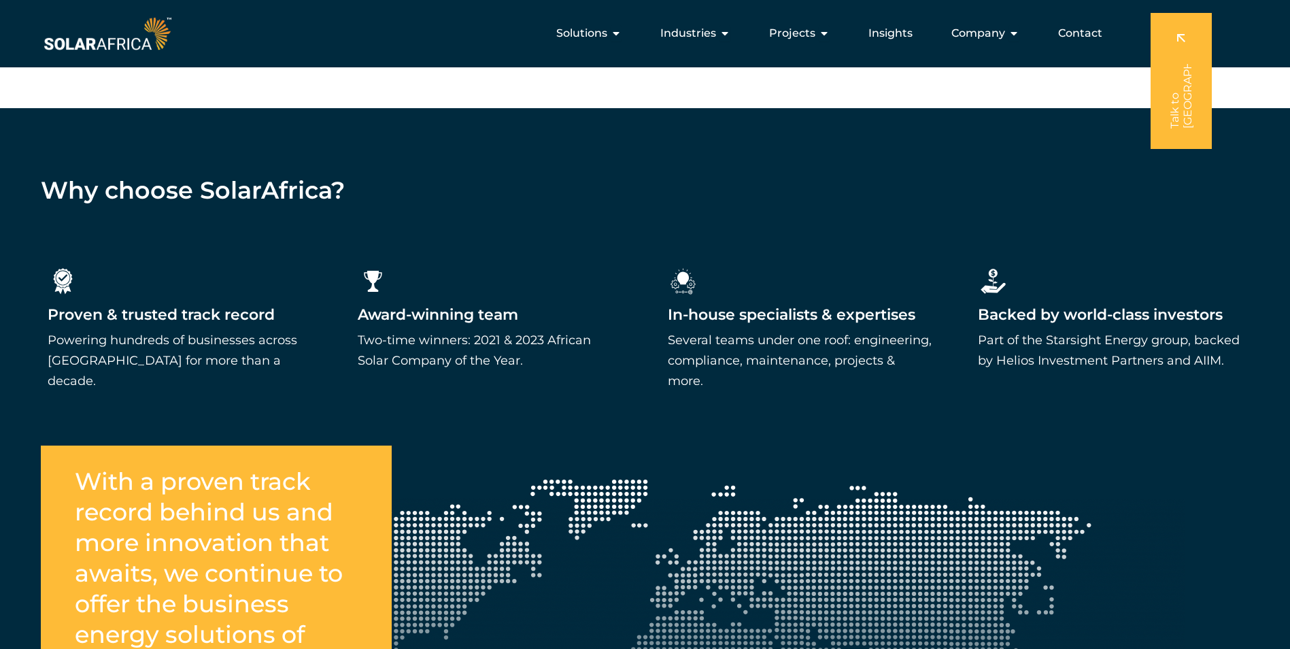
click at [1055, 330] on p "Part of the Starsight Energy group, backed by Helios Investment Partners and AI…" at bounding box center [1110, 350] width 265 height 41
drag, startPoint x: 1049, startPoint y: 322, endPoint x: 1189, endPoint y: 318, distance: 140.1
click at [1189, 330] on p "Part of the Starsight Energy group, backed by Helios Investment Partners and AI…" at bounding box center [1110, 350] width 265 height 41
drag, startPoint x: 1189, startPoint y: 318, endPoint x: 1182, endPoint y: 320, distance: 7.1
copy p "Starsight Energy group"
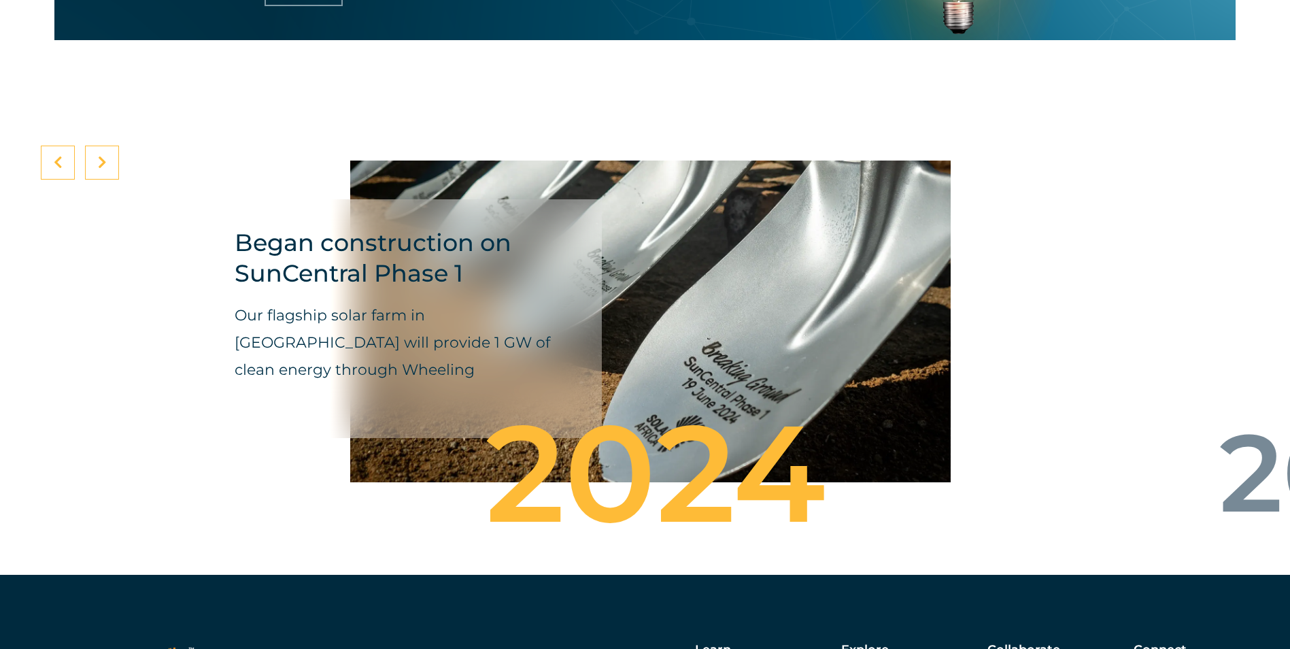
scroll to position [4527, 0]
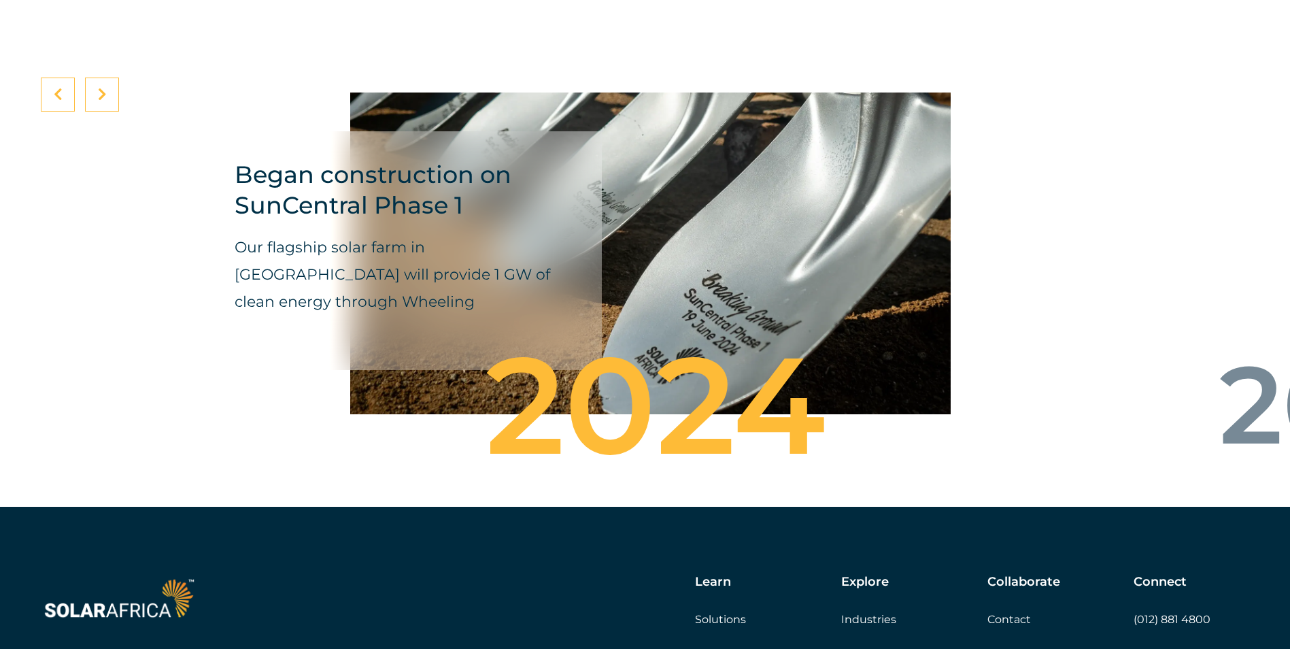
click at [98, 101] on icon at bounding box center [102, 95] width 9 height 14
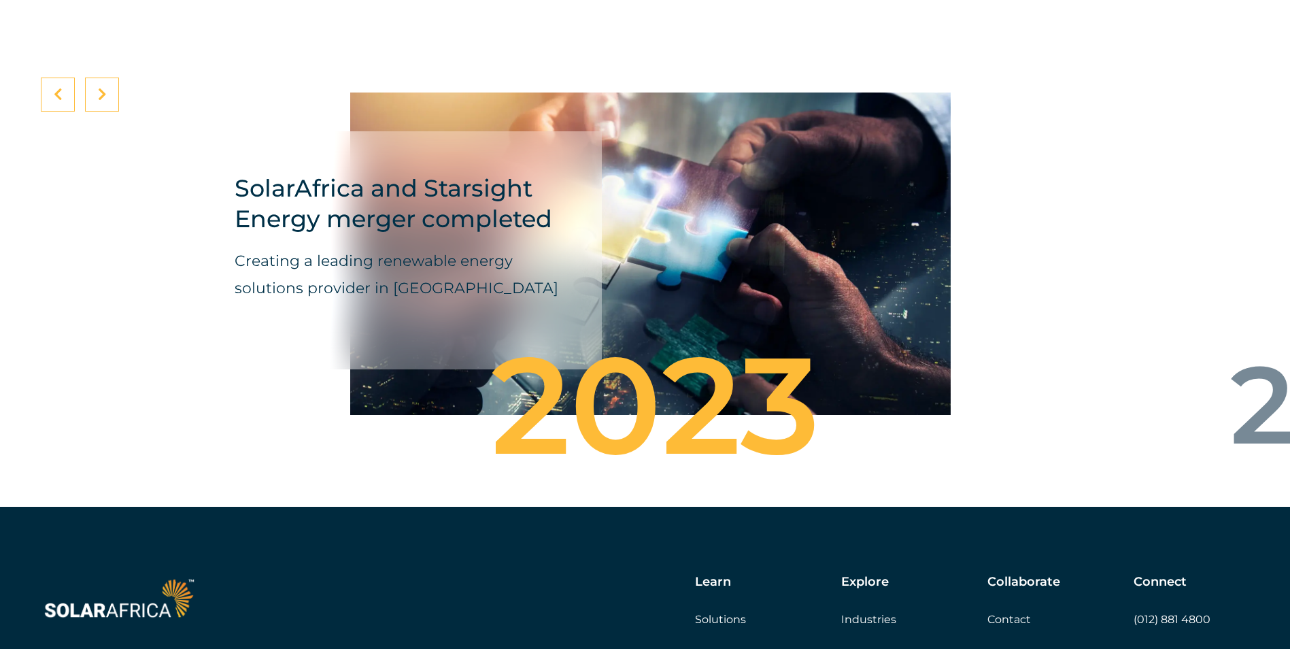
click at [64, 101] on div at bounding box center [58, 95] width 34 height 34
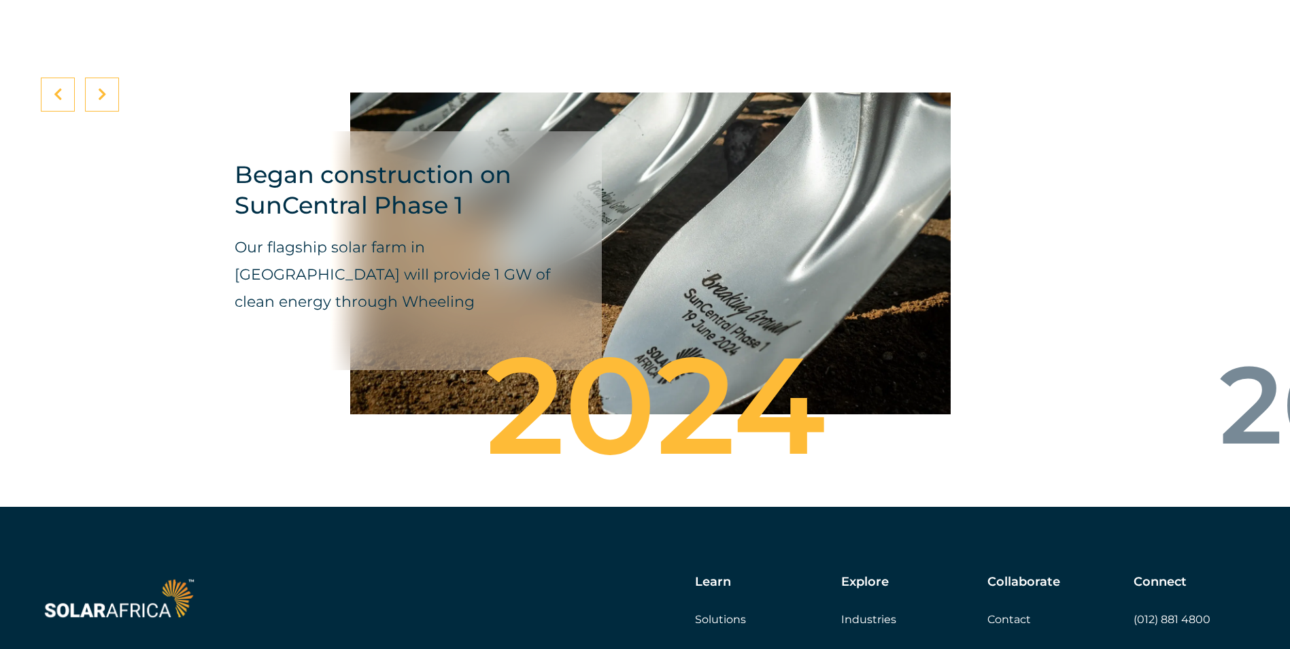
click at [64, 103] on div at bounding box center [58, 95] width 34 height 34
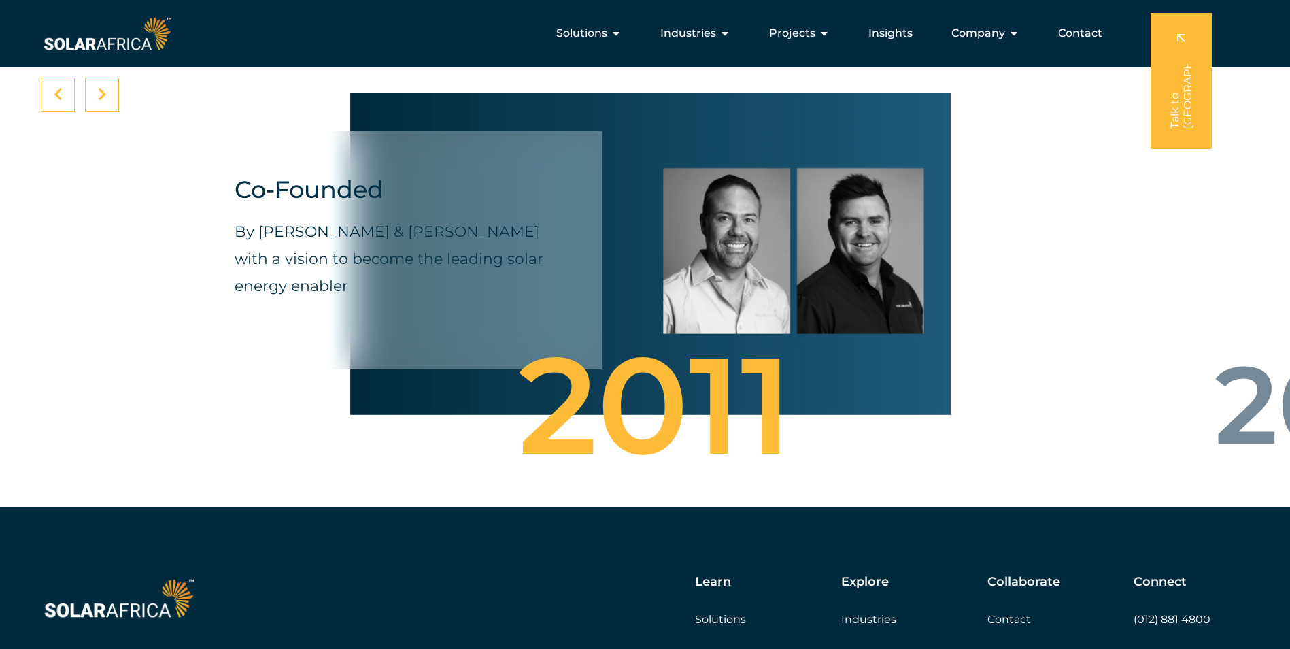
scroll to position [4391, 0]
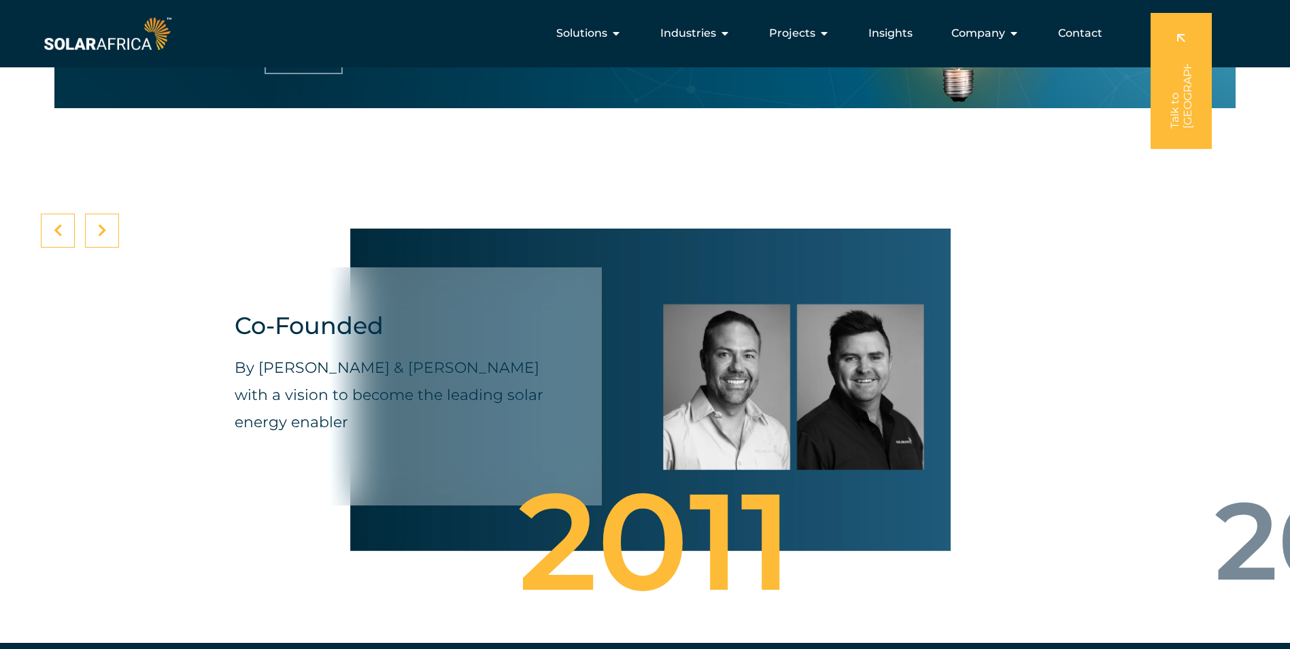
click at [63, 243] on div at bounding box center [58, 231] width 34 height 34
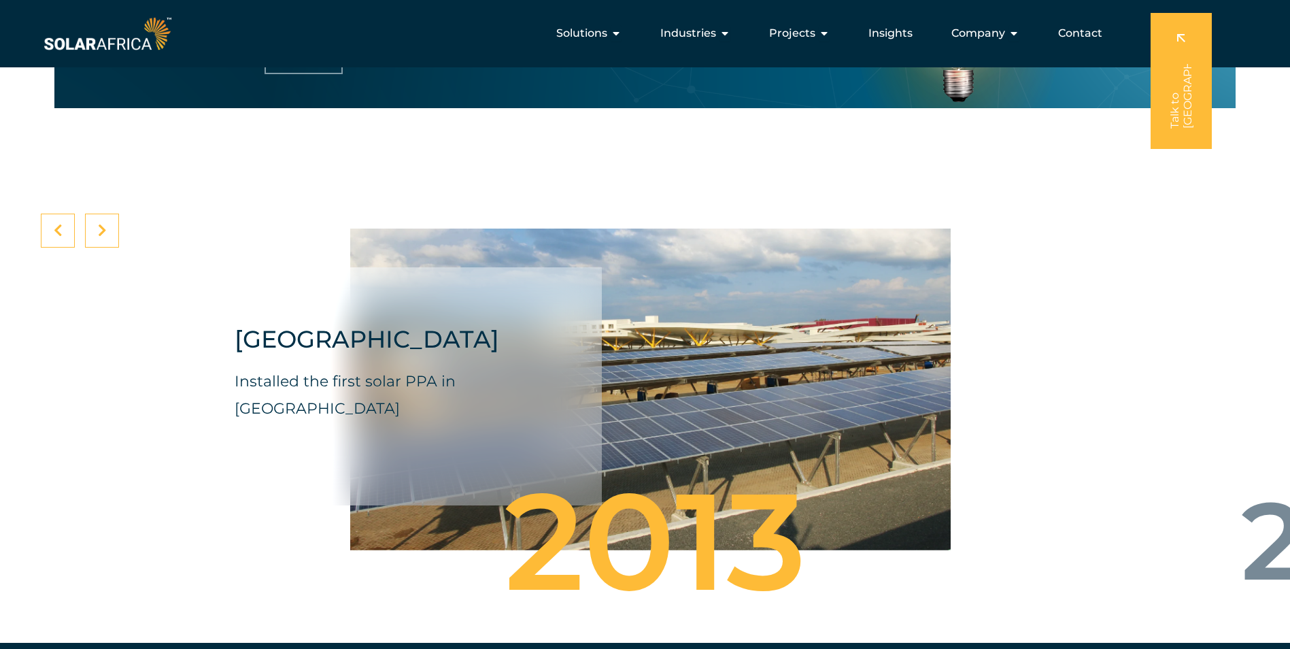
click at [103, 237] on icon at bounding box center [102, 231] width 9 height 14
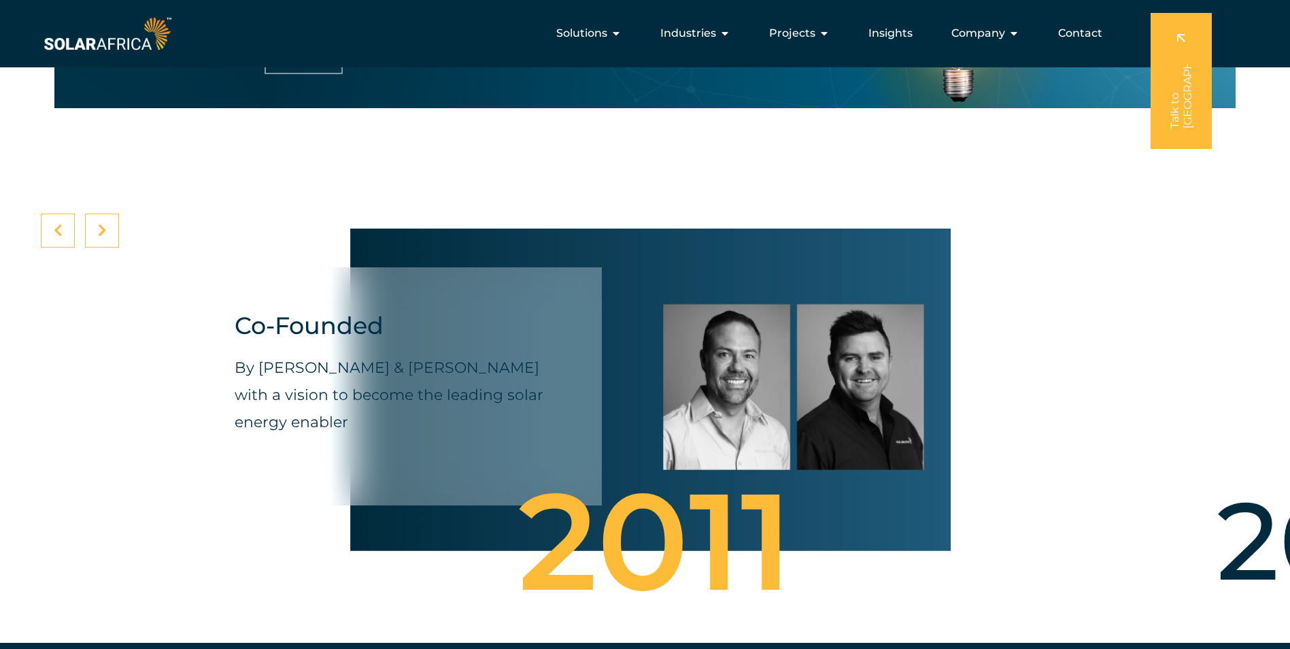
drag, startPoint x: 1240, startPoint y: 485, endPoint x: 777, endPoint y: 496, distance: 464.0
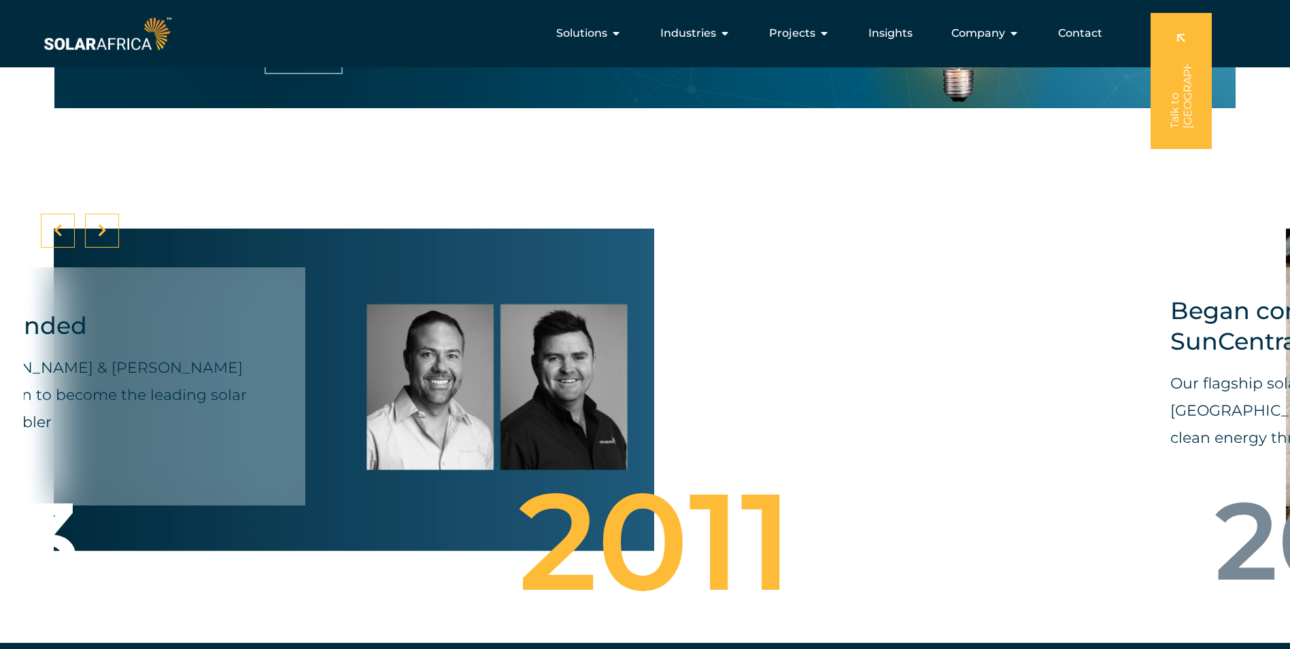
drag, startPoint x: 732, startPoint y: 434, endPoint x: 524, endPoint y: 420, distance: 208.5
click at [556, 430] on div "Co-Founded By James Irons & David McDonald with a vision to become the leading …" at bounding box center [354, 389] width 601 height 360
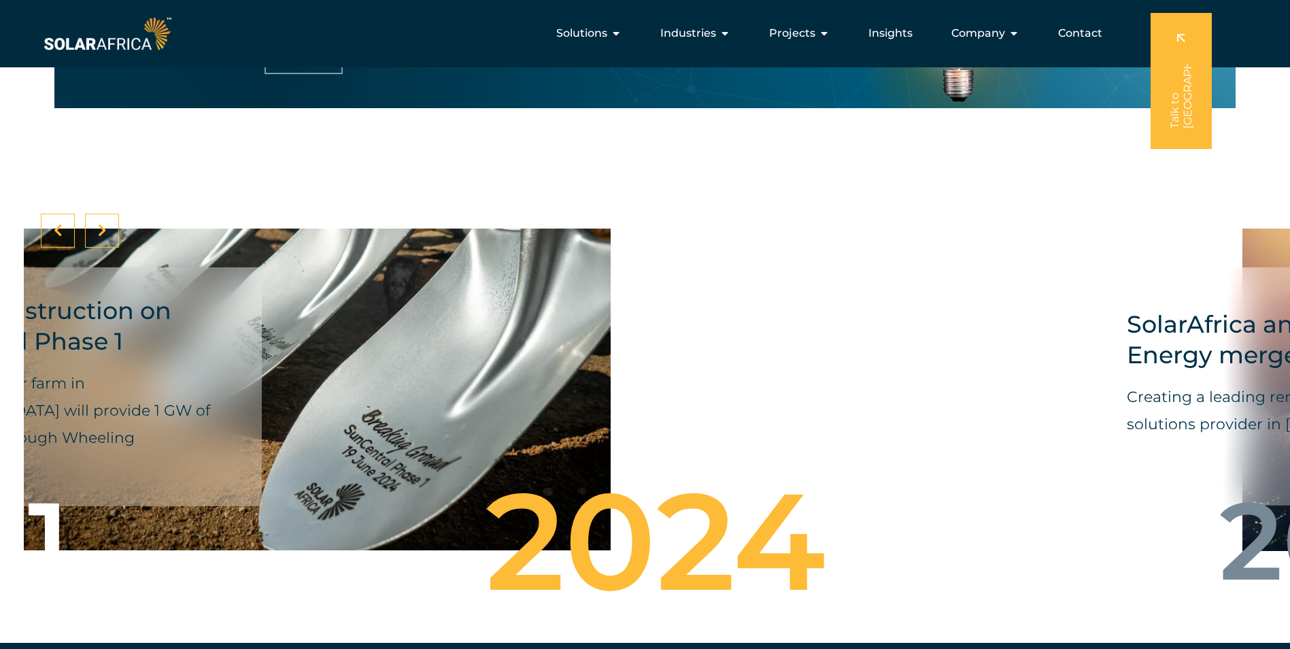
drag, startPoint x: 977, startPoint y: 409, endPoint x: 175, endPoint y: 430, distance: 802.1
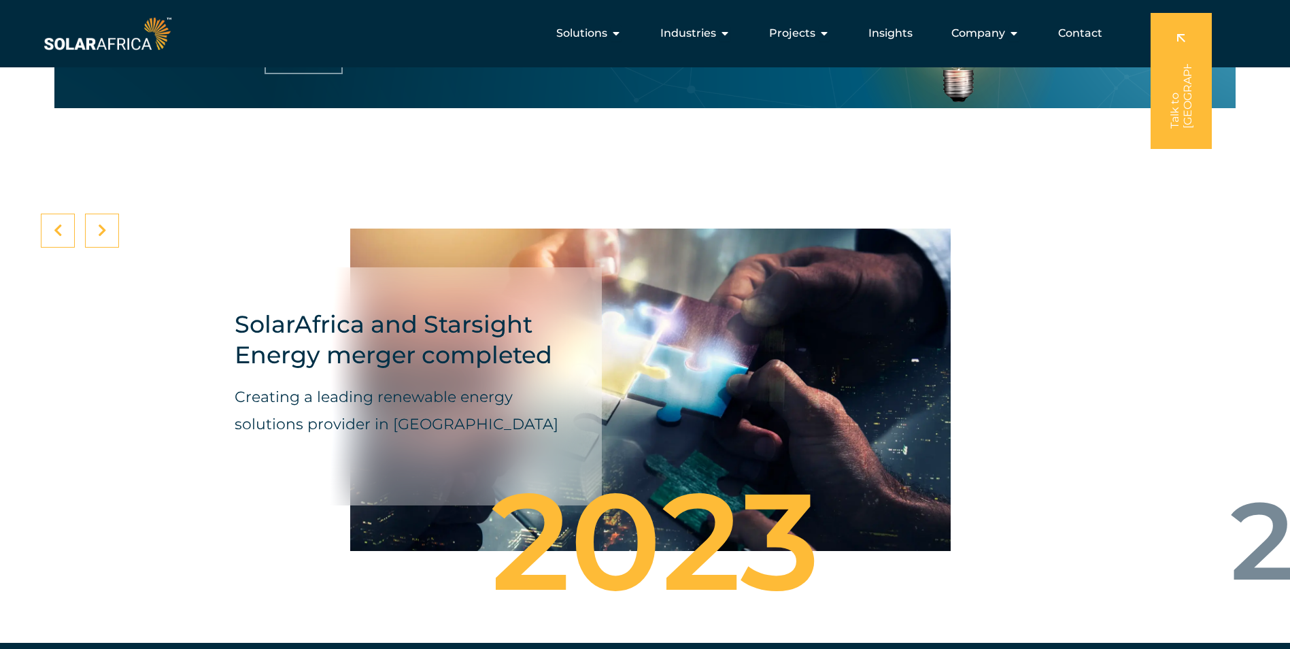
click at [104, 234] on icon at bounding box center [102, 231] width 9 height 14
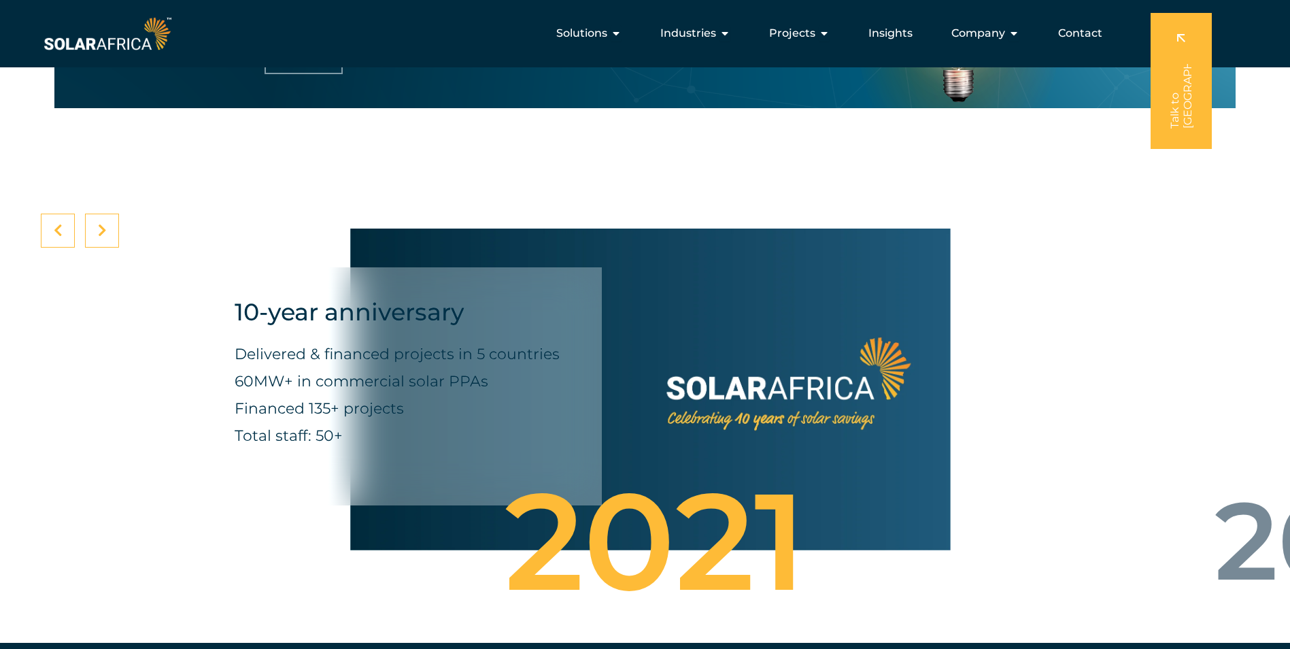
click at [98, 237] on icon at bounding box center [102, 231] width 9 height 14
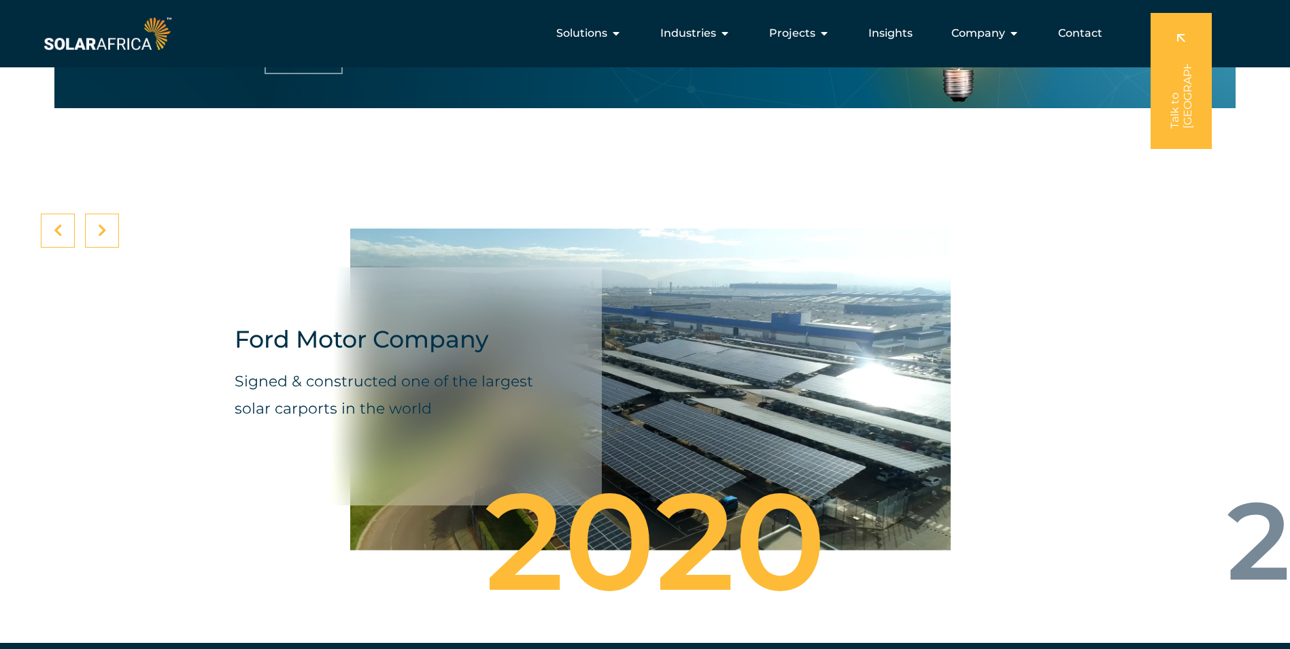
click at [99, 237] on icon at bounding box center [102, 231] width 9 height 14
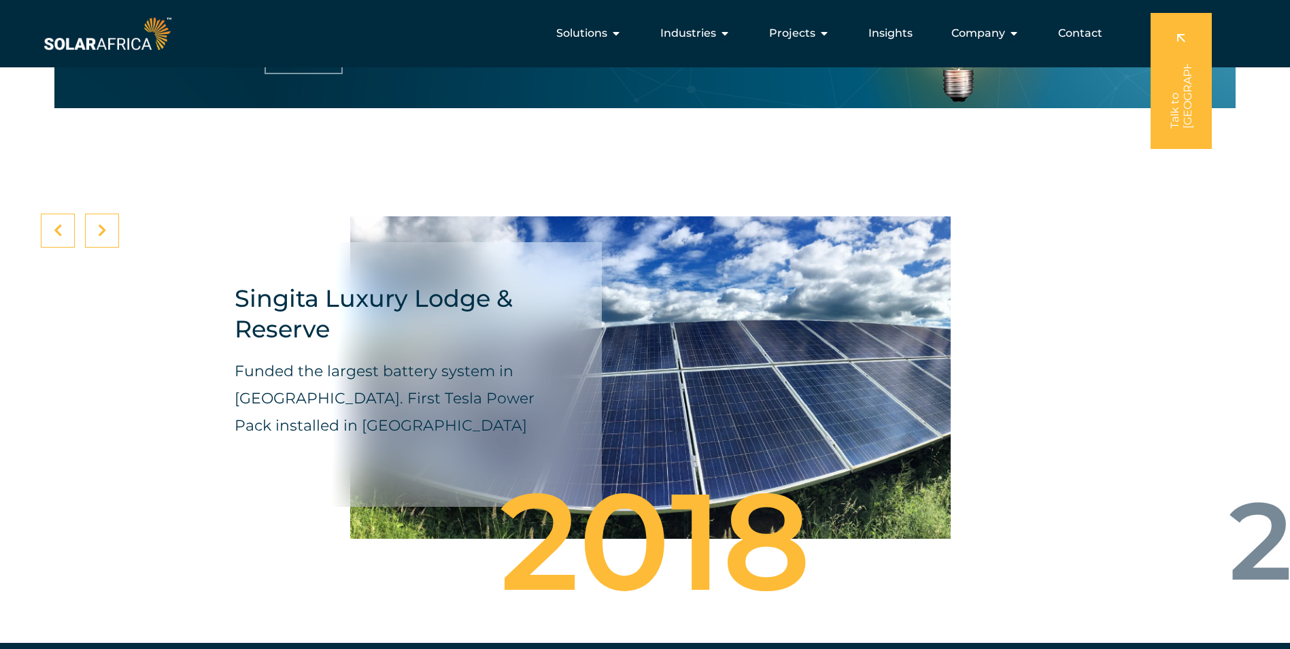
click at [100, 237] on icon at bounding box center [102, 231] width 9 height 14
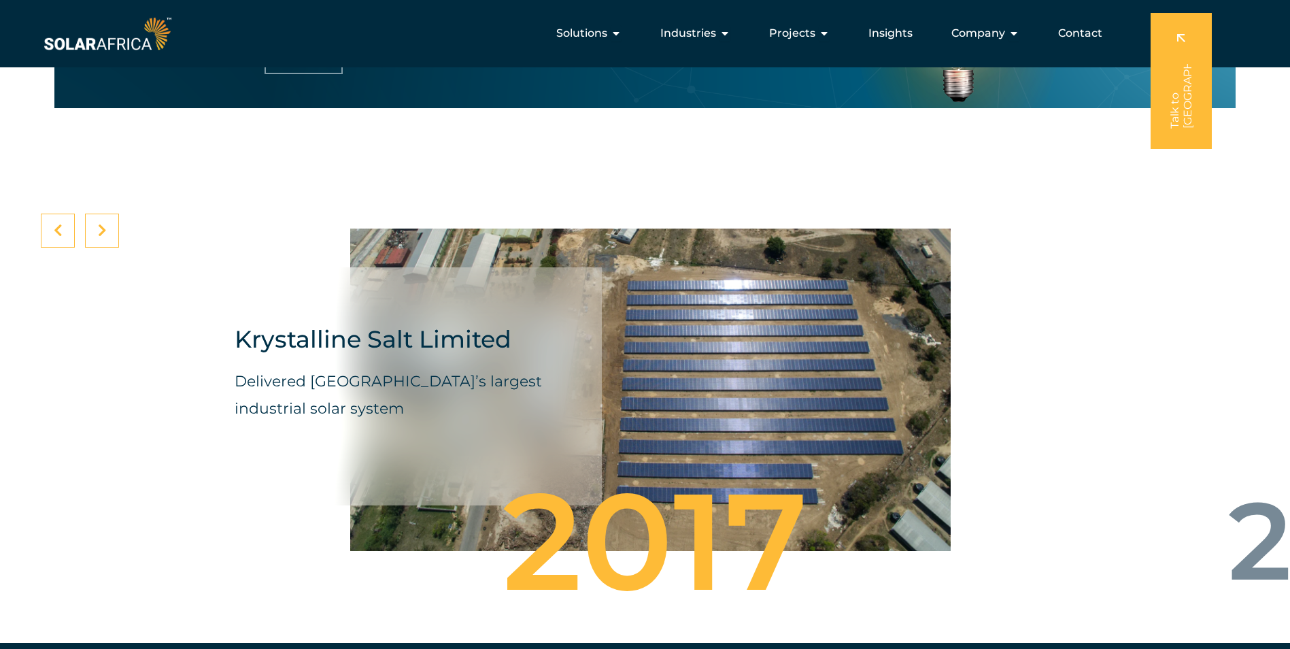
click at [100, 237] on icon at bounding box center [102, 231] width 9 height 14
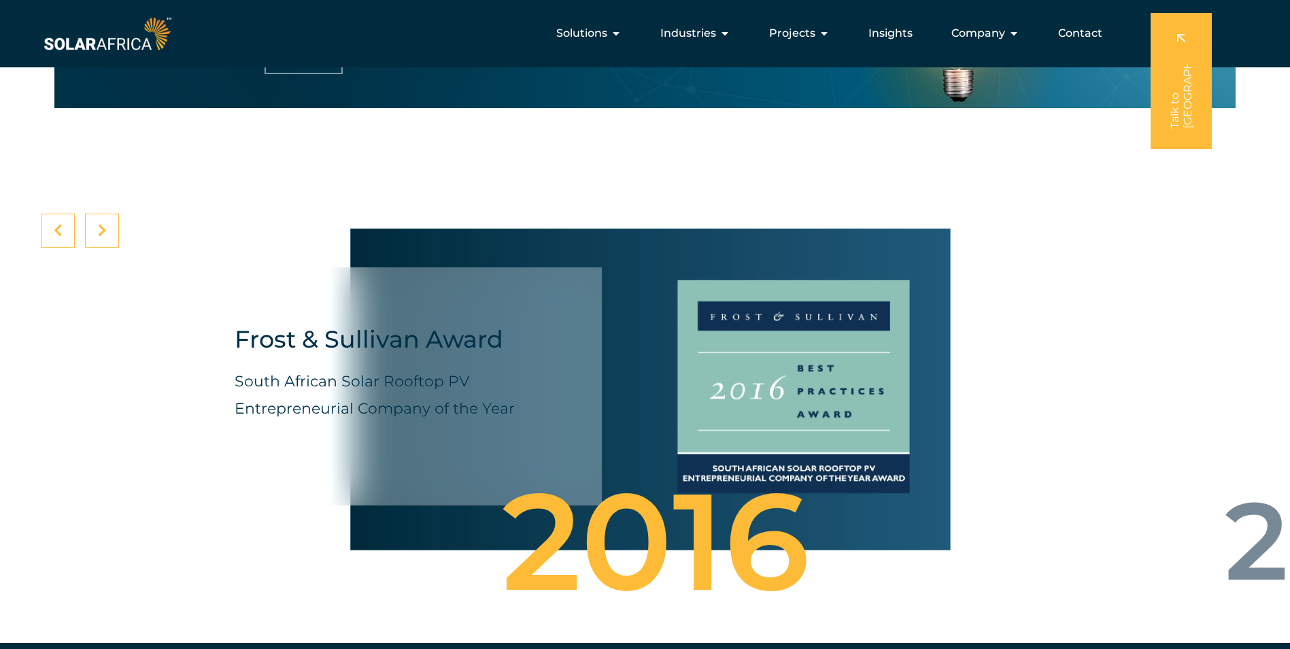
click at [100, 237] on icon at bounding box center [102, 231] width 9 height 14
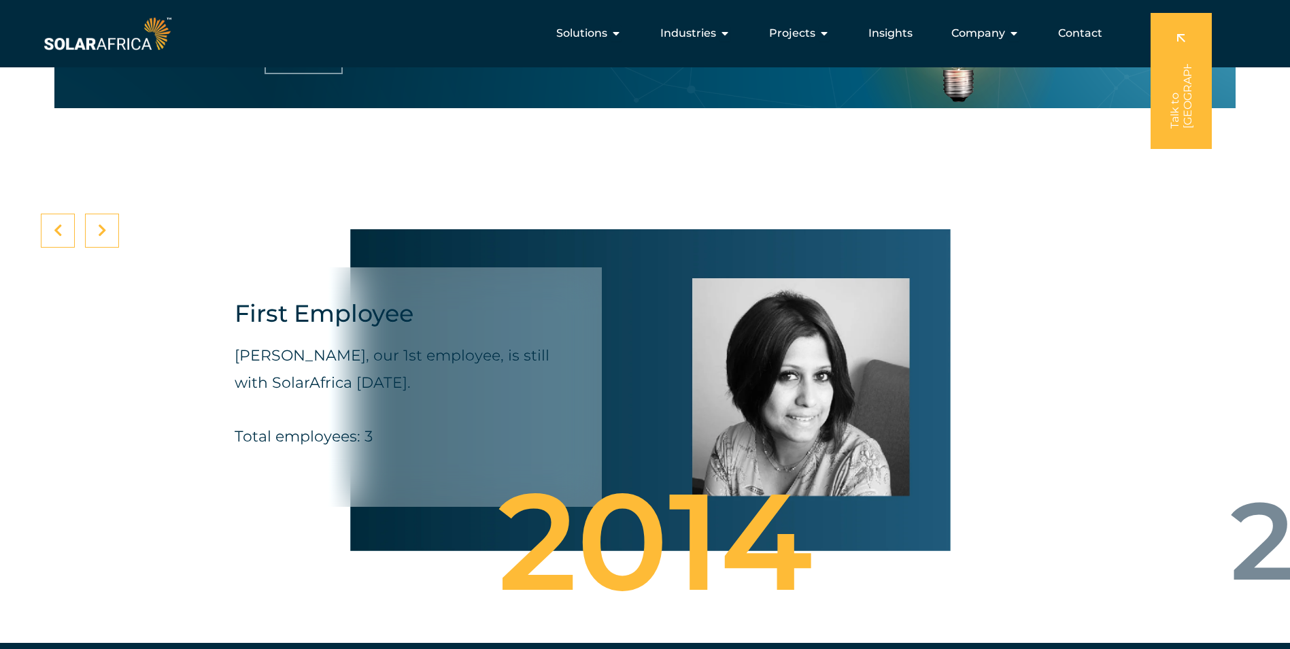
click at [100, 237] on icon at bounding box center [102, 231] width 9 height 14
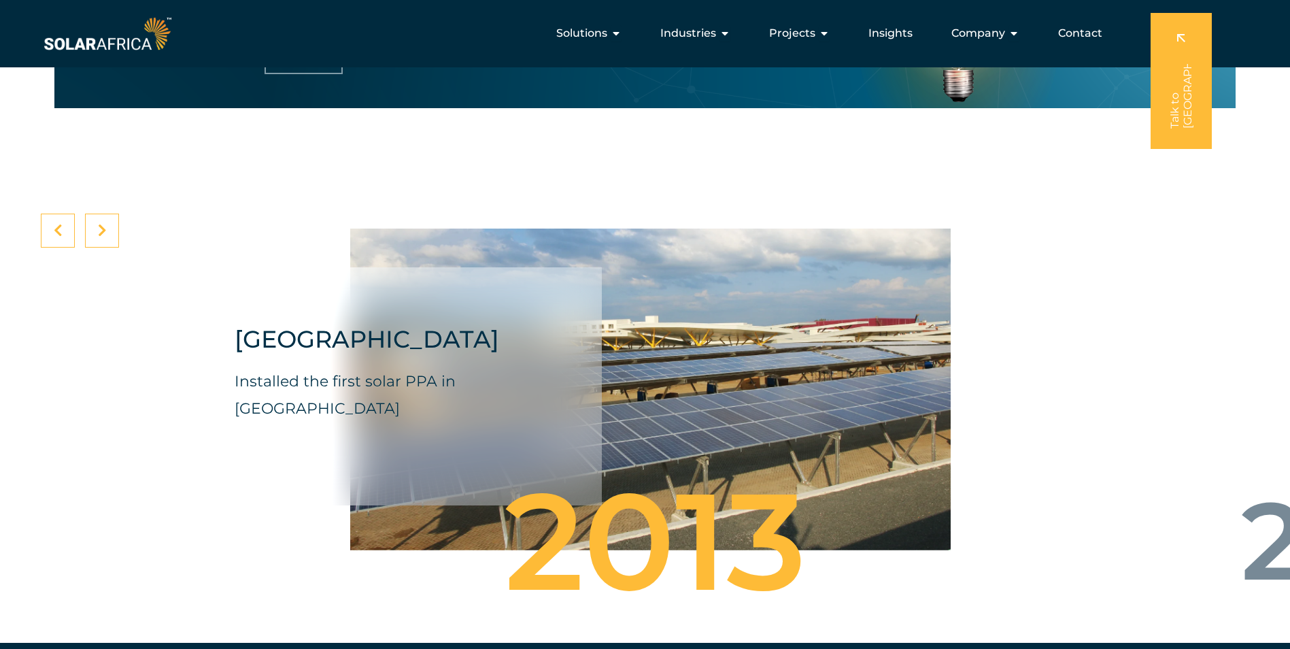
click at [100, 237] on icon at bounding box center [102, 231] width 9 height 14
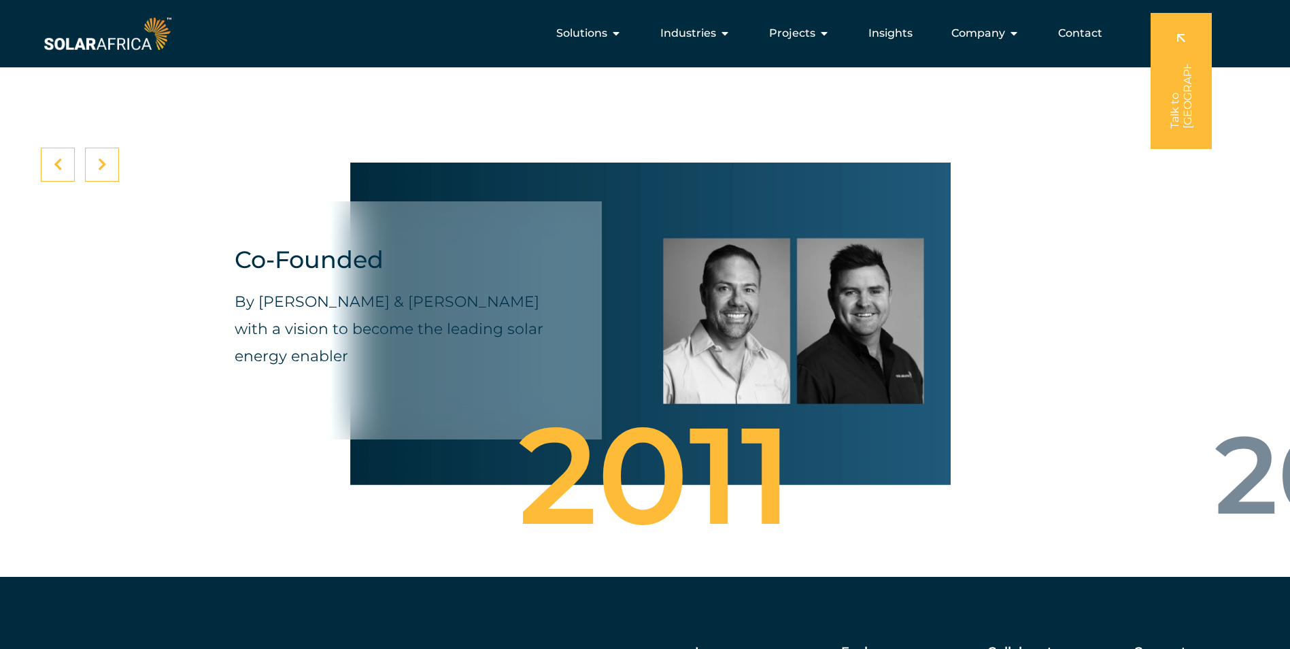
scroll to position [4049, 0]
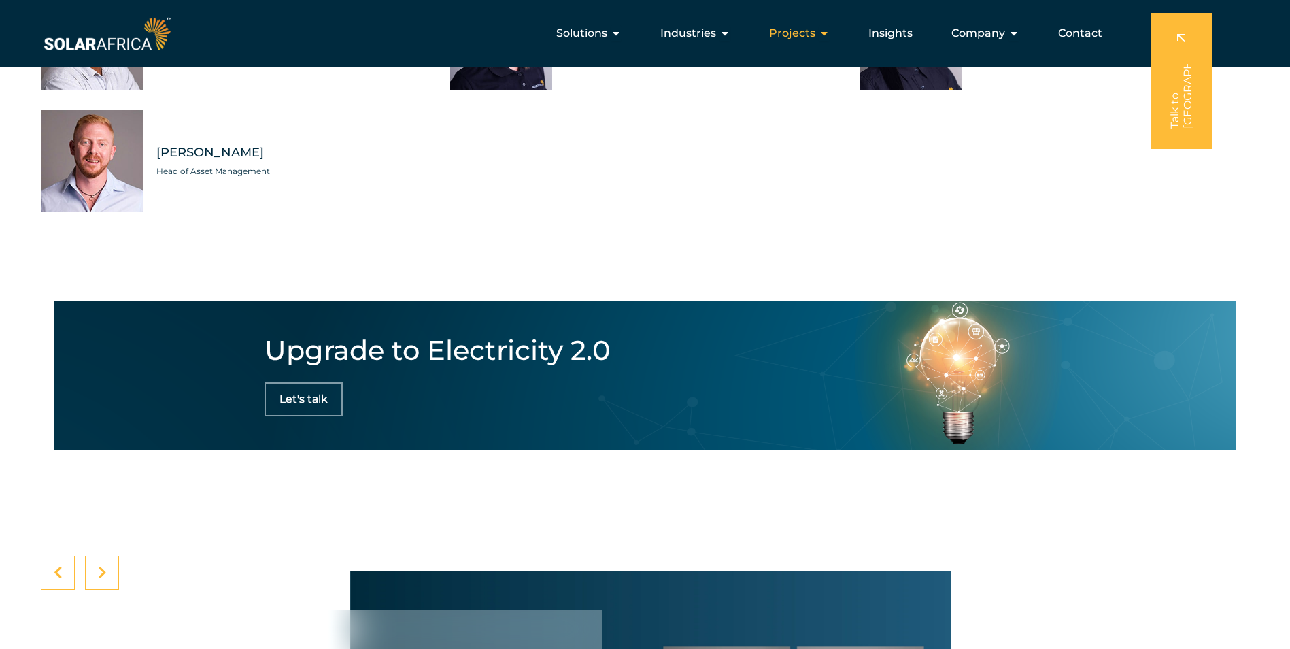
click at [822, 31] on icon "Menu" at bounding box center [824, 33] width 11 height 11
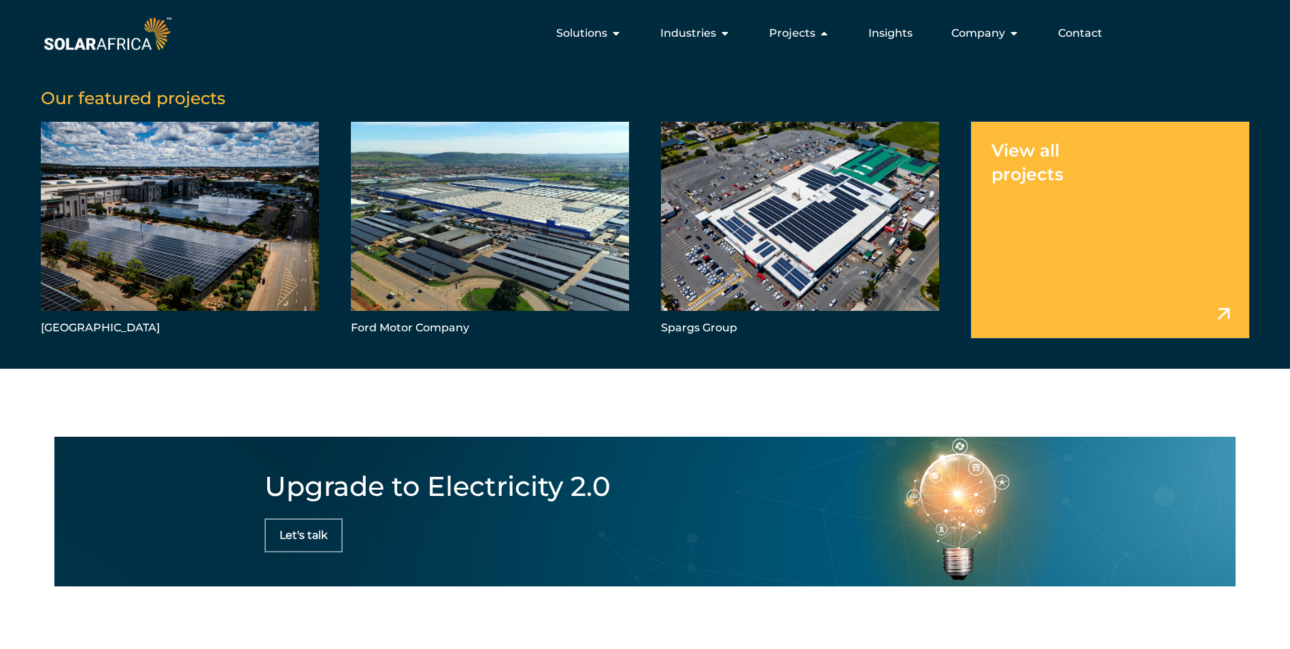
scroll to position [3709, 0]
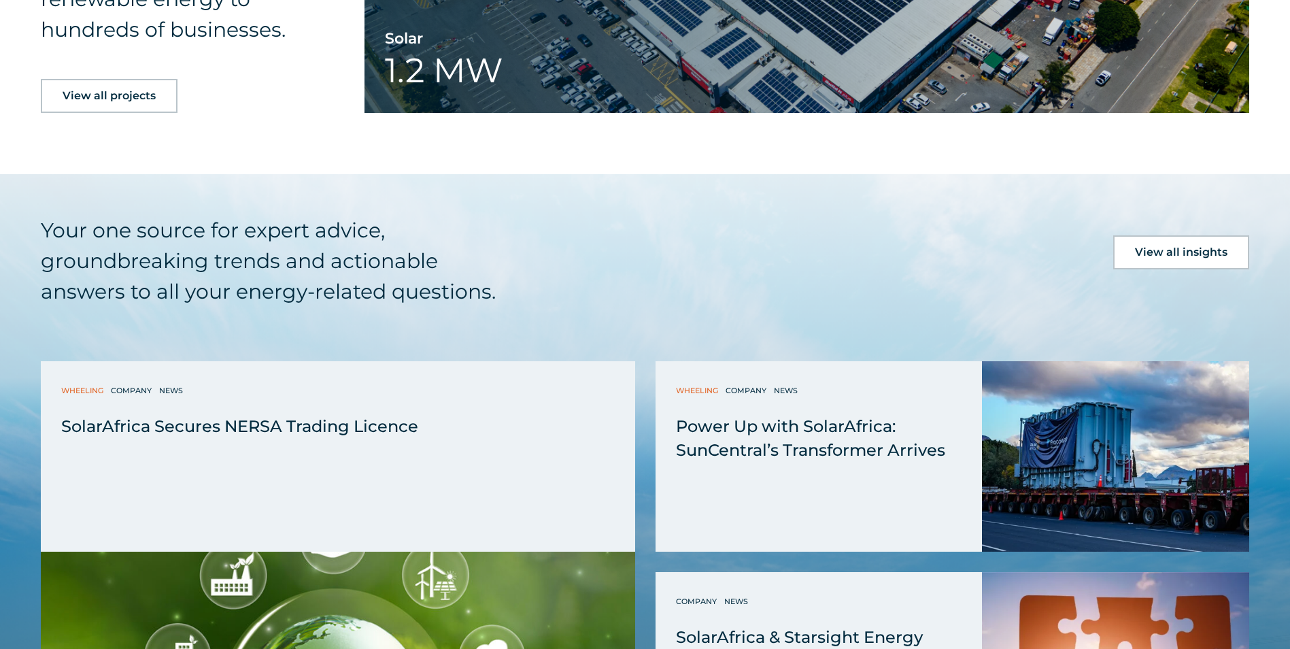
scroll to position [3468, 0]
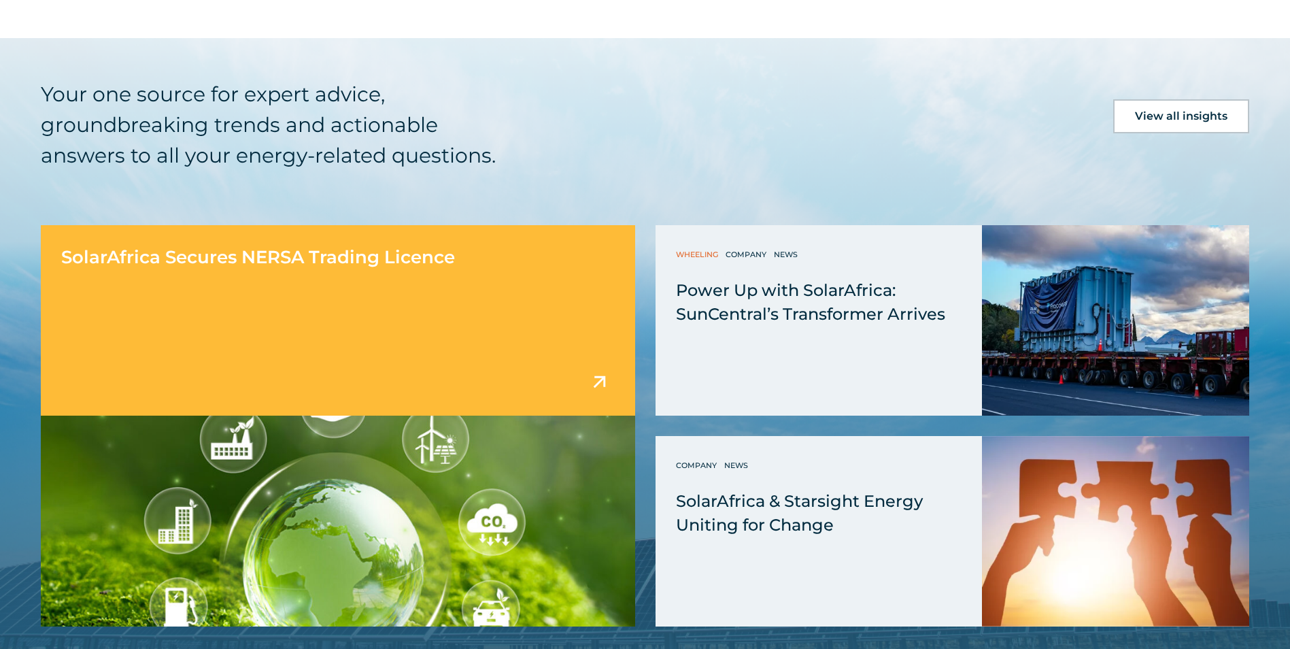
drag, startPoint x: 236, startPoint y: 255, endPoint x: 151, endPoint y: 243, distance: 85.8
drag, startPoint x: 151, startPoint y: 243, endPoint x: 118, endPoint y: 246, distance: 32.7
click at [118, 246] on span "SolarAfrica Secures NERSA Trading Licence" at bounding box center [258, 257] width 394 height 22
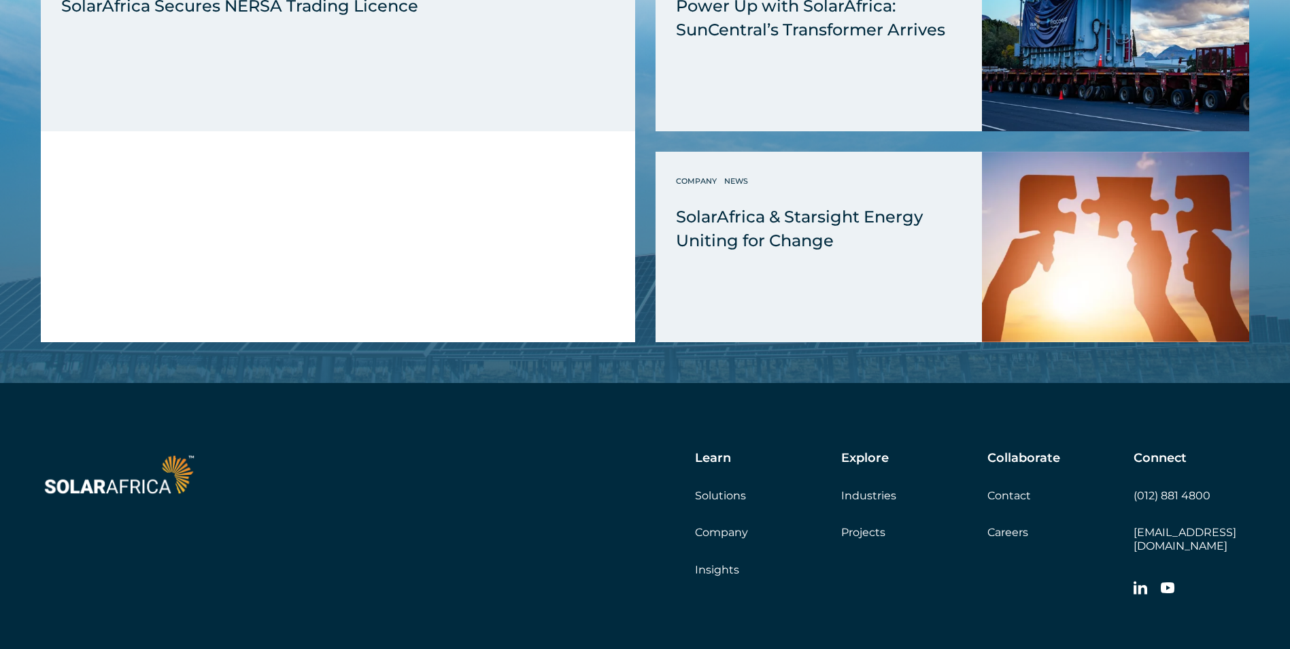
scroll to position [1736, 0]
